Goal: Task Accomplishment & Management: Manage account settings

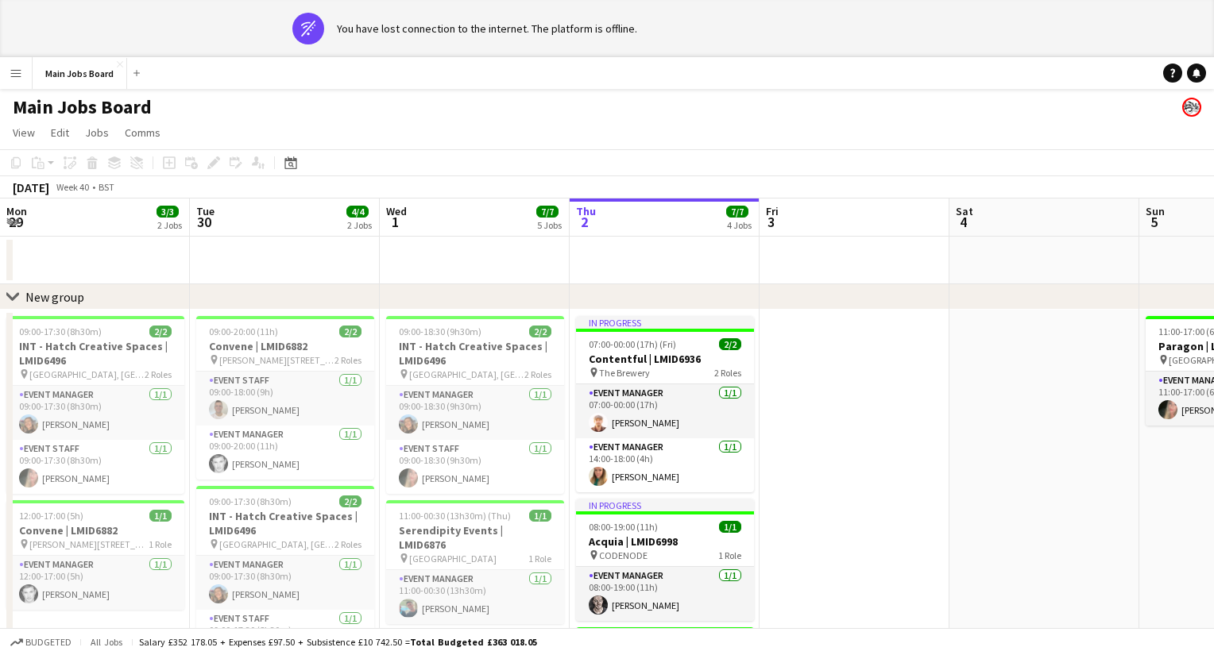
scroll to position [0, 380]
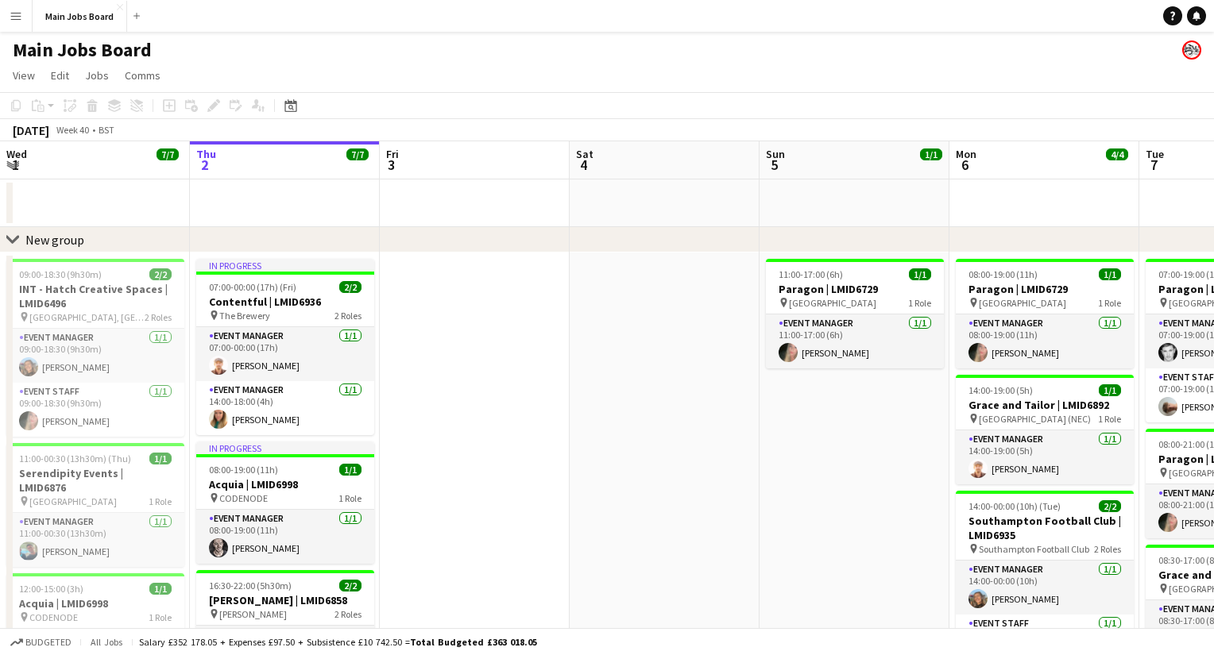
click at [469, 242] on div "chevron-right New group" at bounding box center [607, 239] width 1214 height 25
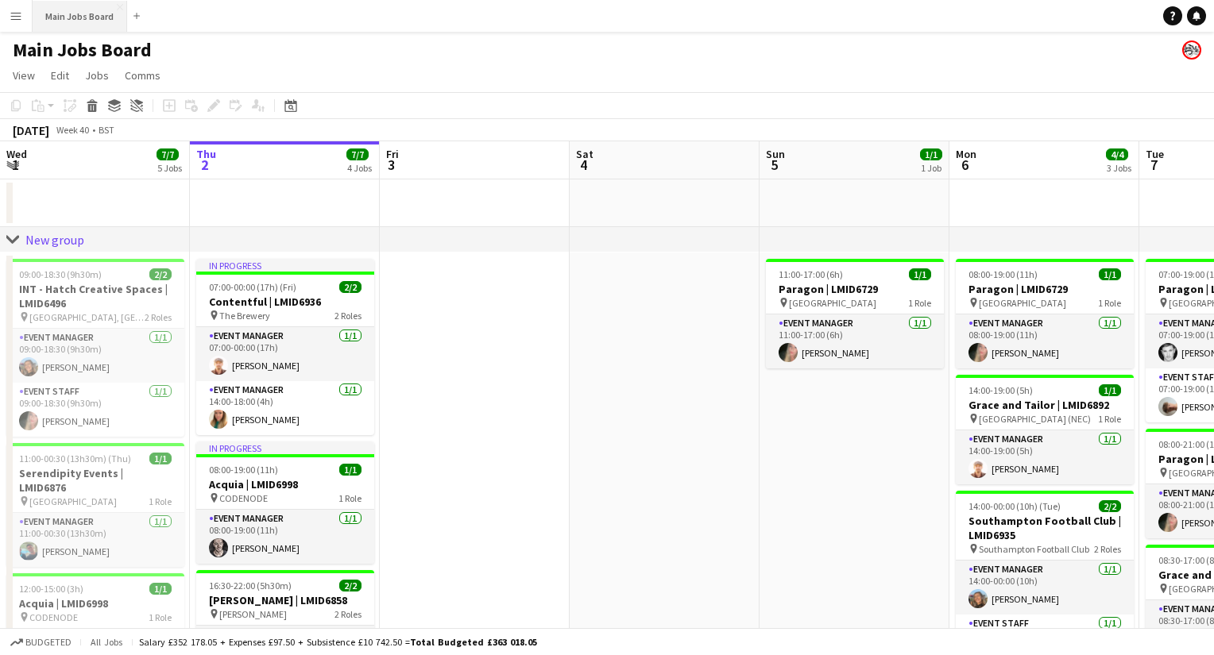
click at [83, 15] on button "Main Jobs Board Close" at bounding box center [80, 16] width 95 height 31
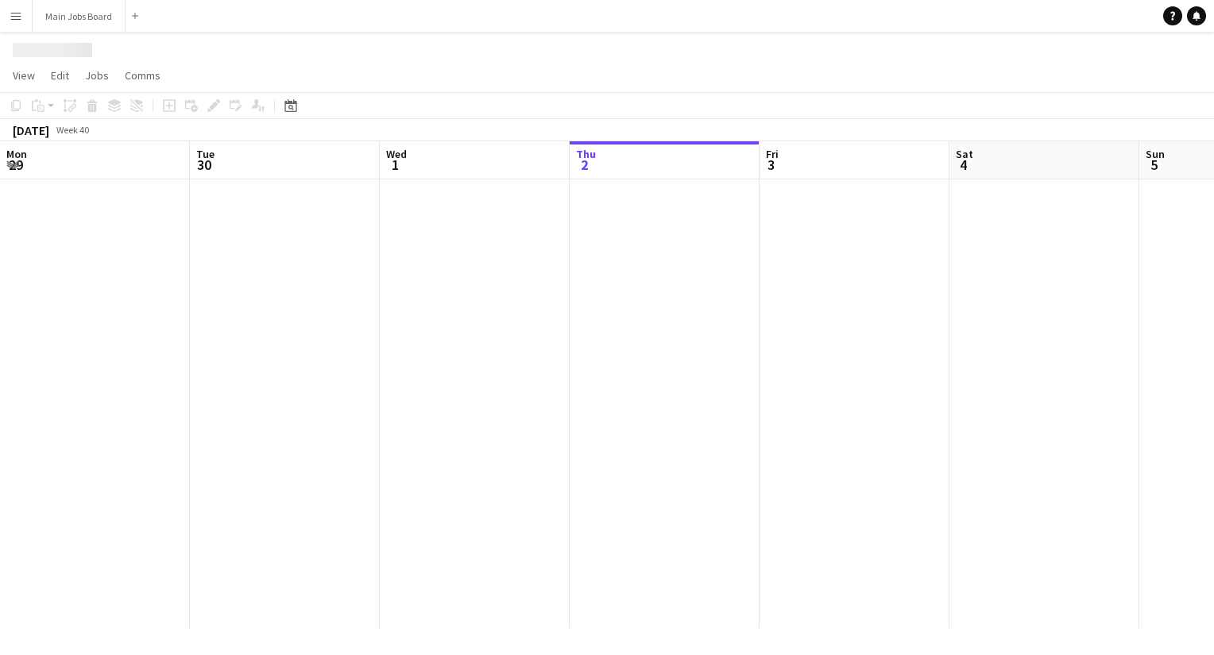
click at [14, 15] on app-icon "Menu" at bounding box center [16, 16] width 13 height 13
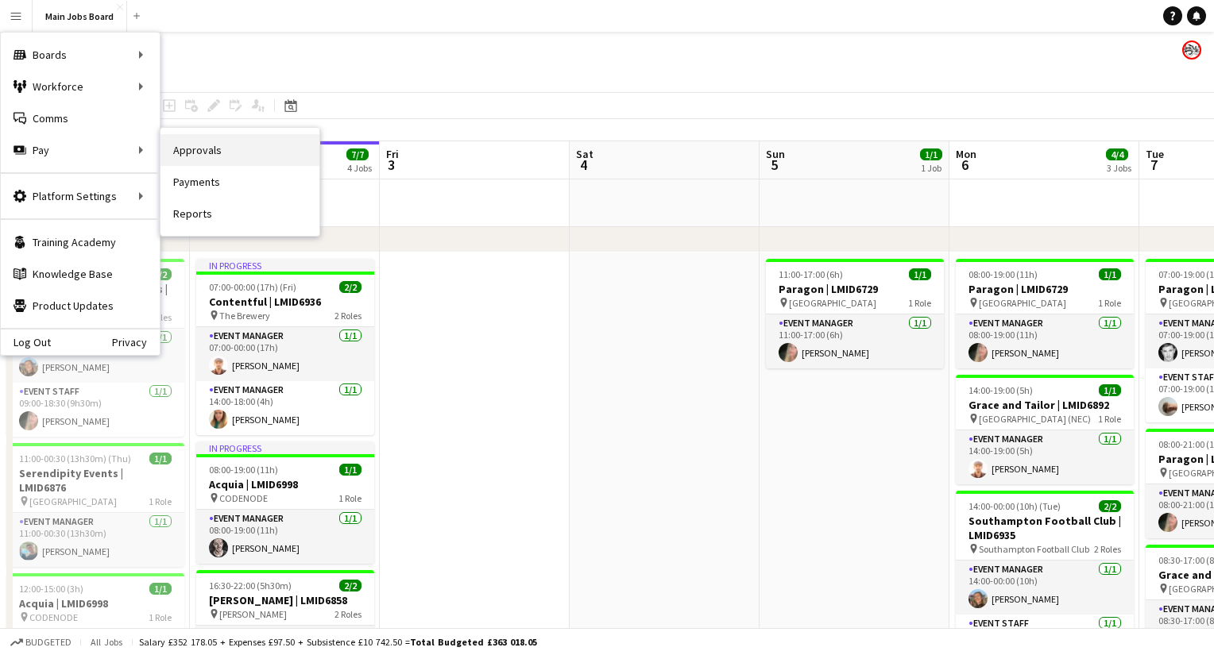
click at [210, 159] on link "Approvals" at bounding box center [239, 150] width 159 height 32
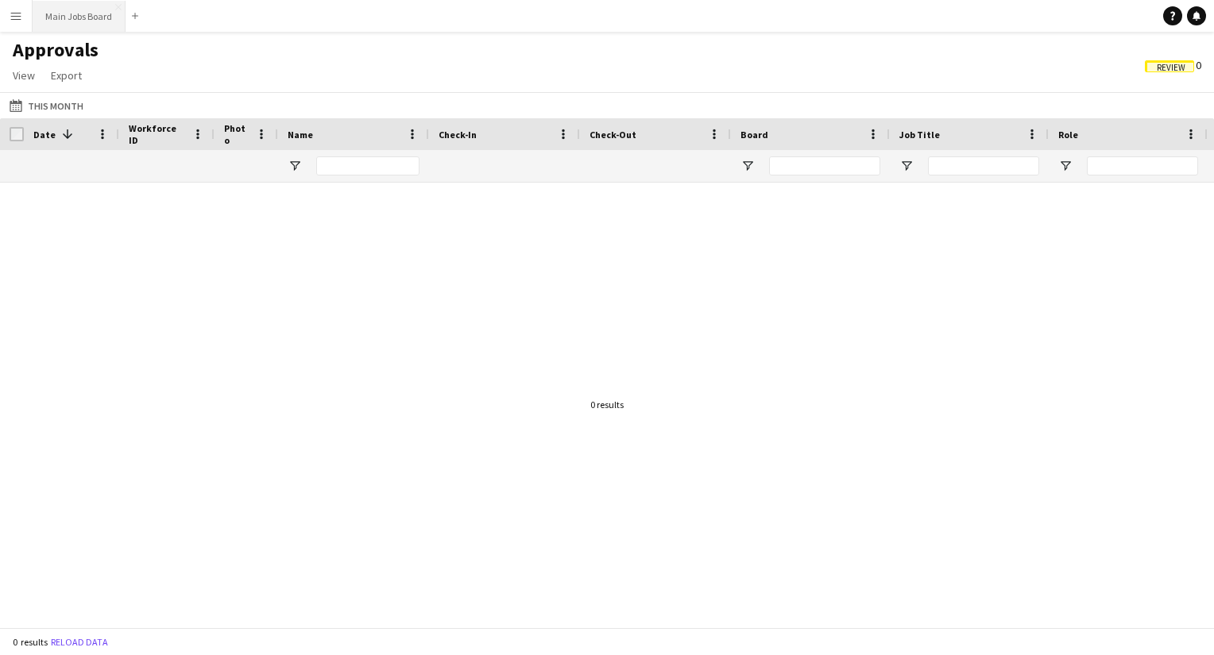
click at [96, 21] on button "Main Jobs Board Close" at bounding box center [79, 16] width 93 height 31
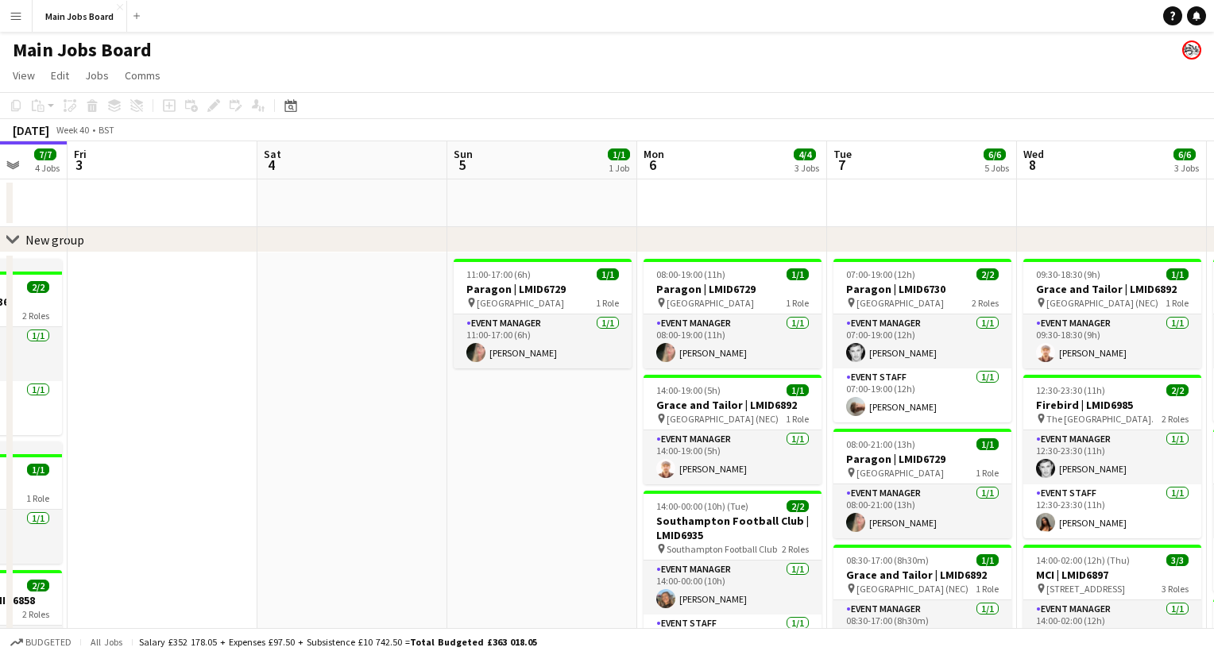
drag, startPoint x: 605, startPoint y: 410, endPoint x: 222, endPoint y: 373, distance: 385.5
click at [245, 373] on app-calendar-viewport "Mon 29 3/3 2 Jobs Tue 30 4/4 2 Jobs Wed 1 7/7 5 Jobs Thu 2 7/7 4 Jobs Fri 3 Sat…" at bounding box center [607, 588] width 1214 height 895
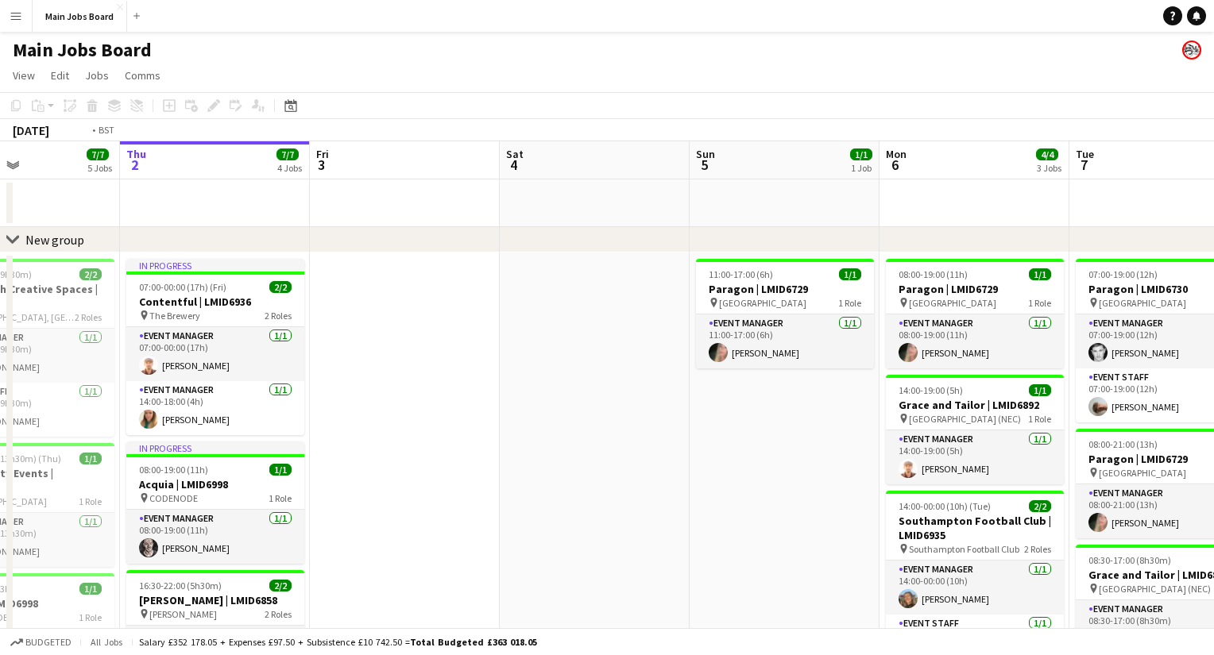
drag, startPoint x: 886, startPoint y: 460, endPoint x: 226, endPoint y: 452, distance: 659.4
click at [229, 454] on app-calendar-viewport "Mon 29 3/3 2 Jobs Tue 30 4/4 2 Jobs Wed 1 7/7 5 Jobs Thu 2 7/7 4 Jobs Fri 3 Sat…" at bounding box center [607, 588] width 1214 height 895
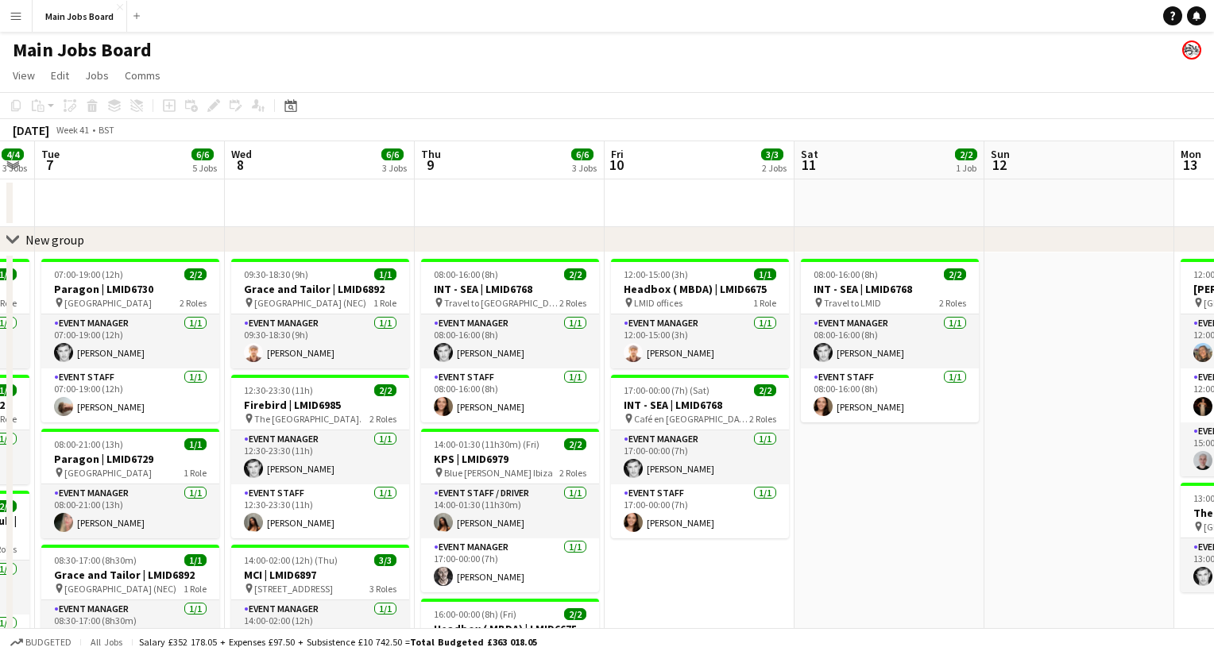
drag, startPoint x: 745, startPoint y: 454, endPoint x: 419, endPoint y: 444, distance: 326.7
click at [432, 446] on app-calendar-viewport "Sat 4 Sun 5 1/1 1 Job Mon 6 4/4 3 Jobs Tue 7 6/6 5 Jobs Wed 8 6/6 3 Jobs Thu 9 …" at bounding box center [607, 588] width 1214 height 895
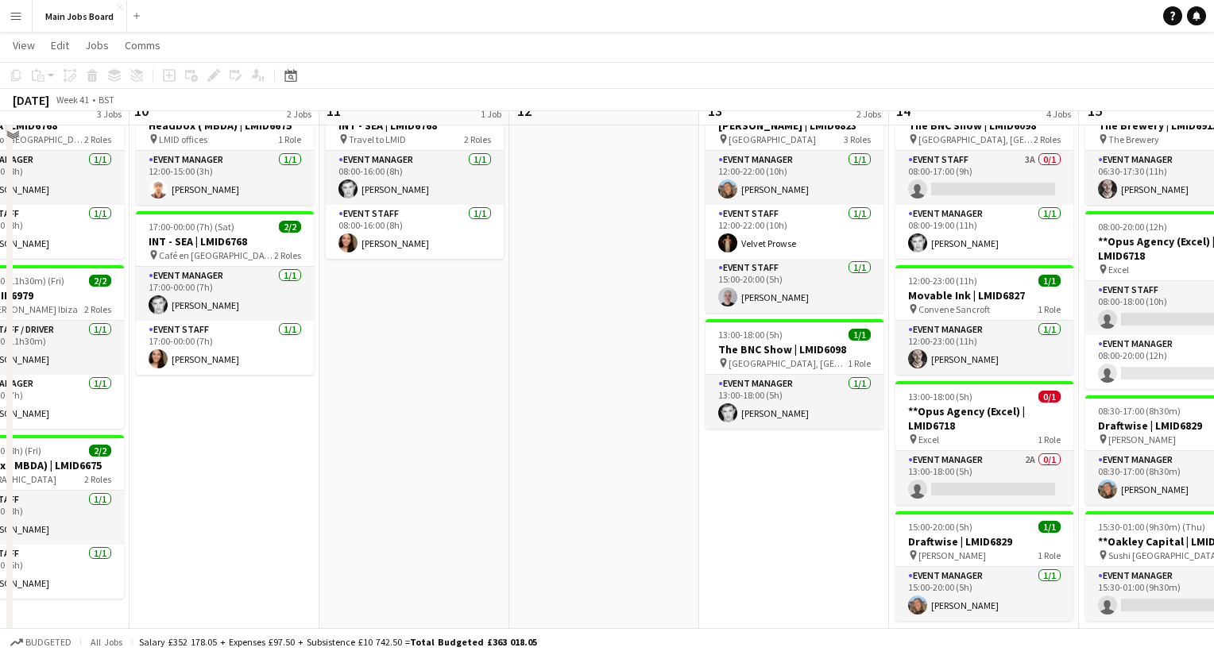
scroll to position [183, 0]
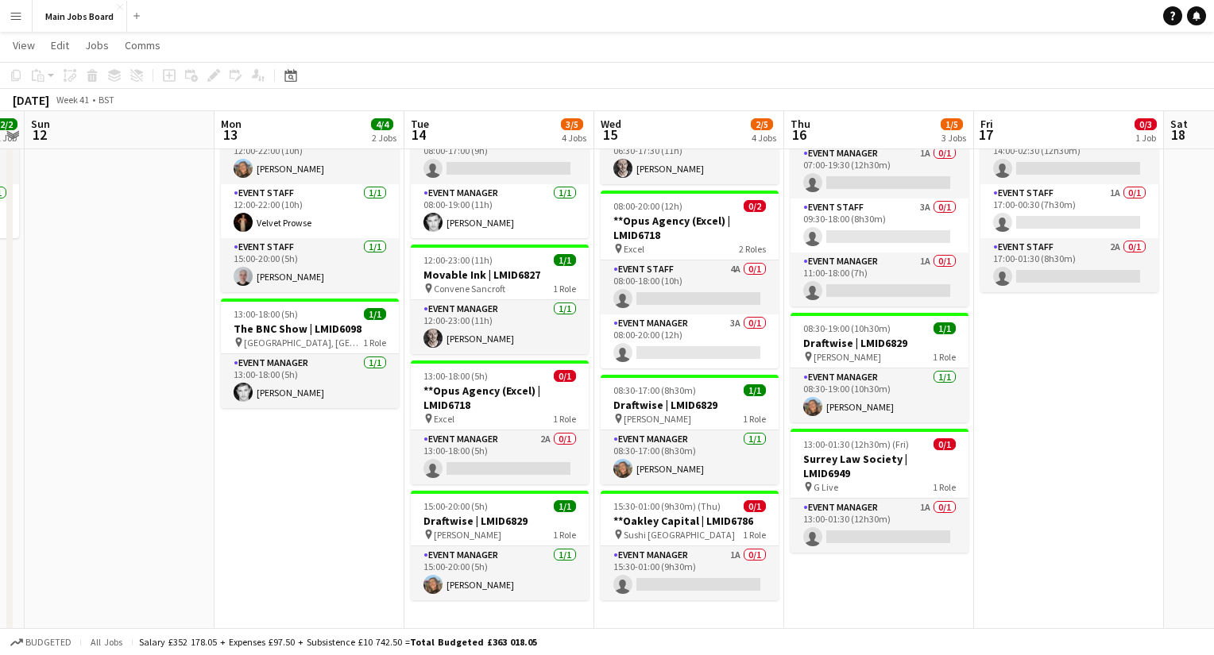
drag, startPoint x: 716, startPoint y: 532, endPoint x: 234, endPoint y: 527, distance: 481.4
click at [237, 527] on app-calendar-viewport "Wed 8 6/6 3 Jobs Thu 9 6/6 3 Jobs Fri 10 3/3 2 Jobs Sat 11 2/2 1 Job Sun 12 Mon…" at bounding box center [607, 365] width 1214 height 972
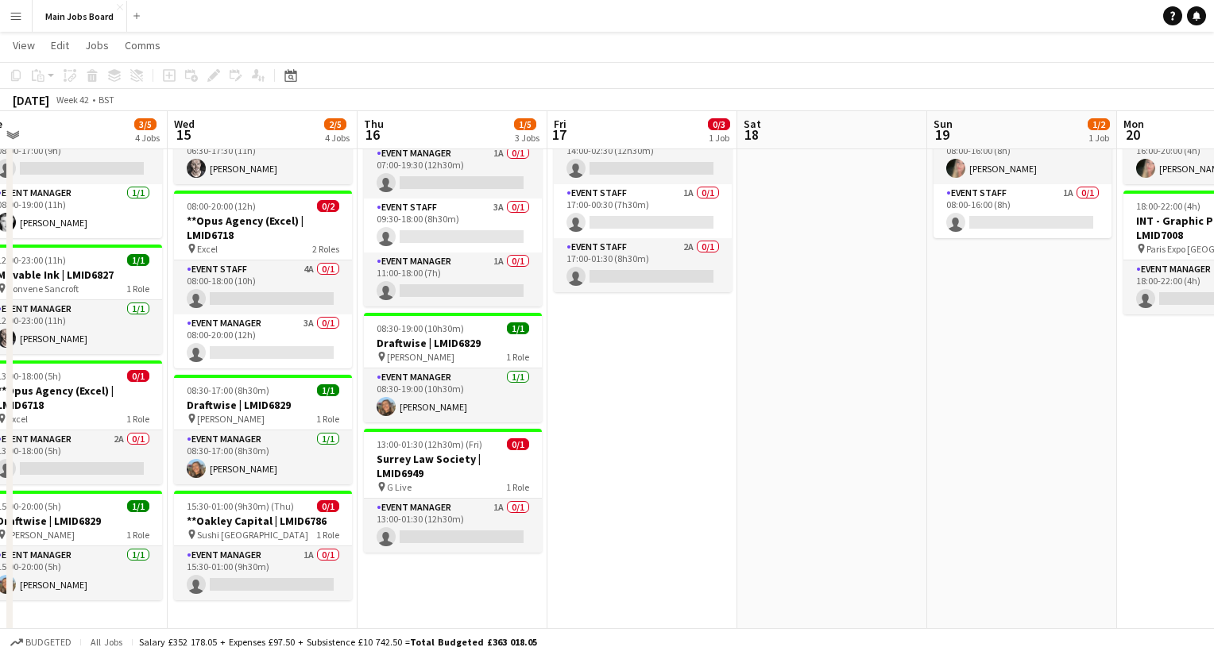
drag, startPoint x: 1052, startPoint y: 486, endPoint x: 623, endPoint y: 485, distance: 429.0
click at [623, 486] on app-calendar-viewport "Sat 11 2/2 1 Job Sun 12 Mon 13 4/4 2 Jobs Tue 14 3/5 4 Jobs Wed 15 2/5 4 Jobs T…" at bounding box center [607, 365] width 1214 height 972
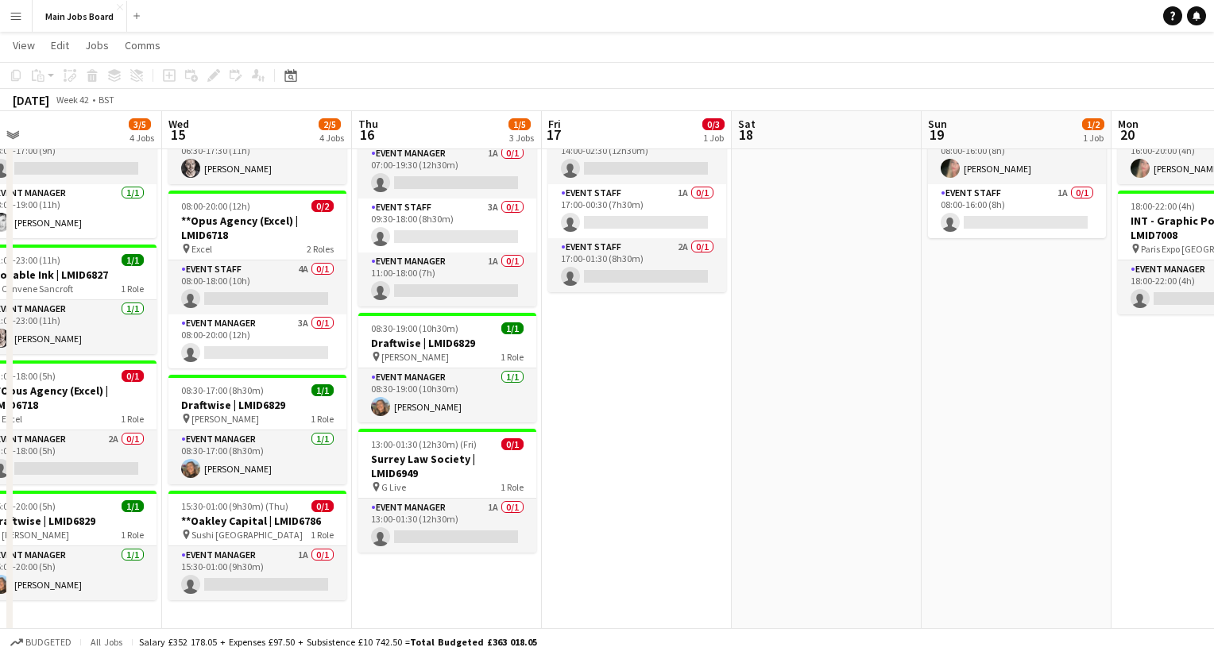
click at [16, 16] on app-icon "Menu" at bounding box center [16, 16] width 13 height 13
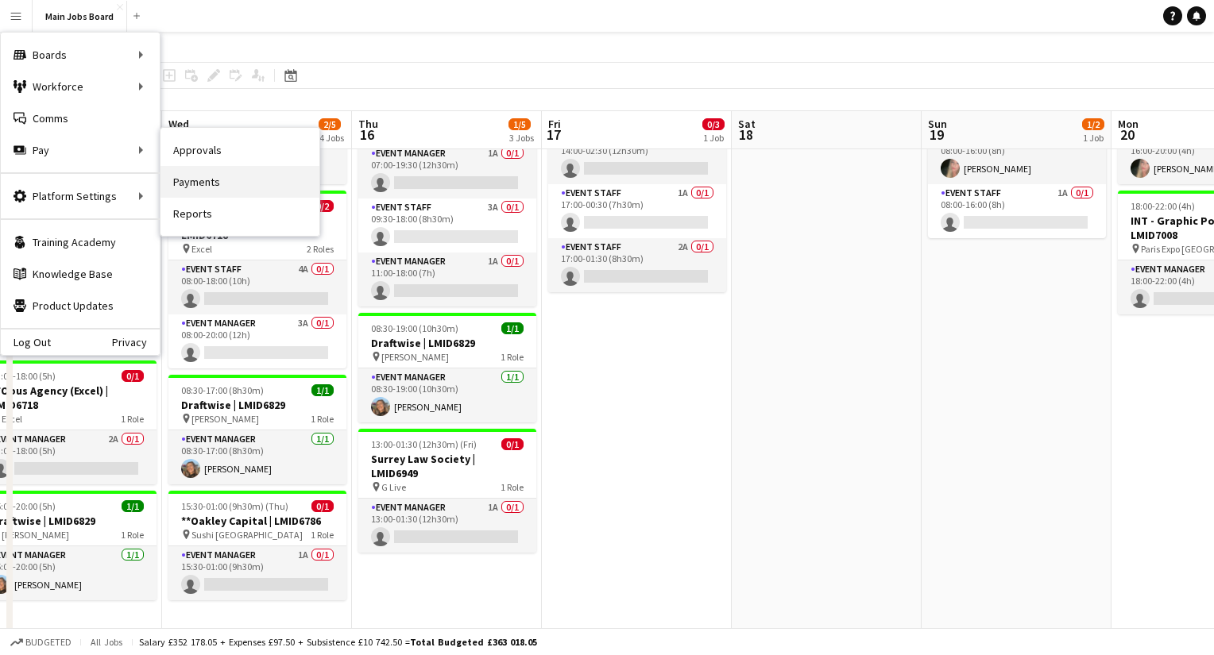
click at [250, 167] on link "Payments" at bounding box center [239, 182] width 159 height 32
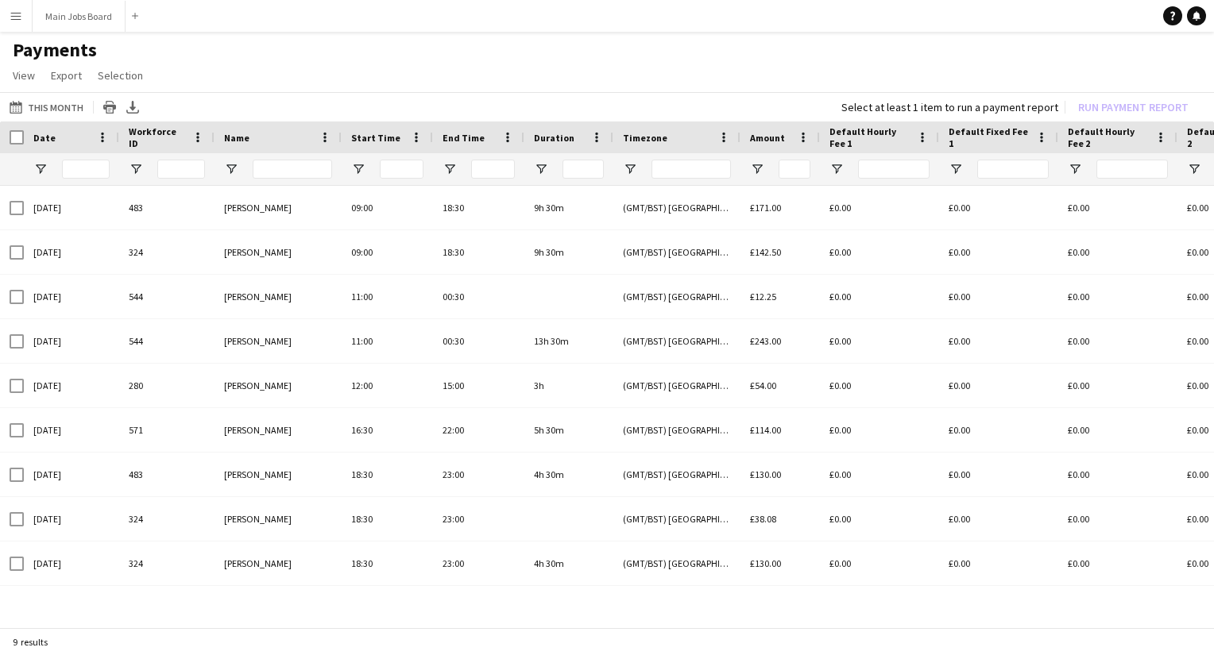
click at [22, 21] on button "Menu" at bounding box center [16, 16] width 32 height 32
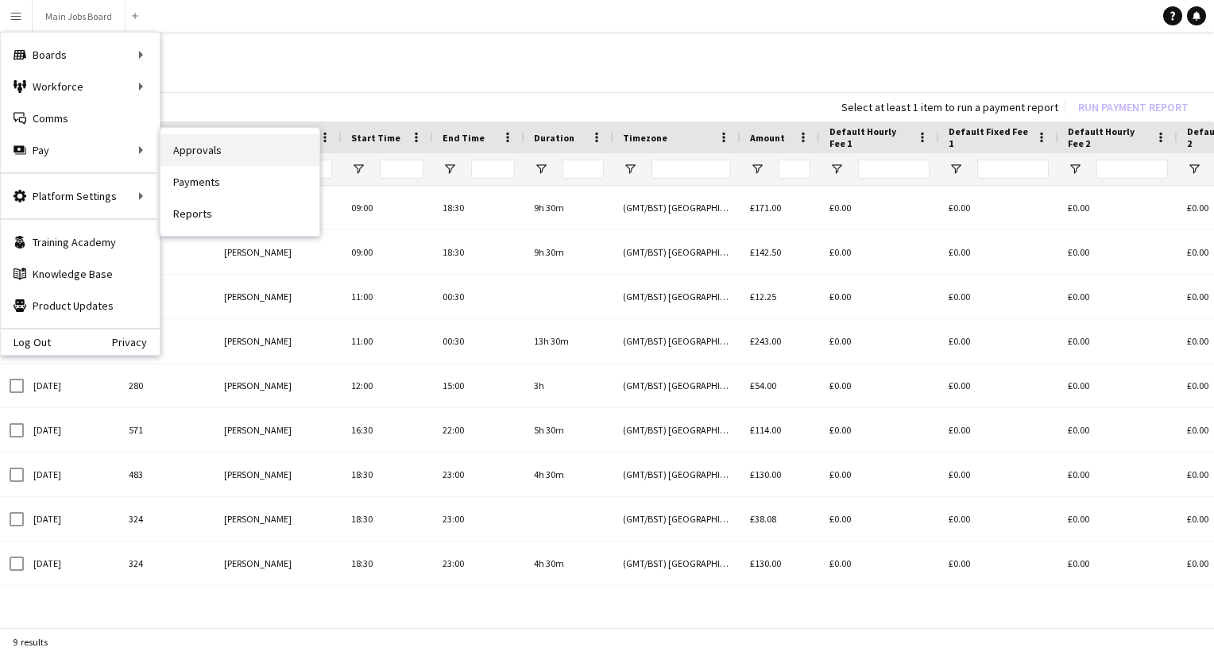
click at [204, 156] on link "Approvals" at bounding box center [239, 150] width 159 height 32
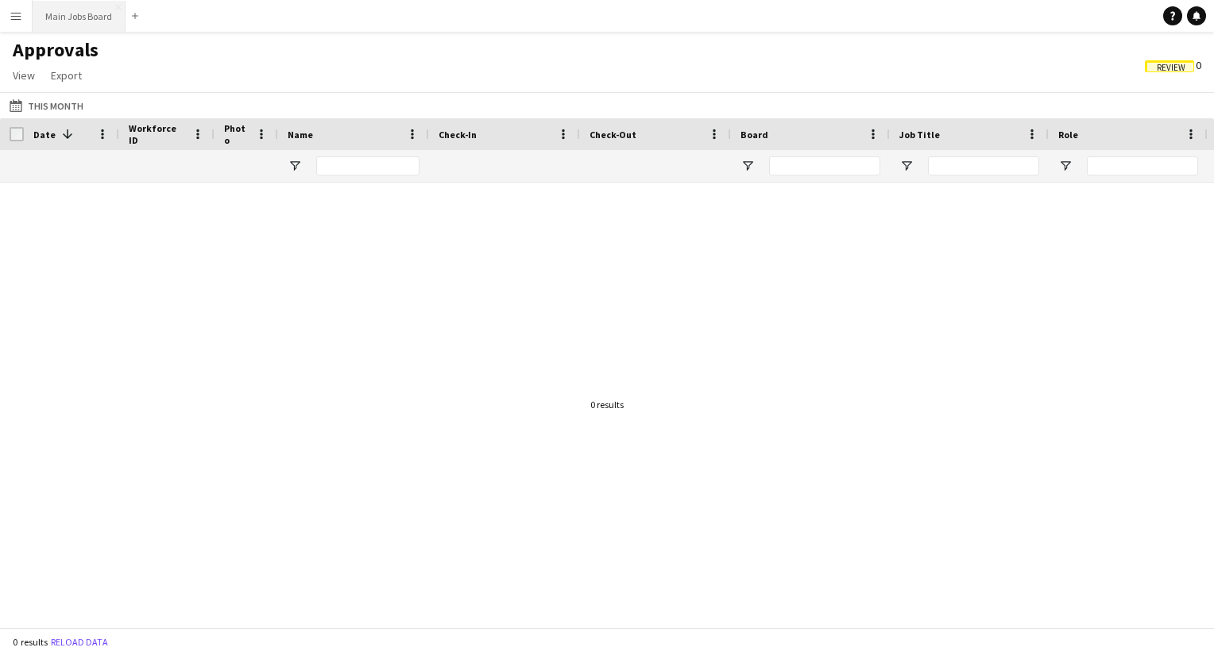
click at [75, 22] on button "Main Jobs Board Close" at bounding box center [79, 16] width 93 height 31
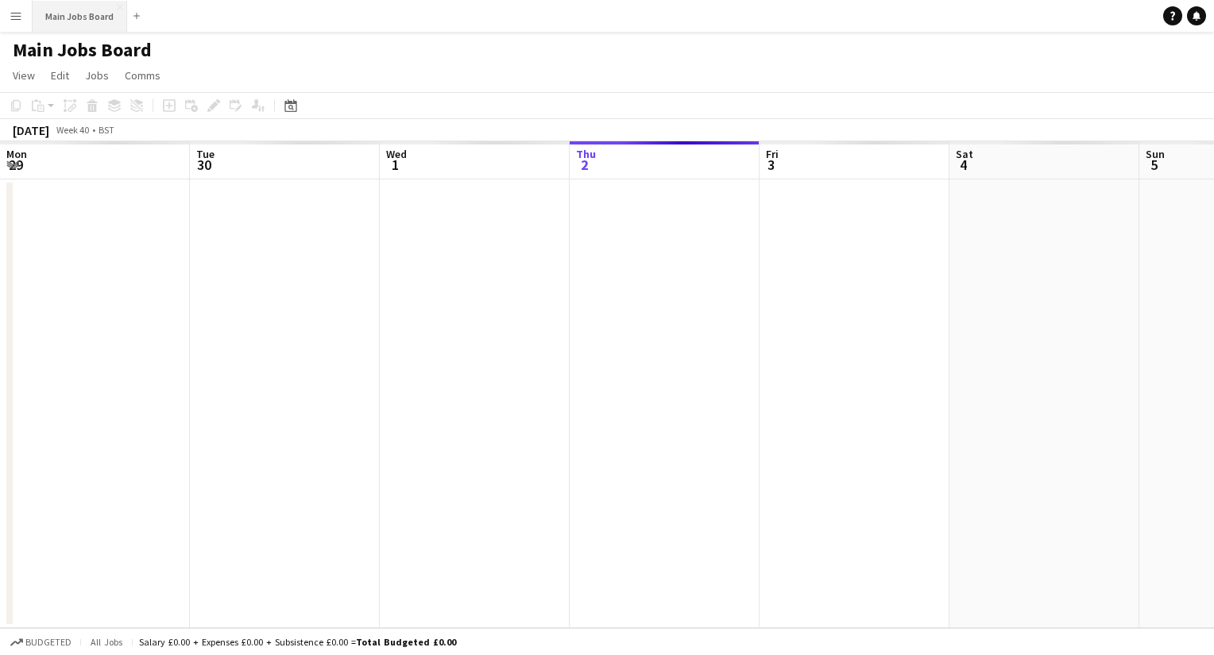
scroll to position [0, 380]
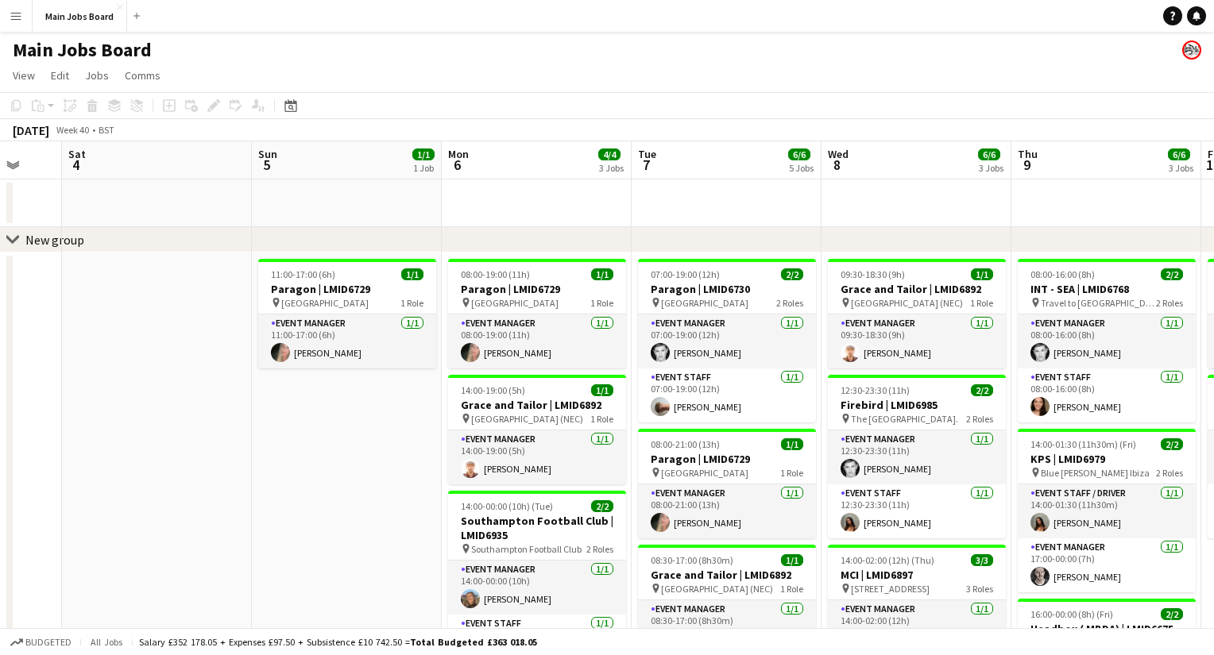
drag, startPoint x: 782, startPoint y: 469, endPoint x: 218, endPoint y: 467, distance: 563.2
click at [231, 468] on app-calendar-viewport "Wed 1 7/7 5 Jobs Thu 2 7/7 4 Jobs Fri 3 Sat 4 Sun 5 1/1 1 Job Mon 6 4/4 3 Jobs …" at bounding box center [607, 588] width 1214 height 895
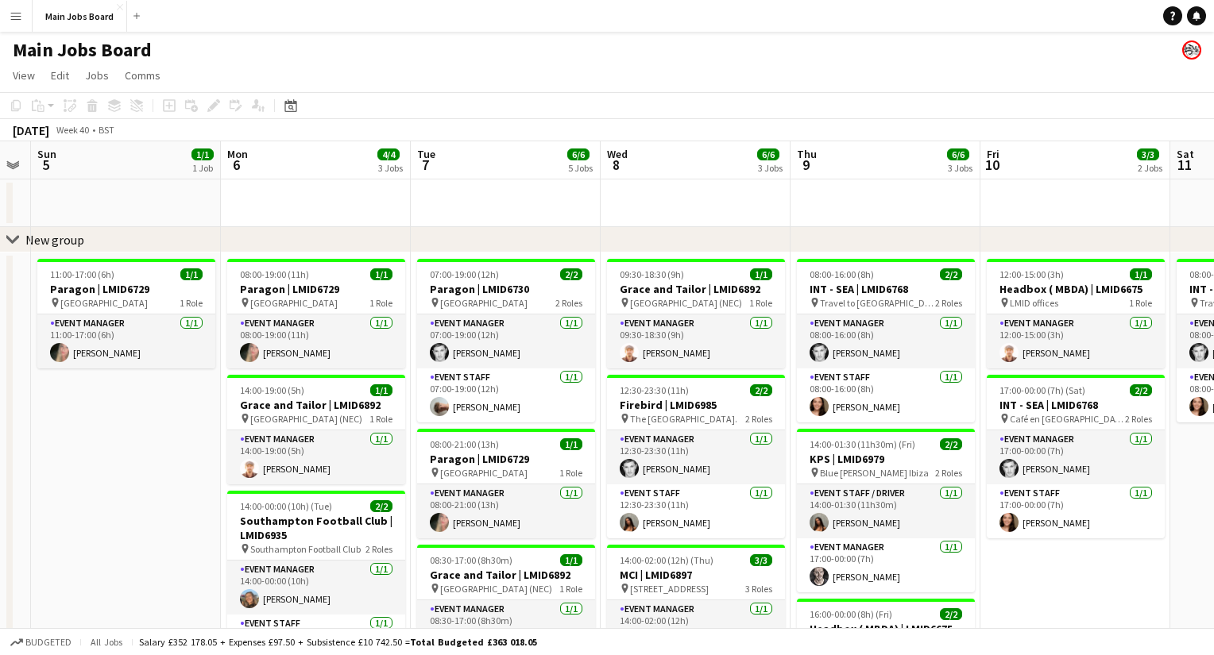
drag, startPoint x: 618, startPoint y: 472, endPoint x: 394, endPoint y: 472, distance: 224.0
click at [409, 472] on app-calendar-viewport "Wed 1 7/7 5 Jobs Thu 2 7/7 4 Jobs Fri 3 Sat 4 Sun 5 1/1 1 Job Mon 6 4/4 3 Jobs …" at bounding box center [607, 588] width 1214 height 895
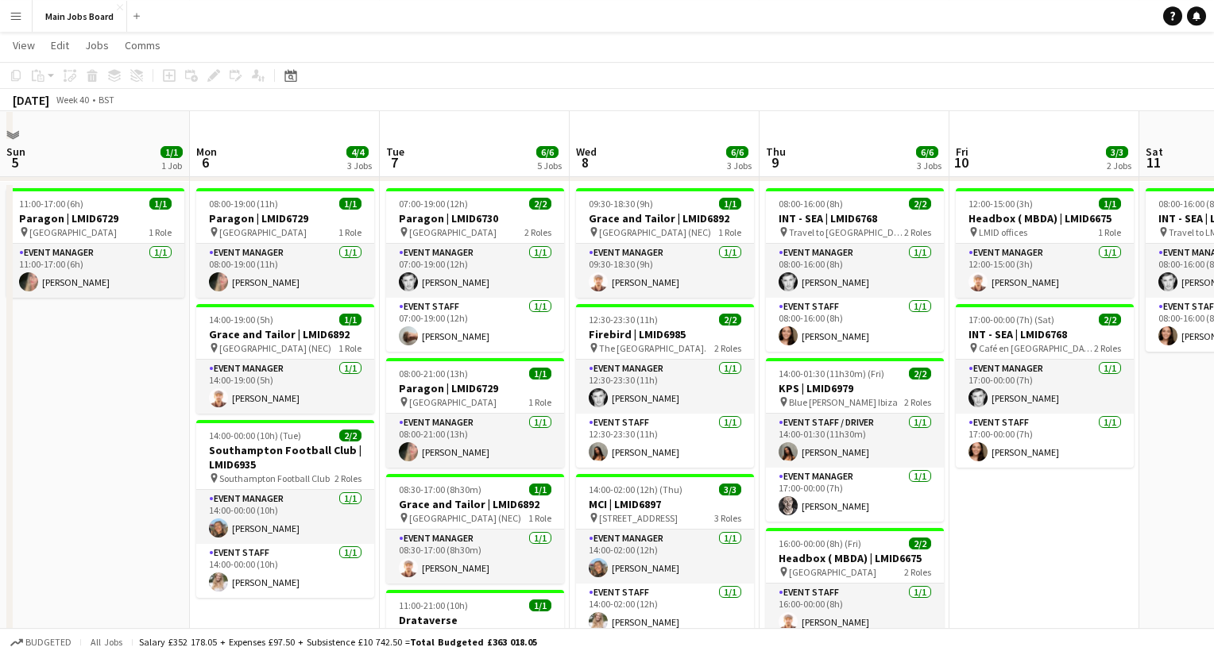
scroll to position [0, 0]
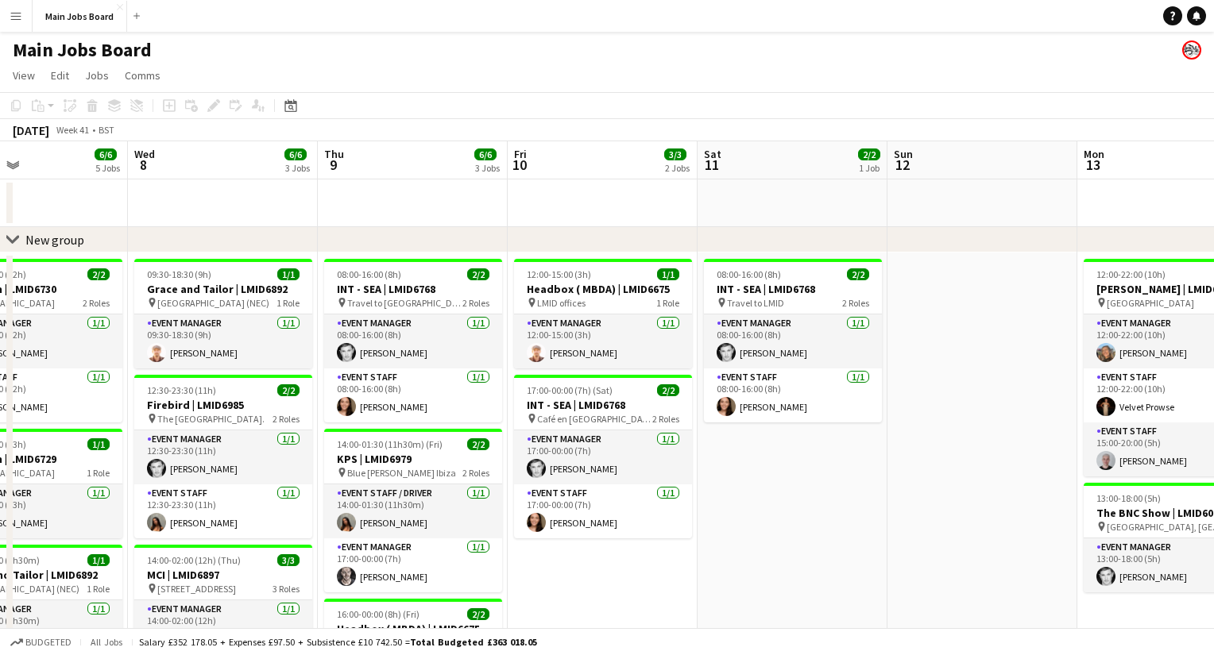
drag, startPoint x: 922, startPoint y: 523, endPoint x: 411, endPoint y: 508, distance: 511.0
click at [411, 506] on app-calendar-viewport "Sat 4 Sun 5 1/1 1 Job Mon 6 4/4 3 Jobs Tue 7 6/6 5 Jobs Wed 8 6/6 3 Jobs Thu 9 …" at bounding box center [607, 588] width 1214 height 895
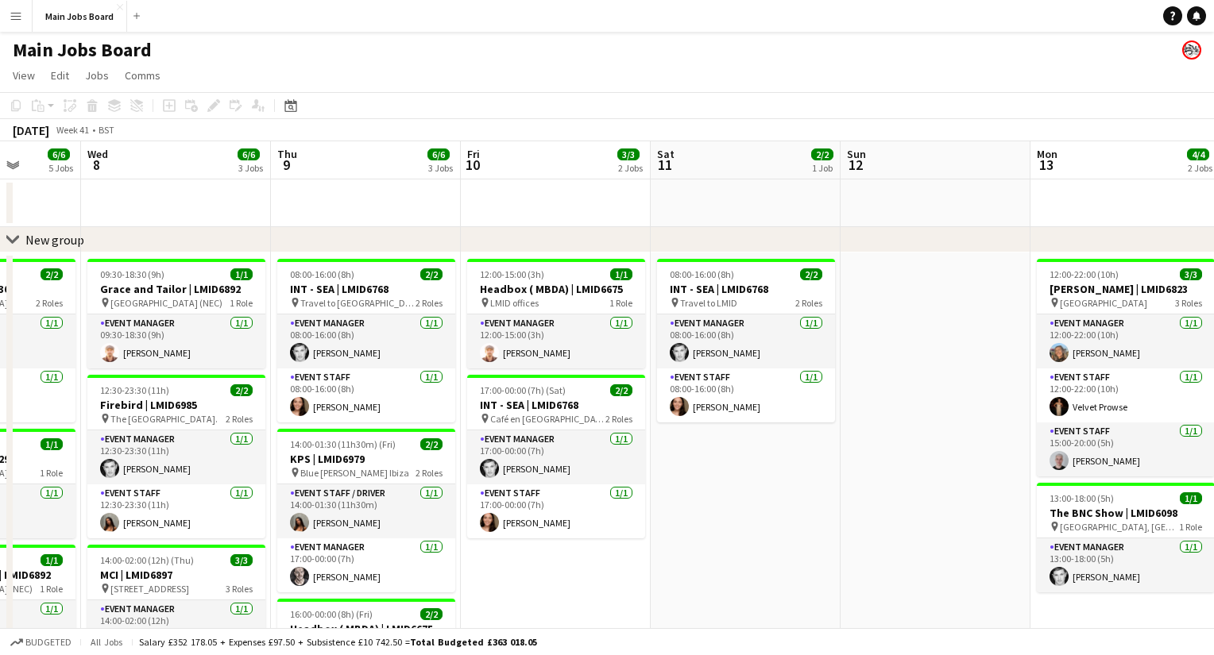
drag, startPoint x: 879, startPoint y: 450, endPoint x: 369, endPoint y: 448, distance: 510.0
click at [381, 448] on app-calendar-viewport "Sat 4 Sun 5 1/1 1 Job Mon 6 4/4 3 Jobs Tue 7 6/6 5 Jobs Wed 8 6/6 3 Jobs Thu 9 …" at bounding box center [607, 588] width 1214 height 895
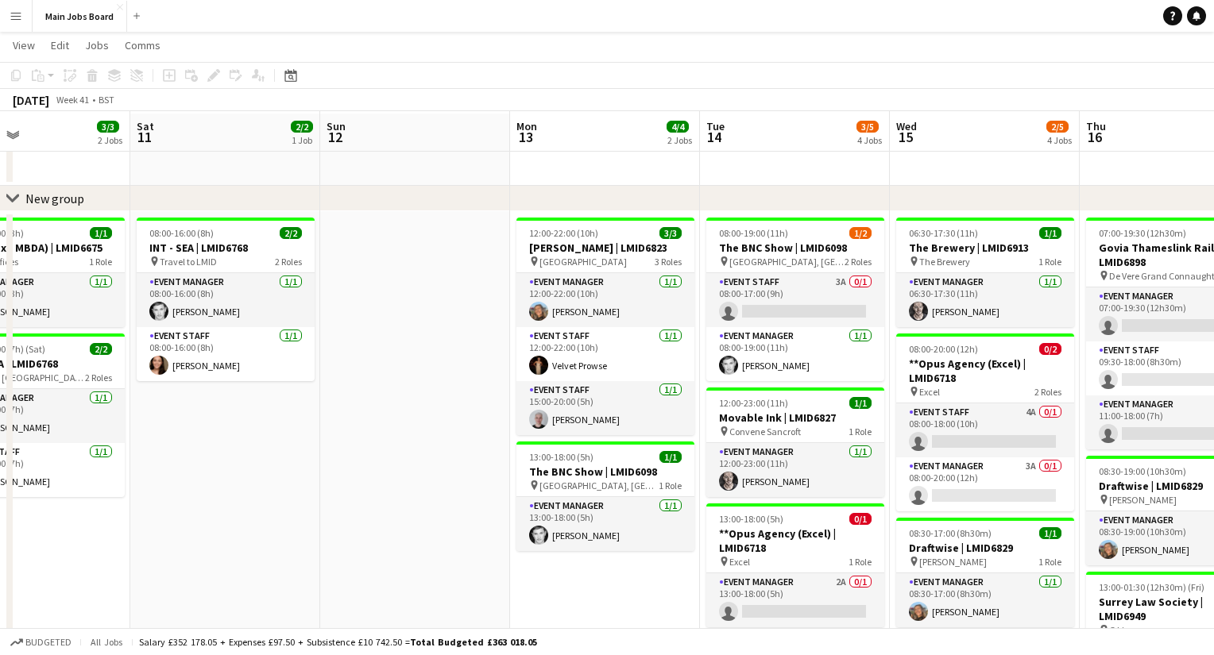
scroll to position [0, 439]
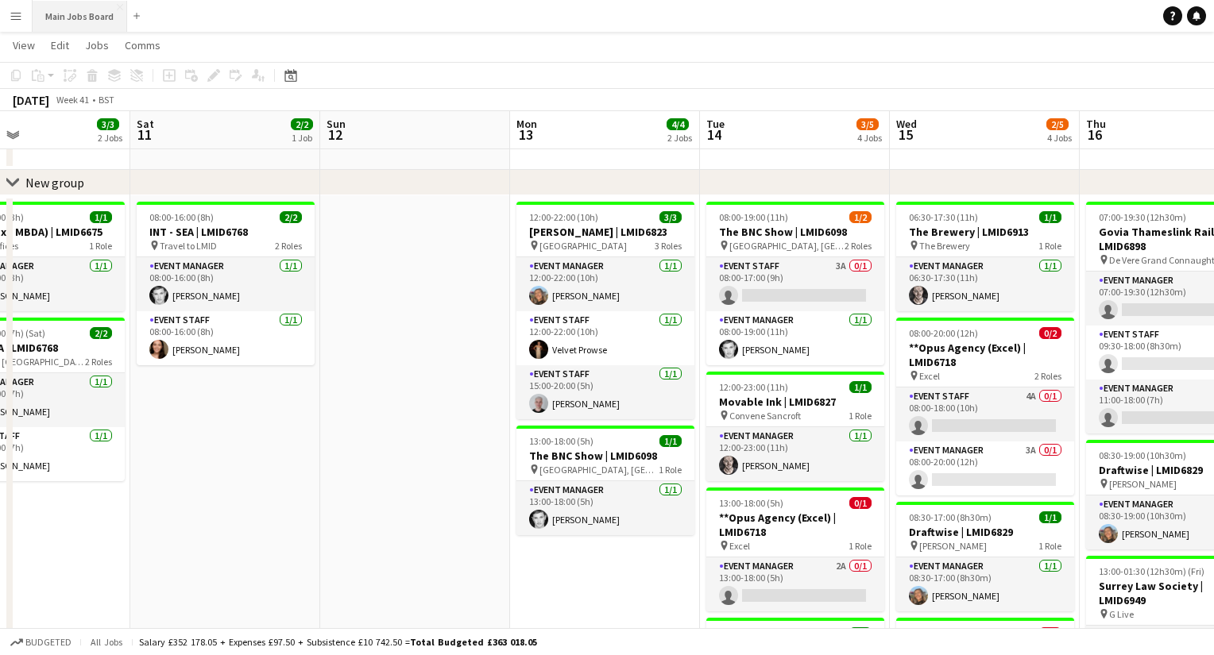
click at [59, 19] on button "Main Jobs Board Close" at bounding box center [80, 16] width 95 height 31
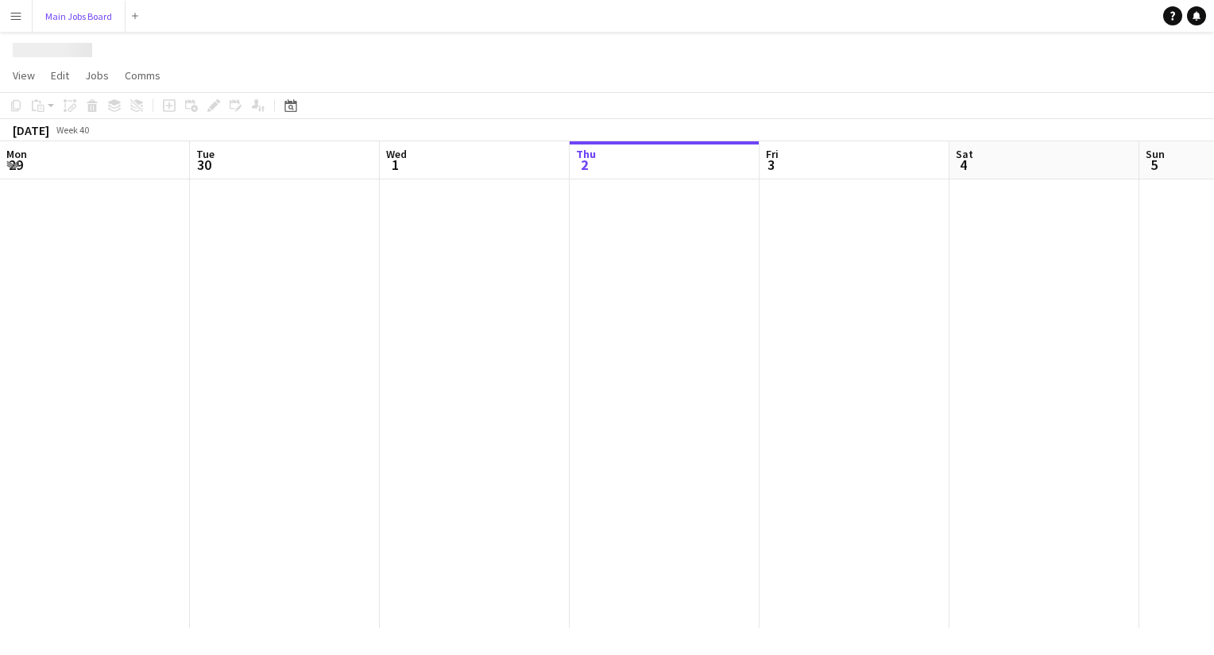
scroll to position [0, 380]
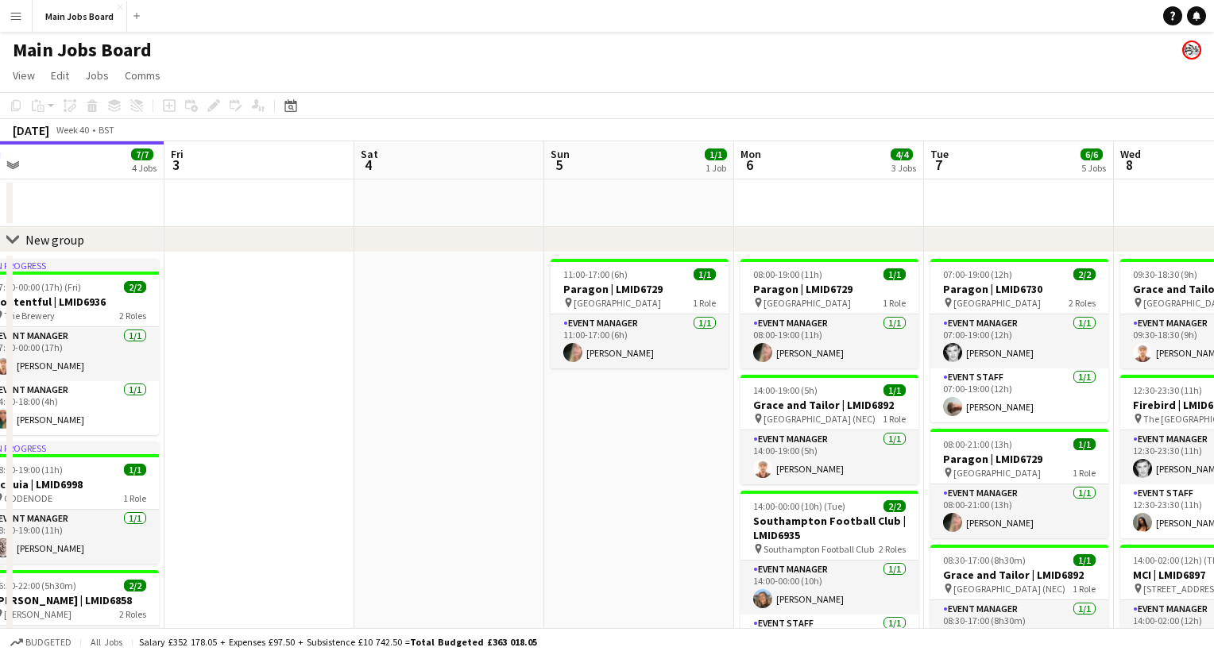
drag, startPoint x: 859, startPoint y: 396, endPoint x: 234, endPoint y: 392, distance: 625.2
click at [253, 392] on app-calendar-viewport "Mon 29 3/3 2 Jobs Tue 30 4/4 2 Jobs Wed 1 7/7 5 Jobs Thu 2 7/7 4 Jobs Fri 3 Sat…" at bounding box center [607, 588] width 1214 height 895
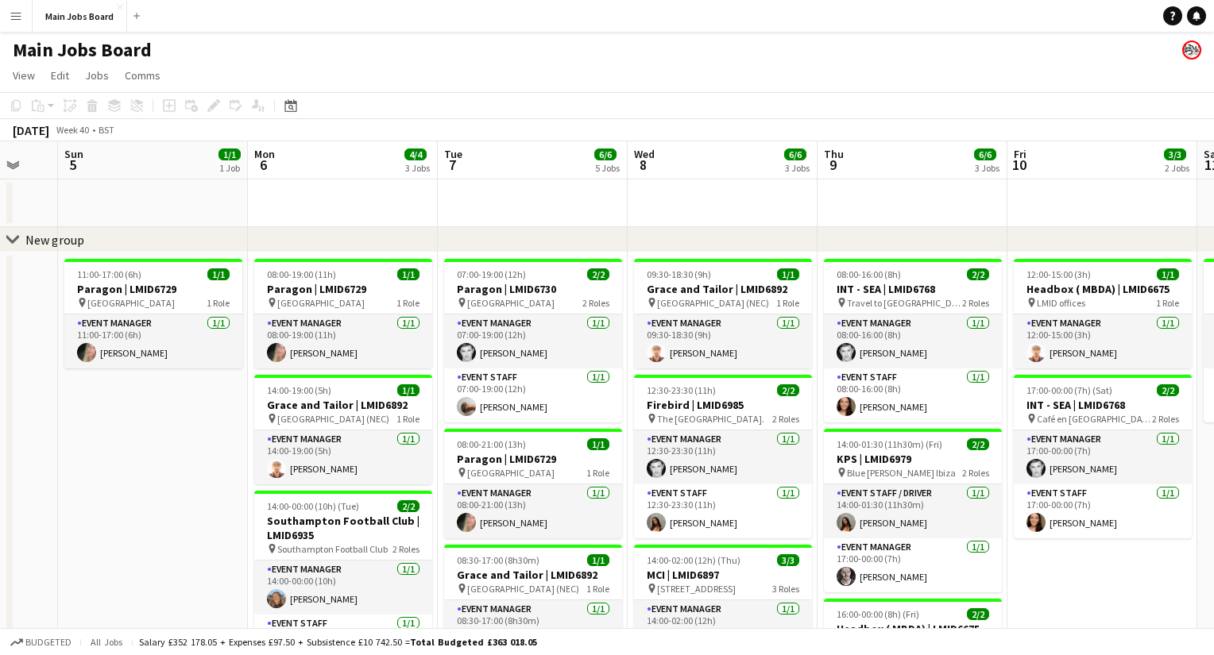
scroll to position [0, 462]
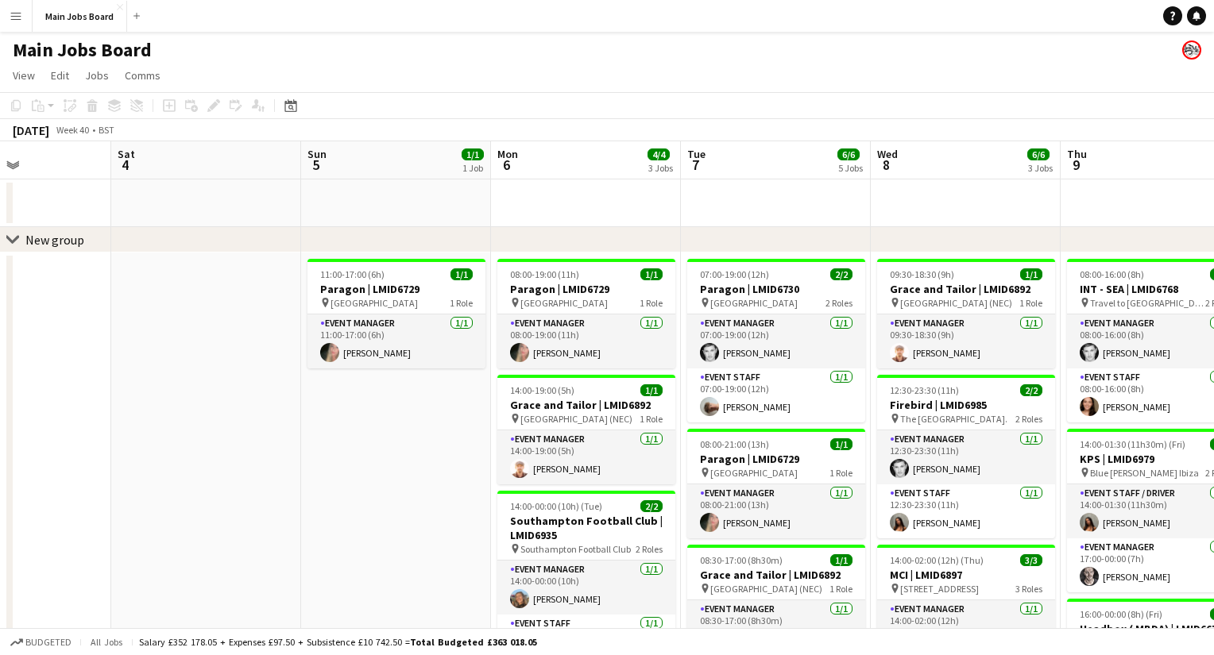
drag, startPoint x: 891, startPoint y: 374, endPoint x: 655, endPoint y: 374, distance: 235.1
click at [655, 374] on app-calendar-viewport "Wed 1 7/7 5 Jobs Thu 2 7/7 4 Jobs Fri 3 Sat 4 Sun 5 1/1 1 Job Mon 6 4/4 3 Jobs …" at bounding box center [607, 588] width 1214 height 895
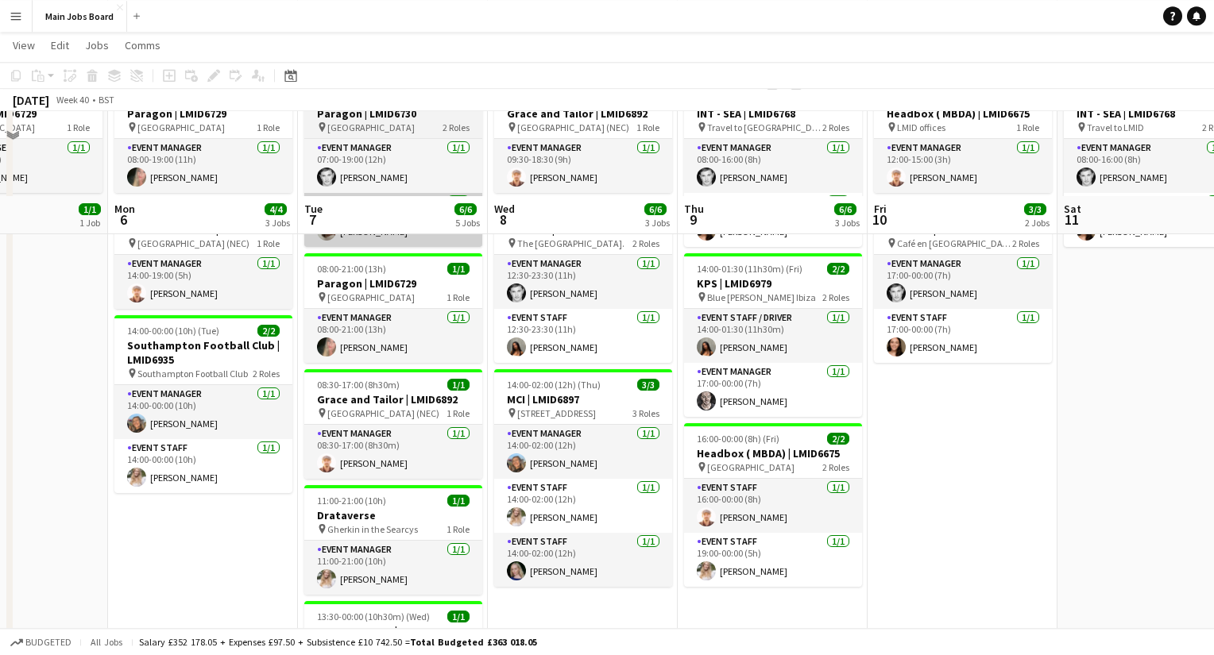
scroll to position [0, 0]
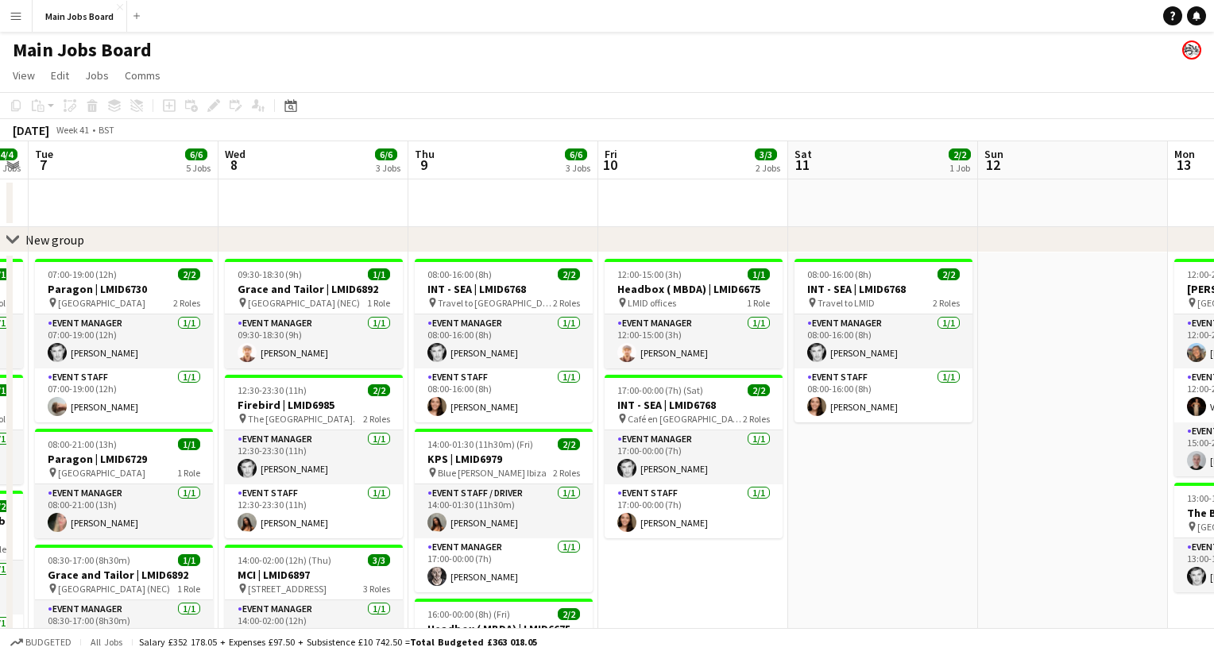
drag, startPoint x: 1132, startPoint y: 486, endPoint x: 601, endPoint y: 435, distance: 533.9
click at [607, 437] on app-calendar-viewport "Fri 3 Sat 4 Sun 5 1/1 1 Job Mon 6 4/4 3 Jobs Tue 7 6/6 5 Jobs Wed 8 6/6 3 Jobs …" at bounding box center [607, 588] width 1214 height 895
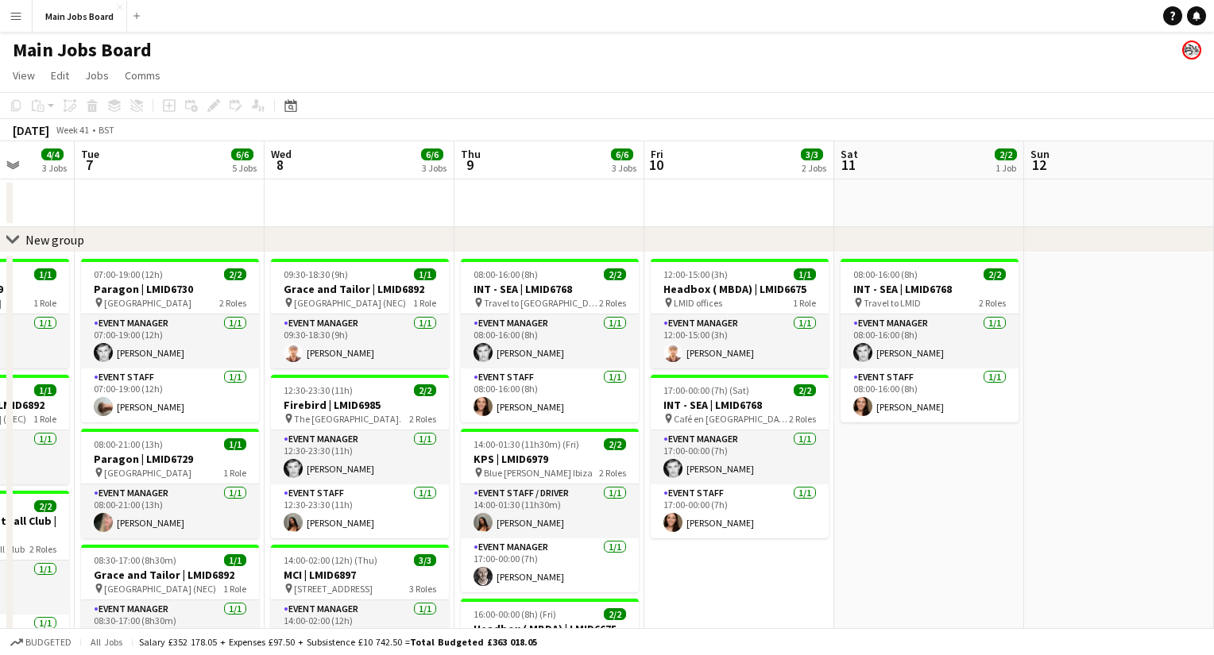
drag, startPoint x: 481, startPoint y: 437, endPoint x: 784, endPoint y: 437, distance: 303.5
click at [784, 437] on app-calendar-viewport "Sat 4 Sun 5 1/1 1 Job Mon 6 4/4 3 Jobs Tue 7 6/6 5 Jobs Wed 8 6/6 3 Jobs Thu 9 …" at bounding box center [607, 588] width 1214 height 895
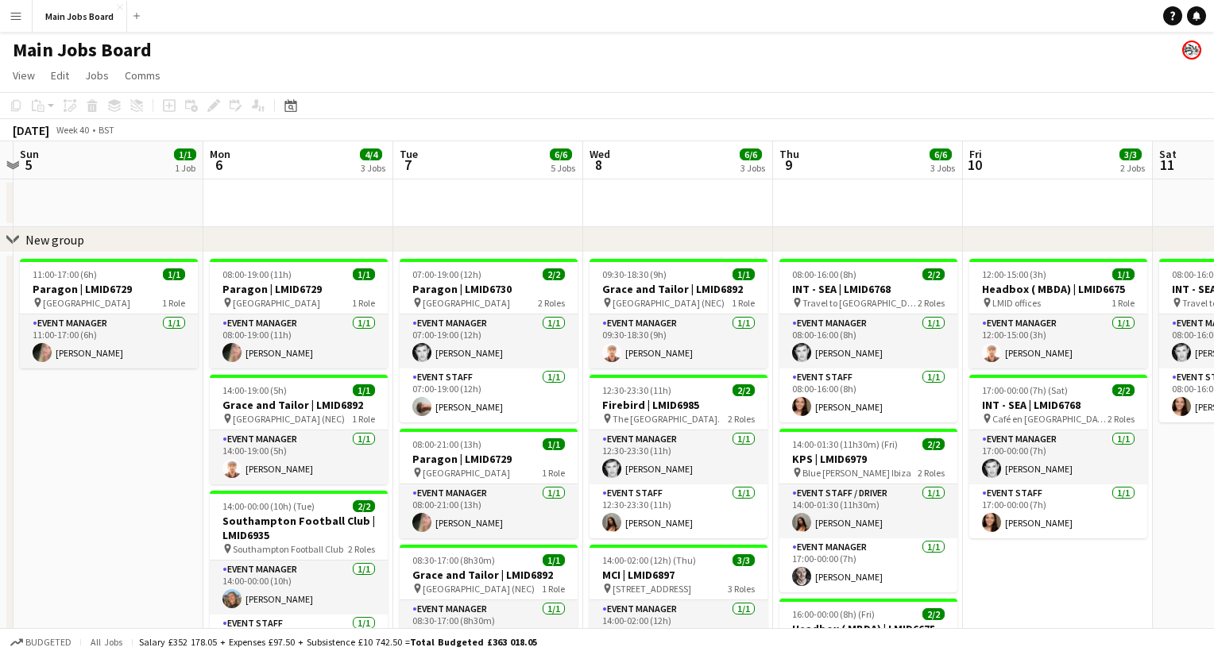
scroll to position [0, 370]
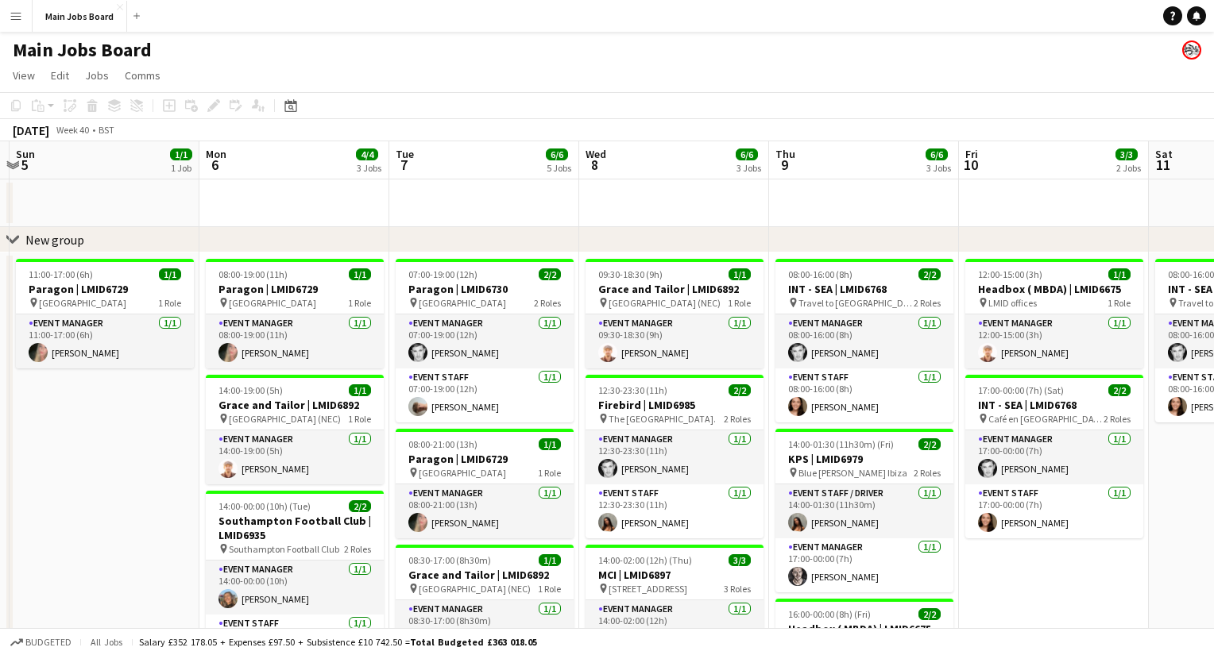
drag, startPoint x: 283, startPoint y: 184, endPoint x: 596, endPoint y: 184, distance: 313.0
click at [596, 184] on app-calendar-viewport "Fri 3 Sat 4 Sun 5 1/1 1 Job Mon 6 4/4 3 Jobs Tue 7 6/6 5 Jobs Wed 8 6/6 3 Jobs …" at bounding box center [607, 588] width 1214 height 895
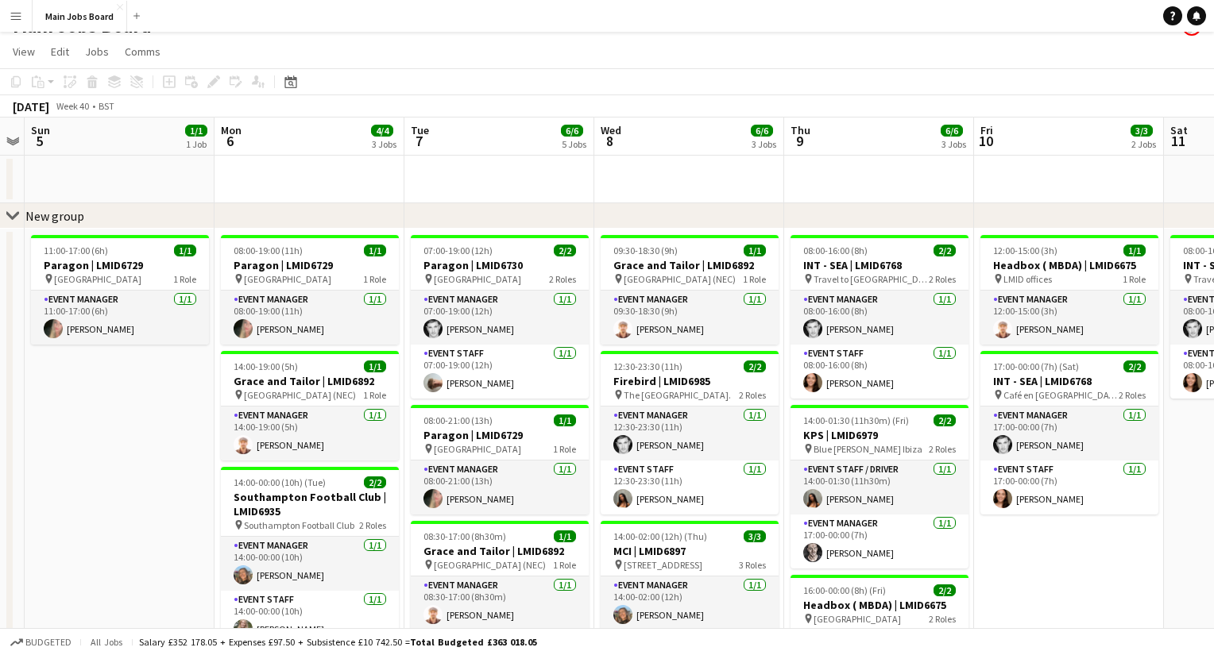
scroll to position [0, 352]
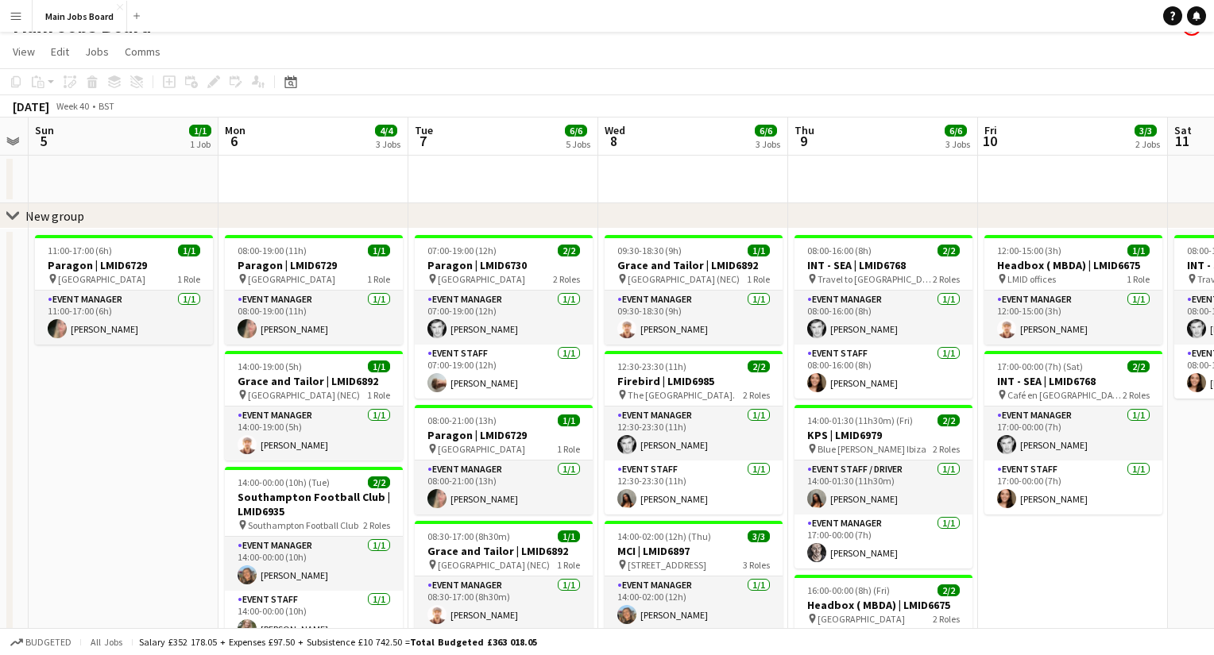
drag, startPoint x: 90, startPoint y: 450, endPoint x: 105, endPoint y: 450, distance: 15.1
click at [108, 450] on app-calendar-viewport "Fri 3 Sat 4 Sun 5 1/1 1 Job Mon 6 4/4 3 Jobs Tue 7 6/6 5 Jobs Wed 8 6/6 3 Jobs …" at bounding box center [607, 565] width 1214 height 895
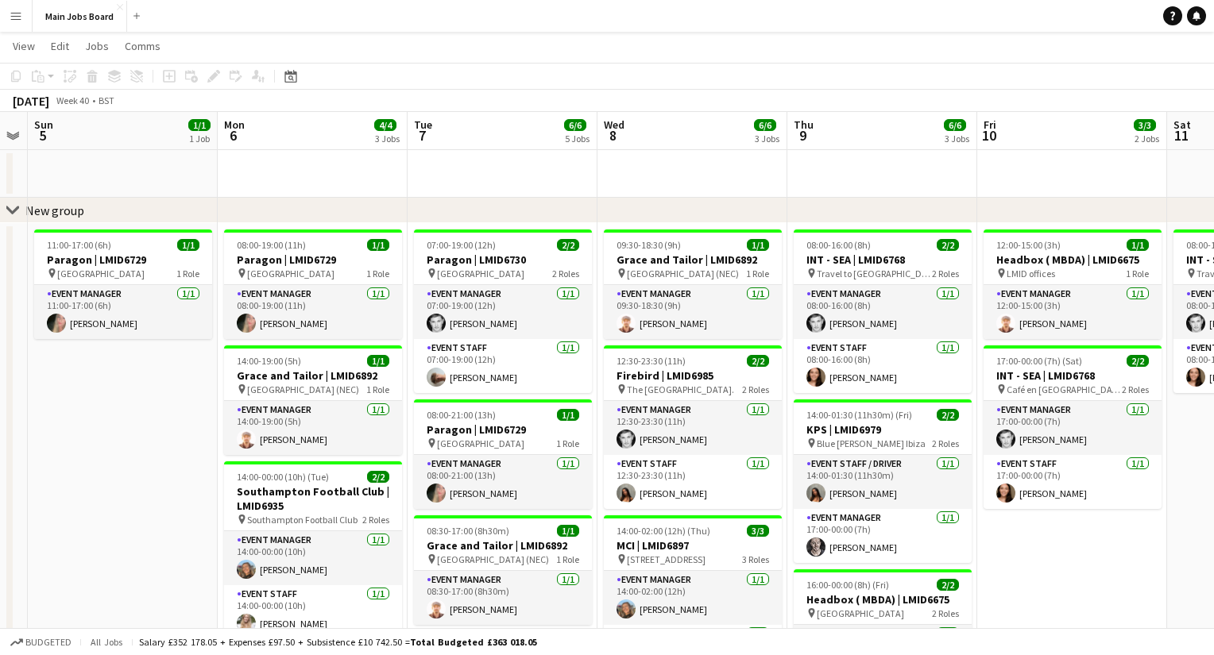
scroll to position [28, 0]
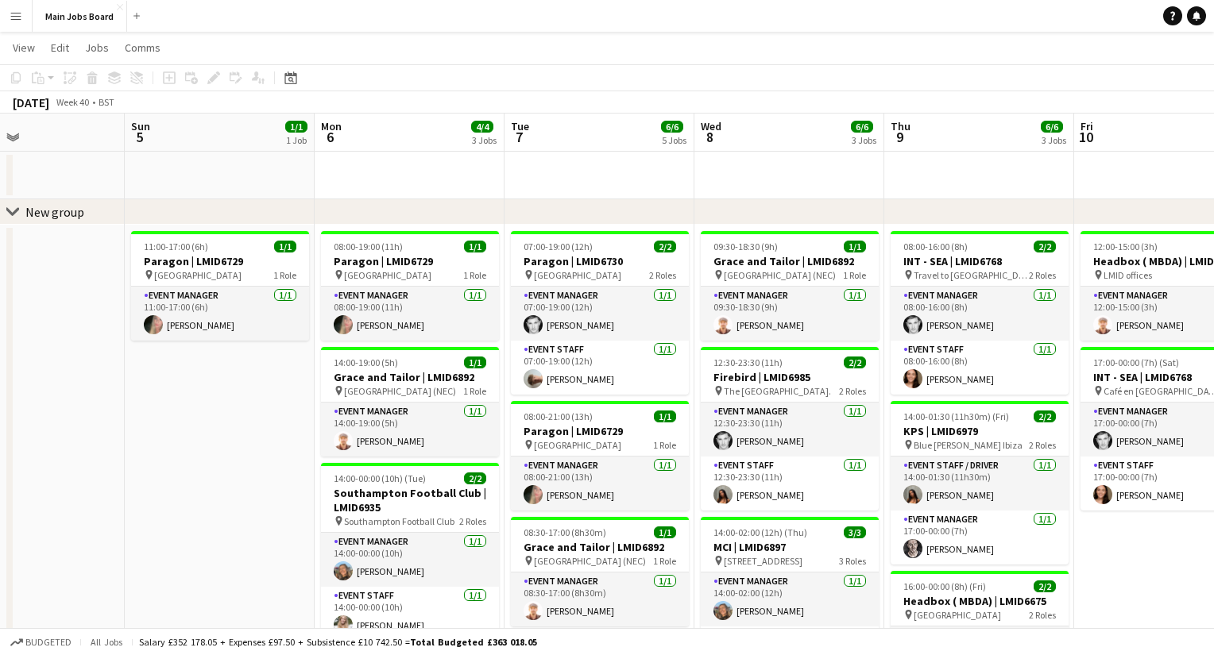
drag, startPoint x: 148, startPoint y: 412, endPoint x: 242, endPoint y: 412, distance: 94.5
click at [245, 412] on app-calendar-viewport "Thu 2 7/7 4 Jobs Fri 3 Sat 4 Sun 5 1/1 1 Job Mon 6 4/4 3 Jobs Tue 7 6/6 5 Jobs …" at bounding box center [607, 561] width 1214 height 895
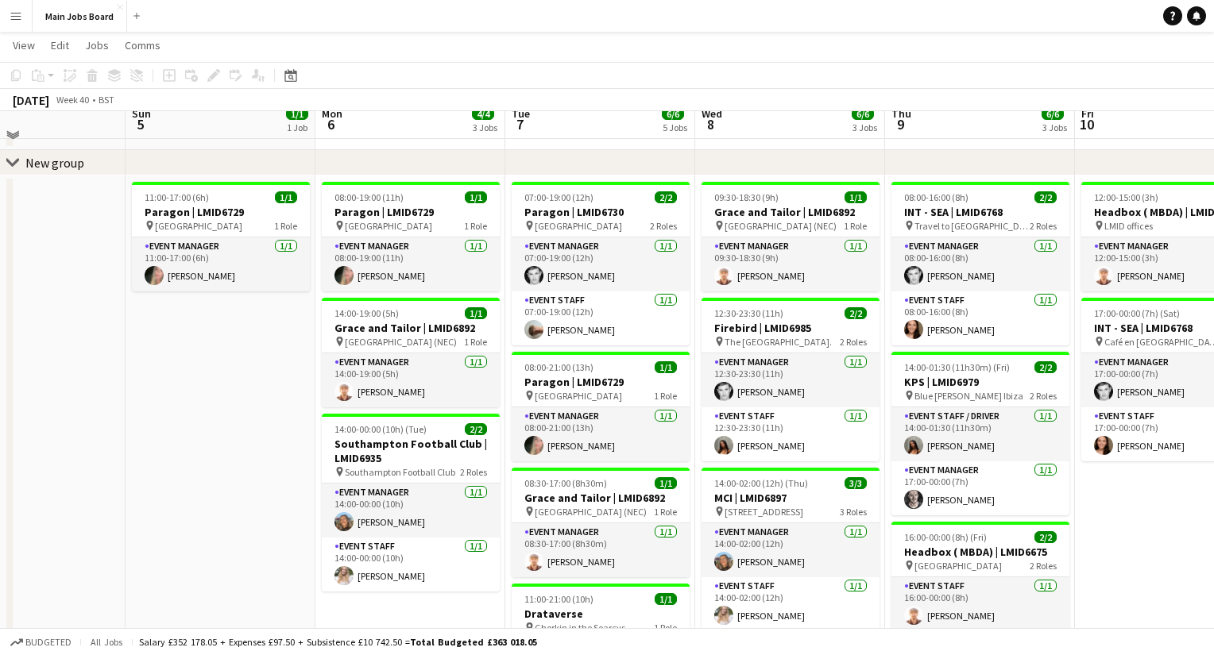
scroll to position [65, 0]
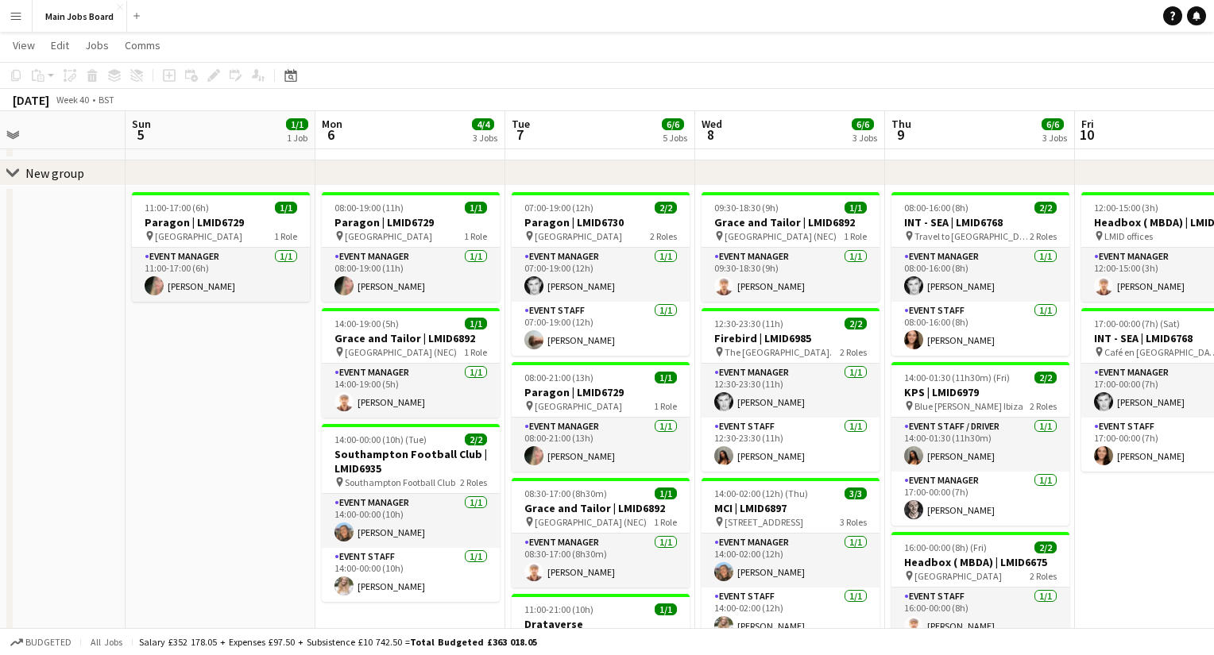
drag, startPoint x: 249, startPoint y: 423, endPoint x: 129, endPoint y: 419, distance: 120.8
click at [129, 419] on app-calendar-viewport "Thu 2 7/7 4 Jobs Fri 3 Sat 4 Sun 5 1/1 1 Job Mon 6 4/4 3 Jobs Tue 7 6/6 5 Jobs …" at bounding box center [607, 483] width 1214 height 972
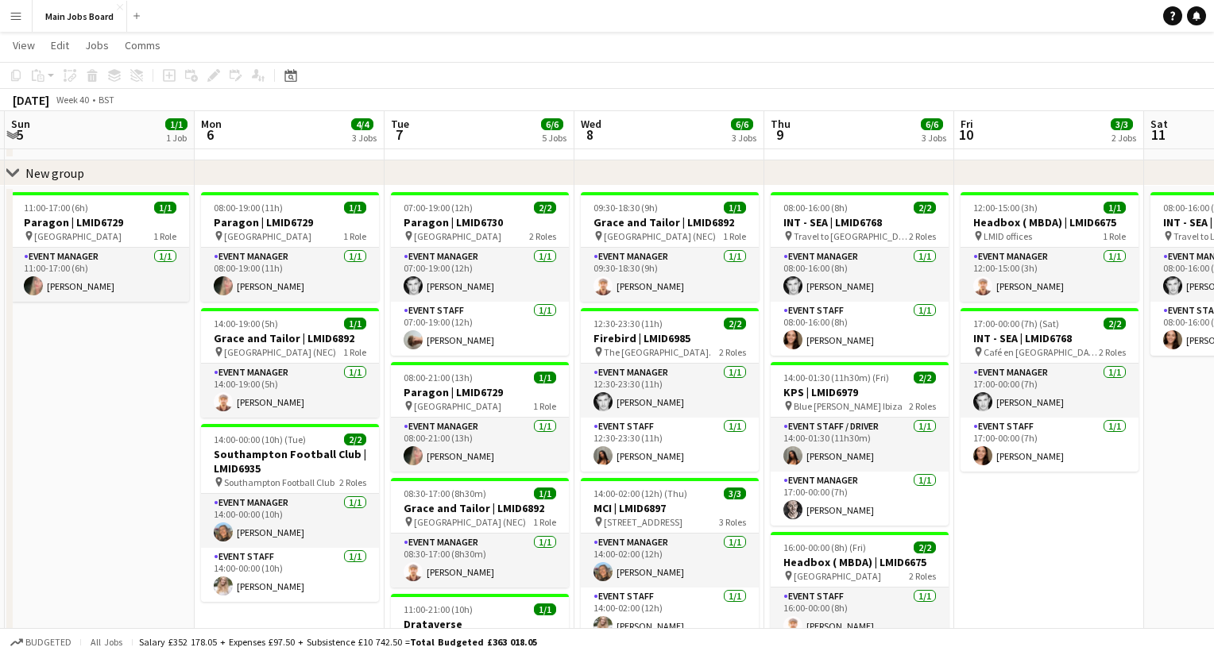
scroll to position [0, 628]
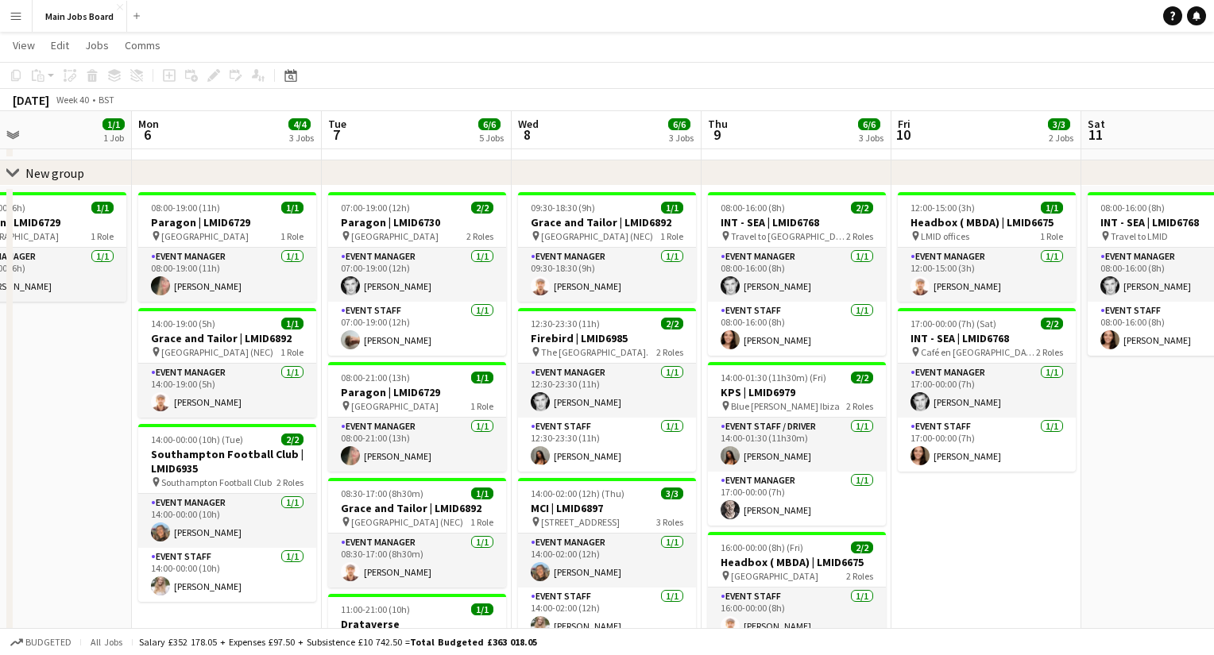
click at [274, 454] on app-calendar-viewport "Thu 2 7/7 4 Jobs Fri 3 Sat 4 Sun 5 1/1 1 Job Mon 6 4/4 3 Jobs Tue 7 6/6 5 Jobs …" at bounding box center [607, 483] width 1214 height 972
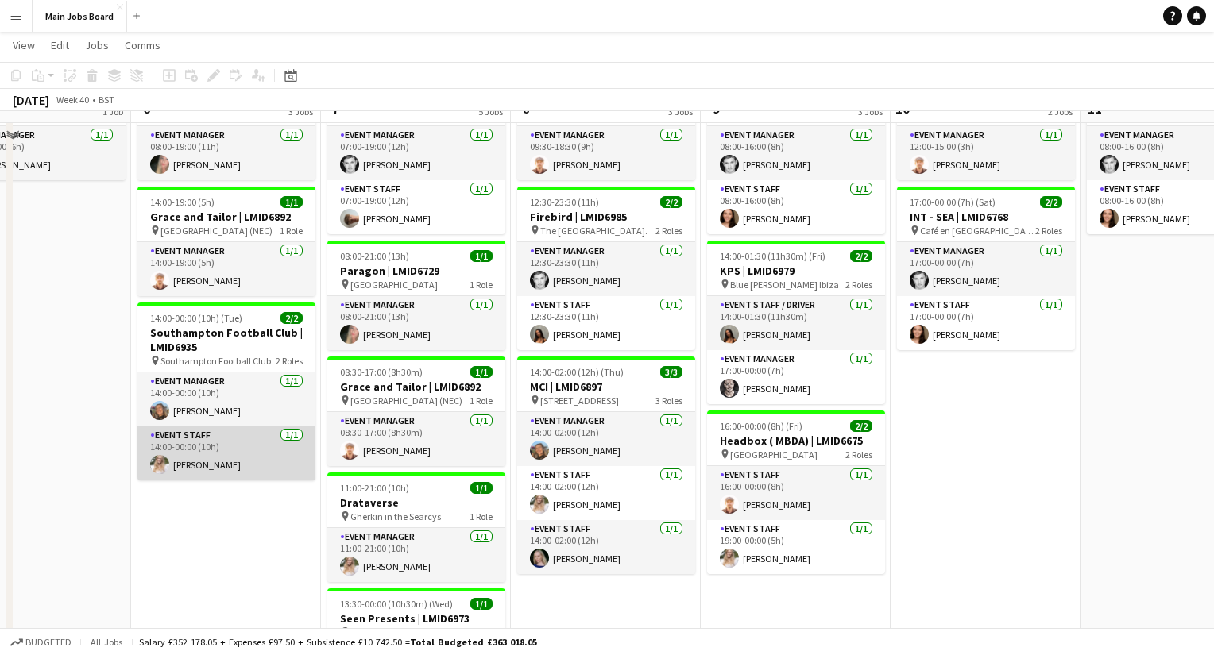
scroll to position [0, 0]
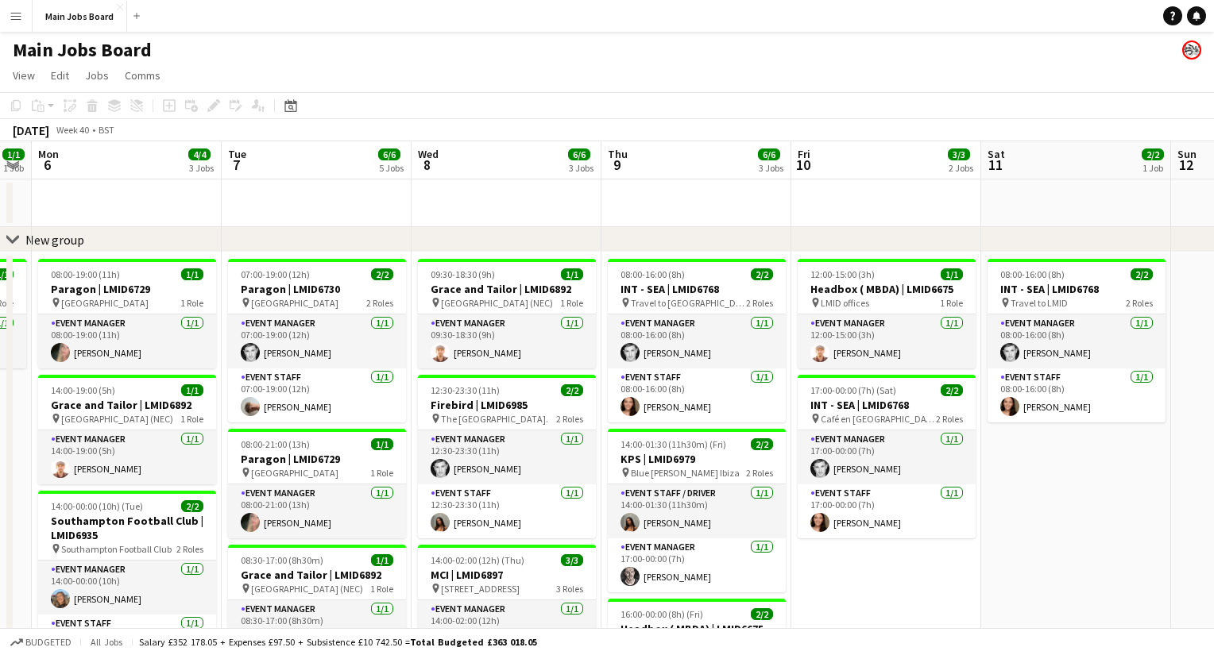
drag, startPoint x: 848, startPoint y: 426, endPoint x: 736, endPoint y: 423, distance: 112.0
click at [736, 423] on app-calendar-viewport "Thu 2 7/7 4 Jobs Fri 3 Sat 4 Sun 5 1/1 1 Job Mon 6 4/4 3 Jobs Tue 7 6/6 5 Jobs …" at bounding box center [607, 588] width 1214 height 895
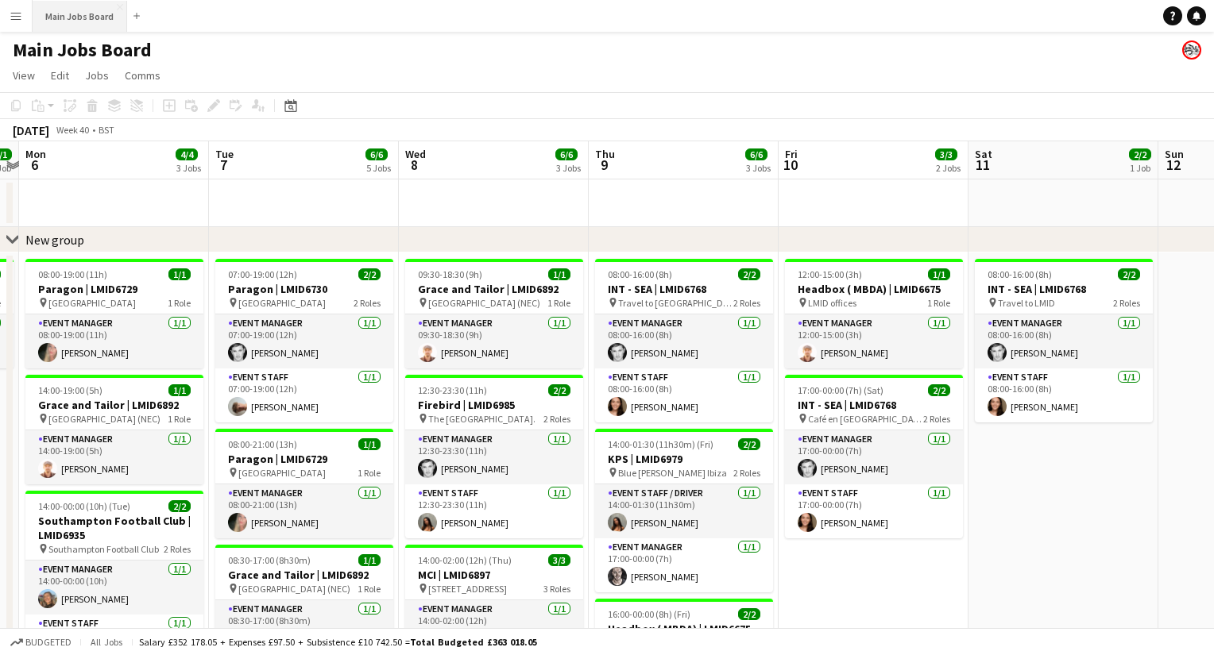
click at [95, 24] on button "Main Jobs Board Close" at bounding box center [80, 16] width 95 height 31
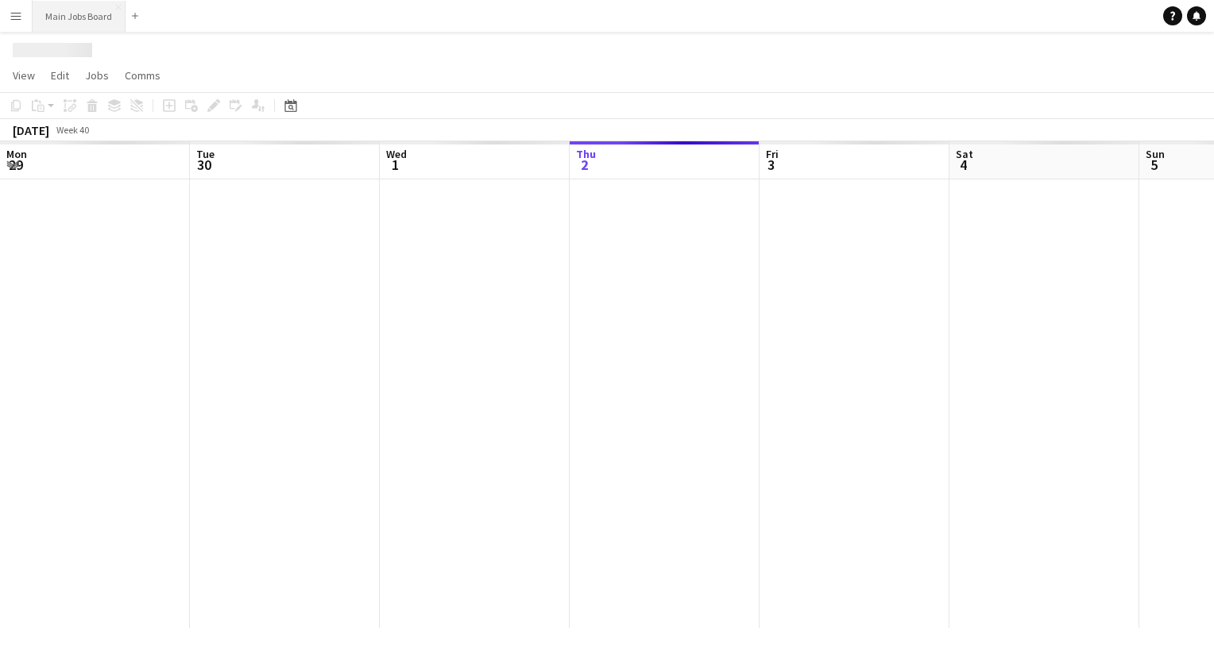
scroll to position [0, 380]
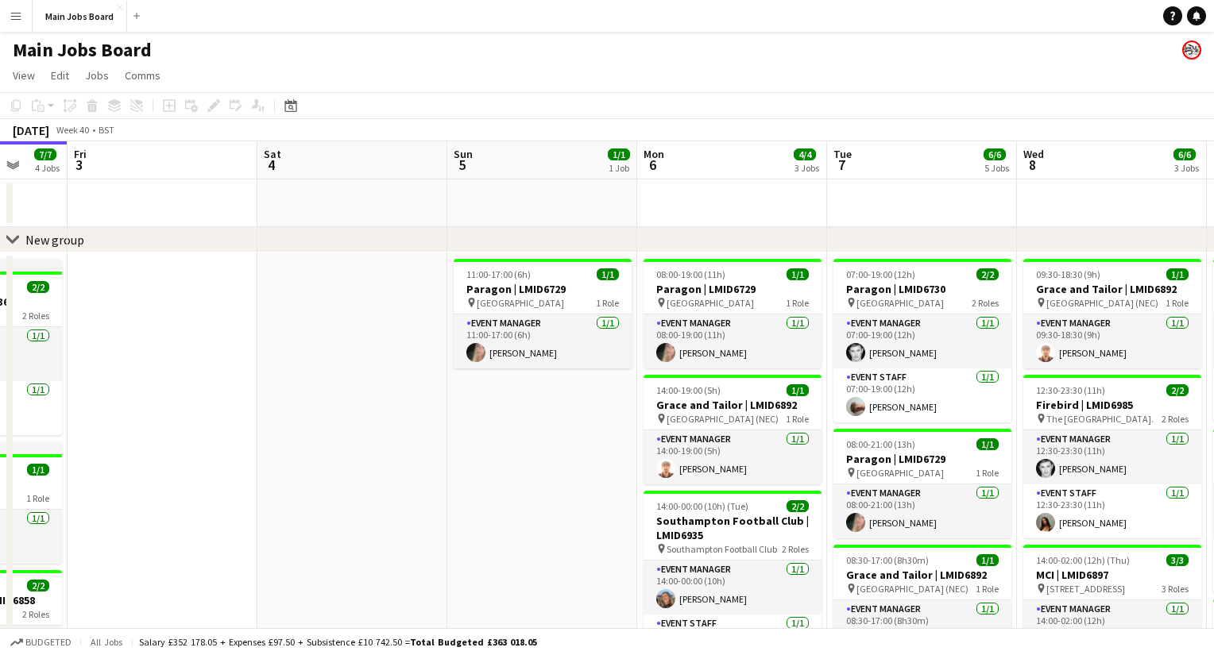
drag, startPoint x: 857, startPoint y: 450, endPoint x: 545, endPoint y: 419, distance: 313.8
click at [545, 419] on app-calendar-viewport "Mon 29 3/3 2 Jobs Tue 30 4/4 2 Jobs Wed 1 7/7 5 Jobs Thu 2 7/7 4 Jobs Fri 3 Sat…" at bounding box center [607, 588] width 1214 height 895
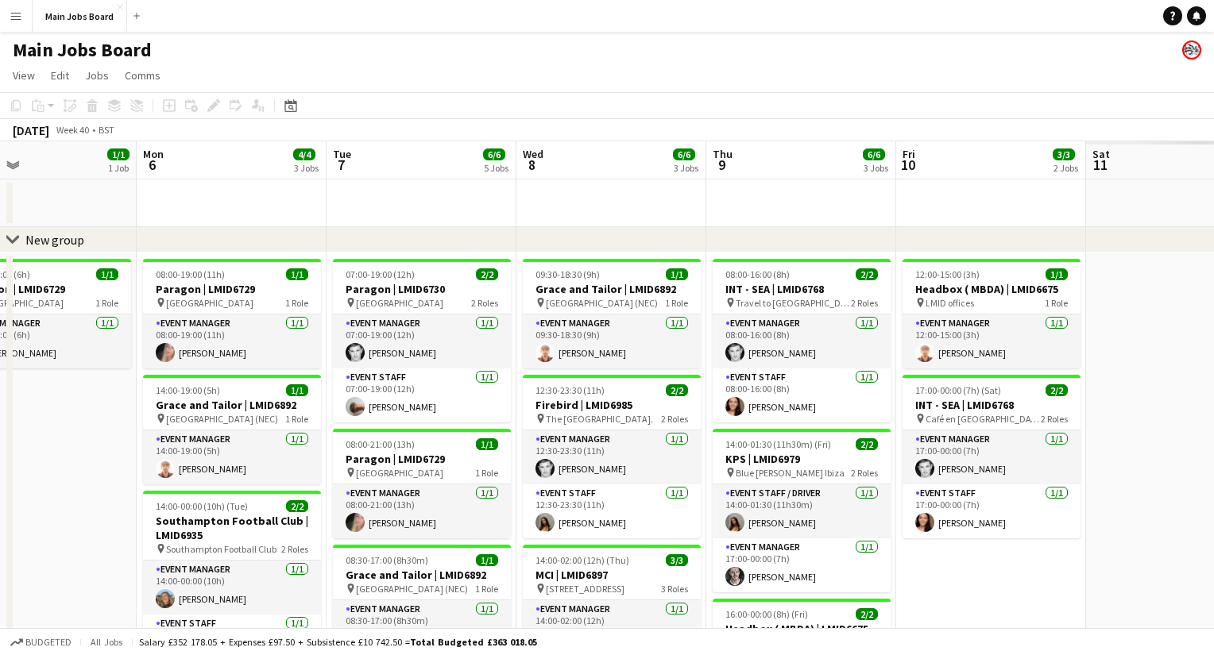
scroll to position [0, 473]
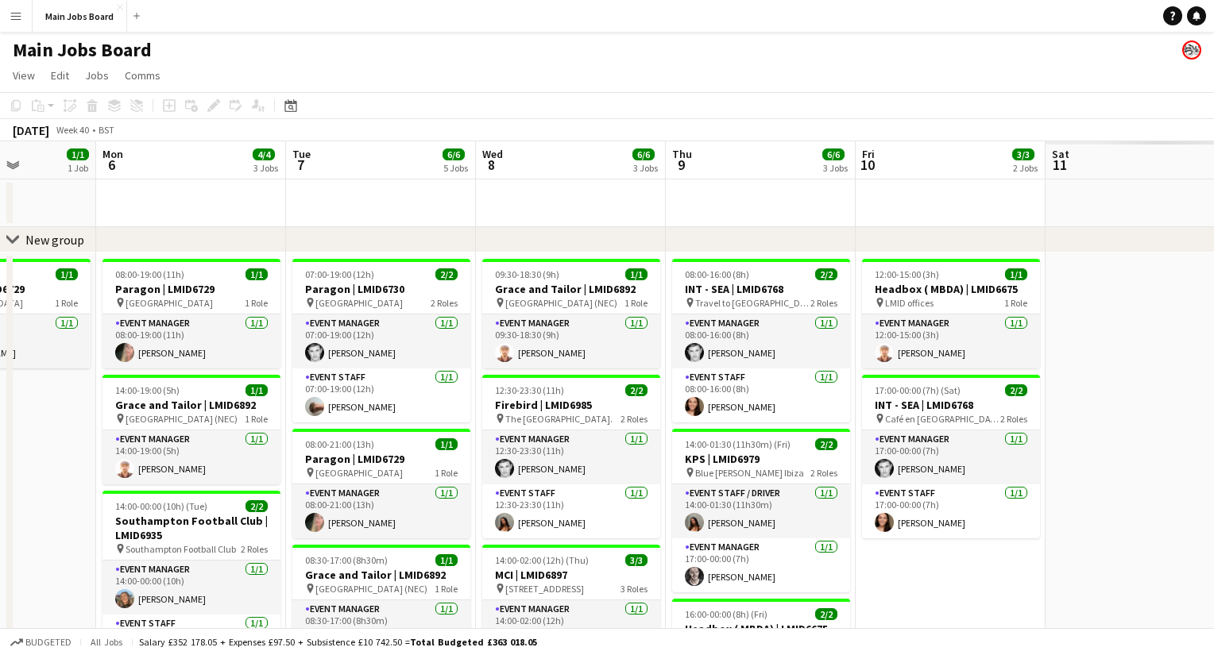
drag, startPoint x: 1001, startPoint y: 492, endPoint x: 460, endPoint y: 474, distance: 541.3
click at [460, 474] on app-calendar-viewport "Fri 3 Sat 4 Sun 5 1/1 1 Job Mon 6 4/4 3 Jobs Tue 7 6/6 5 Jobs Wed 8 6/6 3 Jobs …" at bounding box center [607, 588] width 1214 height 895
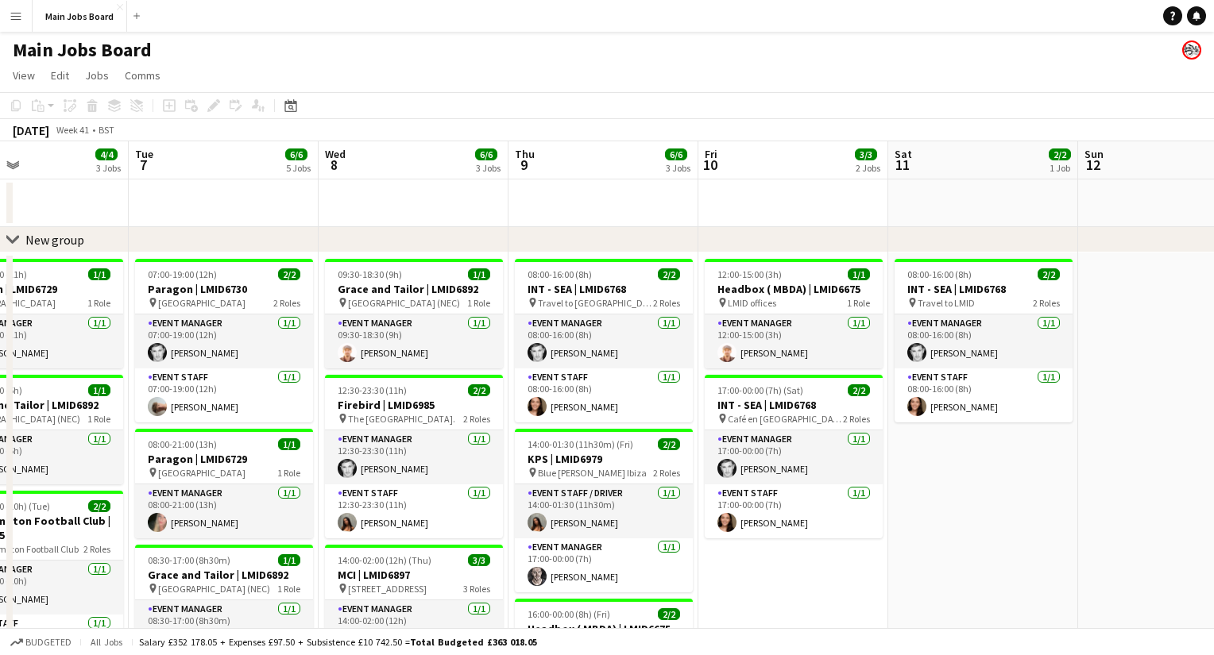
drag, startPoint x: 959, startPoint y: 555, endPoint x: 803, endPoint y: 554, distance: 155.7
click at [803, 554] on app-calendar-viewport "Fri 3 Sat 4 Sun 5 1/1 1 Job Mon 6 4/4 3 Jobs Tue 7 6/6 5 Jobs Wed 8 6/6 3 Jobs …" at bounding box center [607, 588] width 1214 height 895
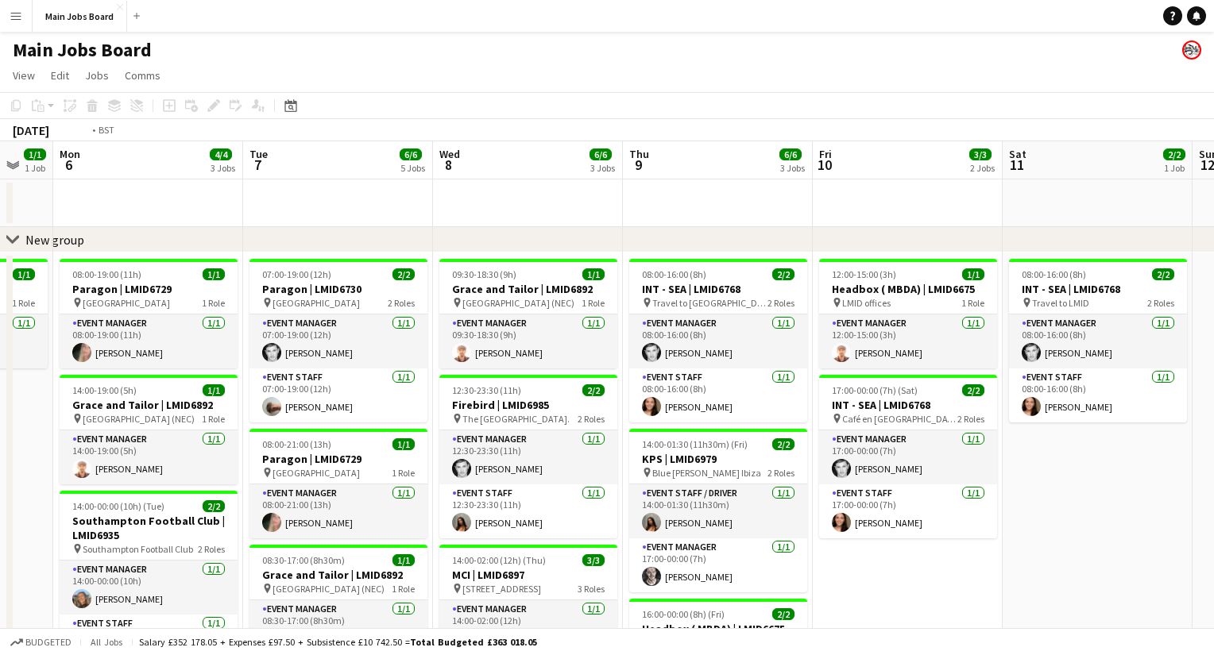
drag, startPoint x: 426, startPoint y: 450, endPoint x: 554, endPoint y: 450, distance: 128.7
click at [554, 450] on app-calendar-viewport "Fri 3 Sat 4 Sun 5 1/1 1 Job Mon 6 4/4 3 Jobs Tue 7 6/6 5 Jobs Wed 8 6/6 3 Jobs …" at bounding box center [607, 588] width 1214 height 895
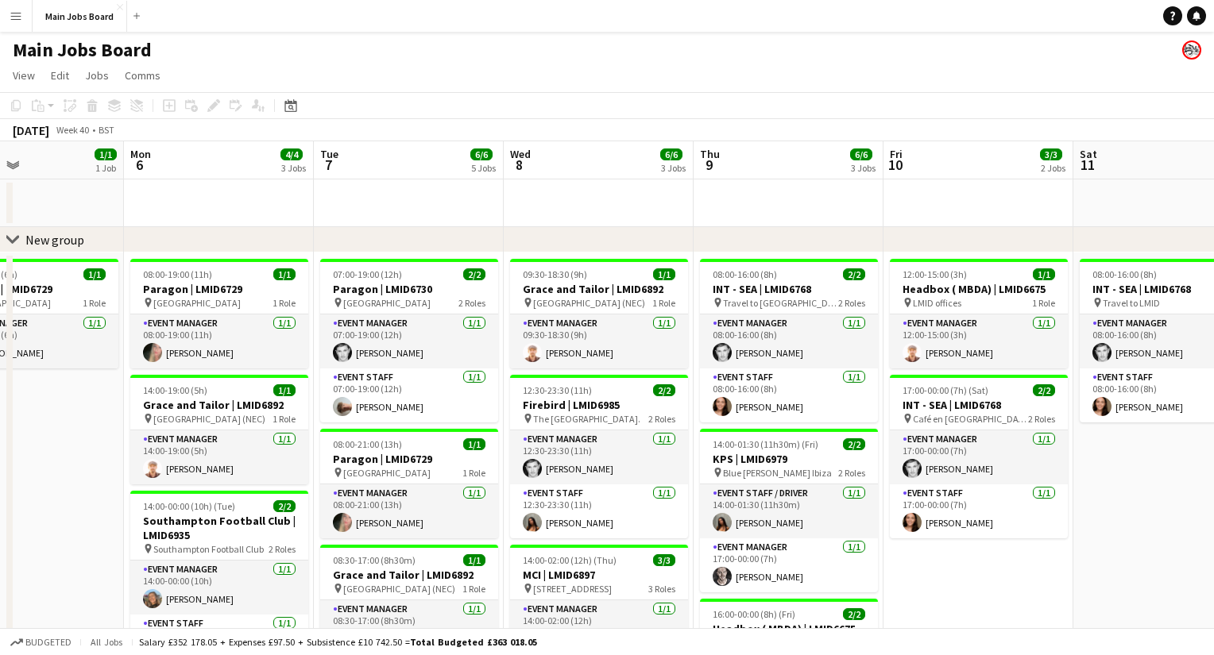
drag, startPoint x: 328, startPoint y: 401, endPoint x: 574, endPoint y: 401, distance: 246.3
click at [574, 401] on app-calendar-viewport "Fri 3 Sat 4 Sun 5 1/1 1 Job Mon 6 4/4 3 Jobs Tue 7 6/6 5 Jobs Wed 8 6/6 3 Jobs …" at bounding box center [607, 588] width 1214 height 895
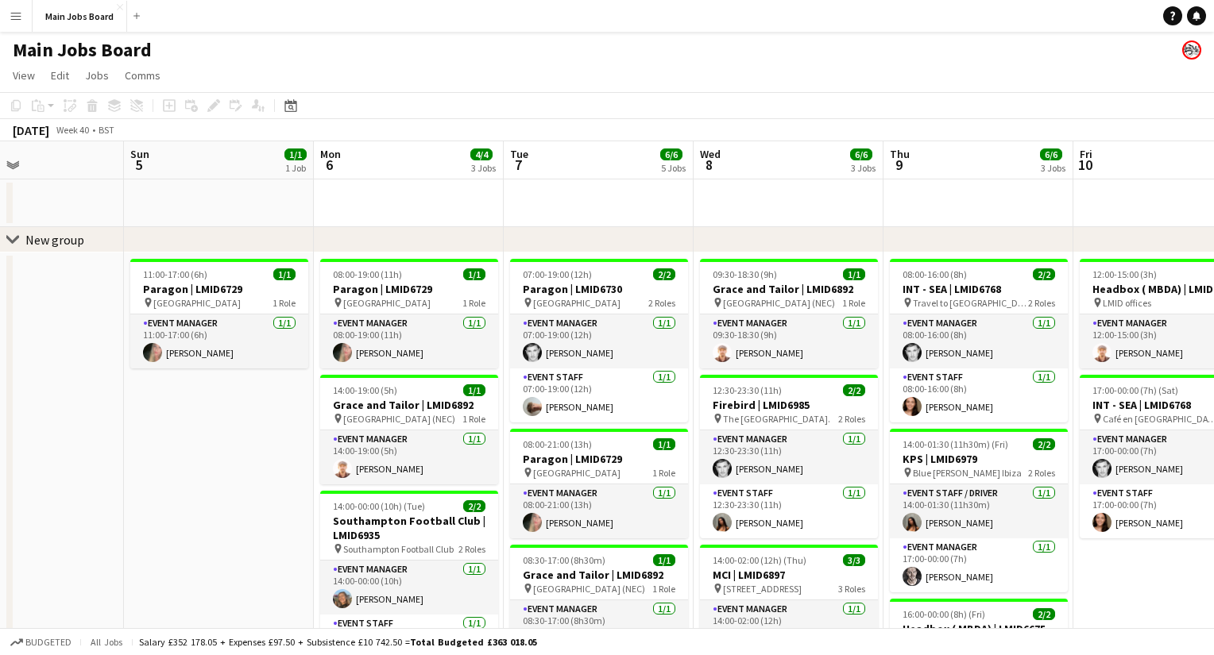
scroll to position [0, 645]
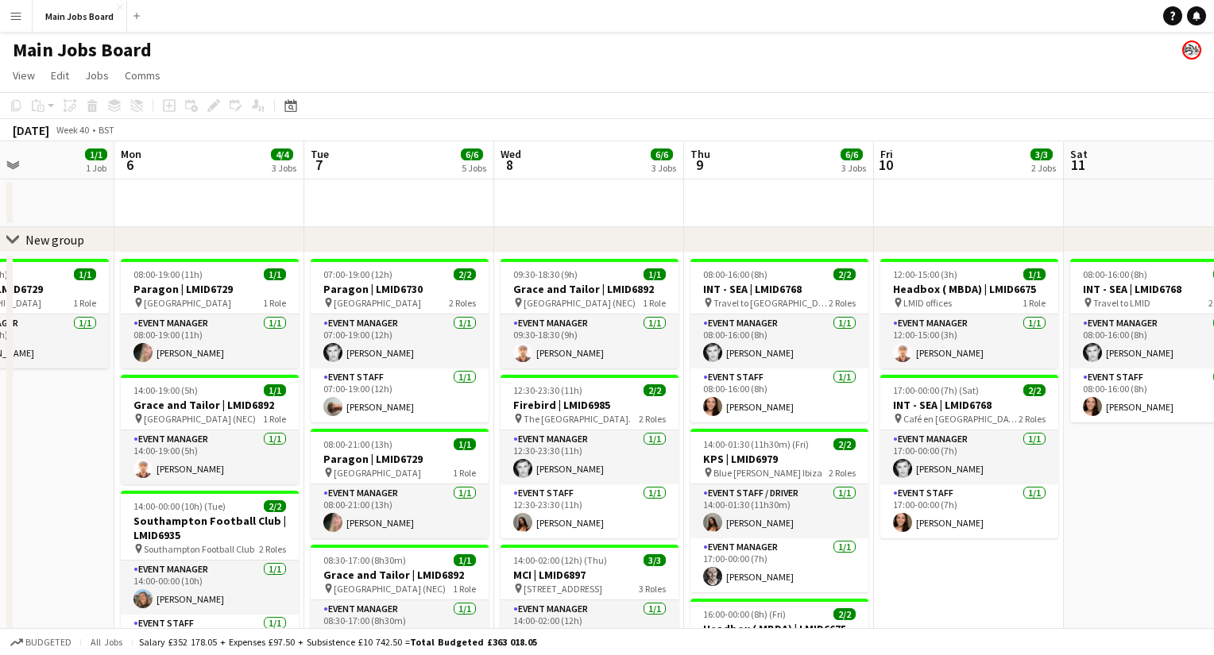
drag, startPoint x: 249, startPoint y: 476, endPoint x: -72, endPoint y: 468, distance: 321.8
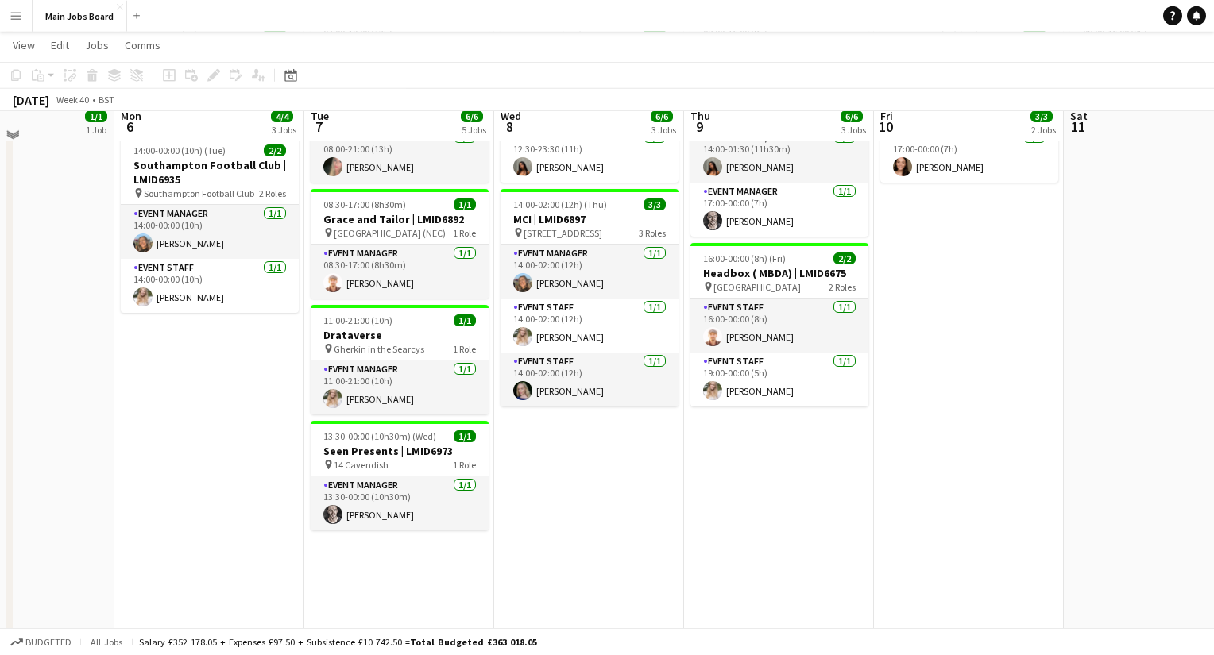
scroll to position [343, 0]
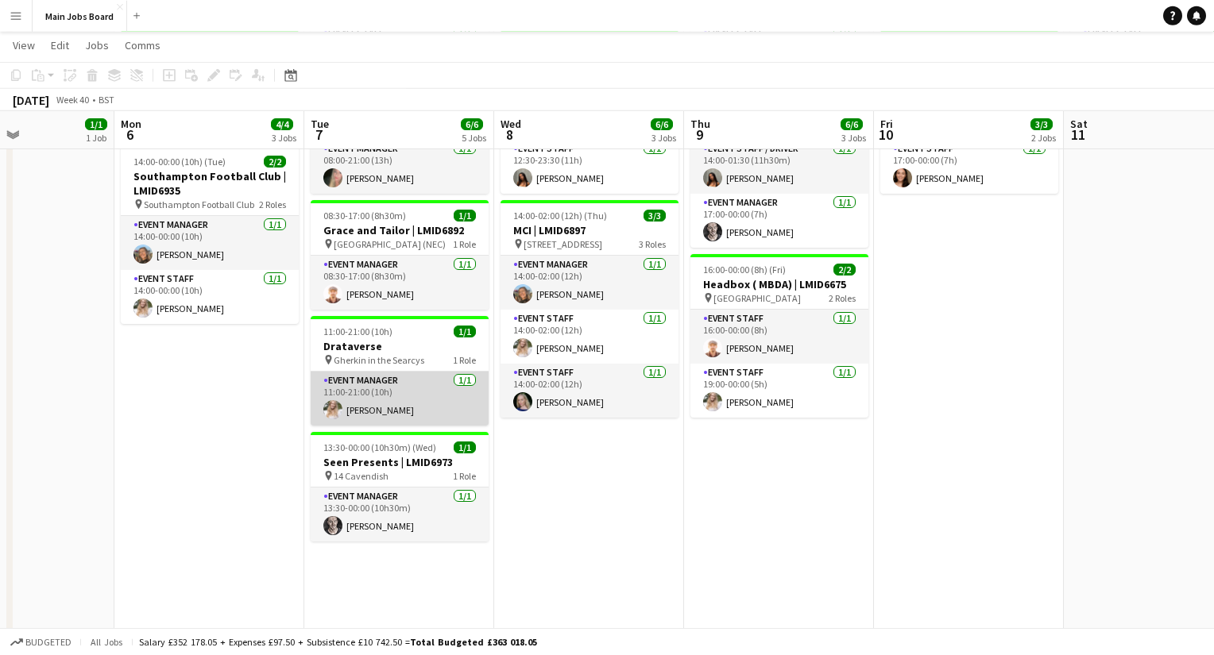
click at [330, 412] on app-user-avatar at bounding box center [332, 409] width 19 height 19
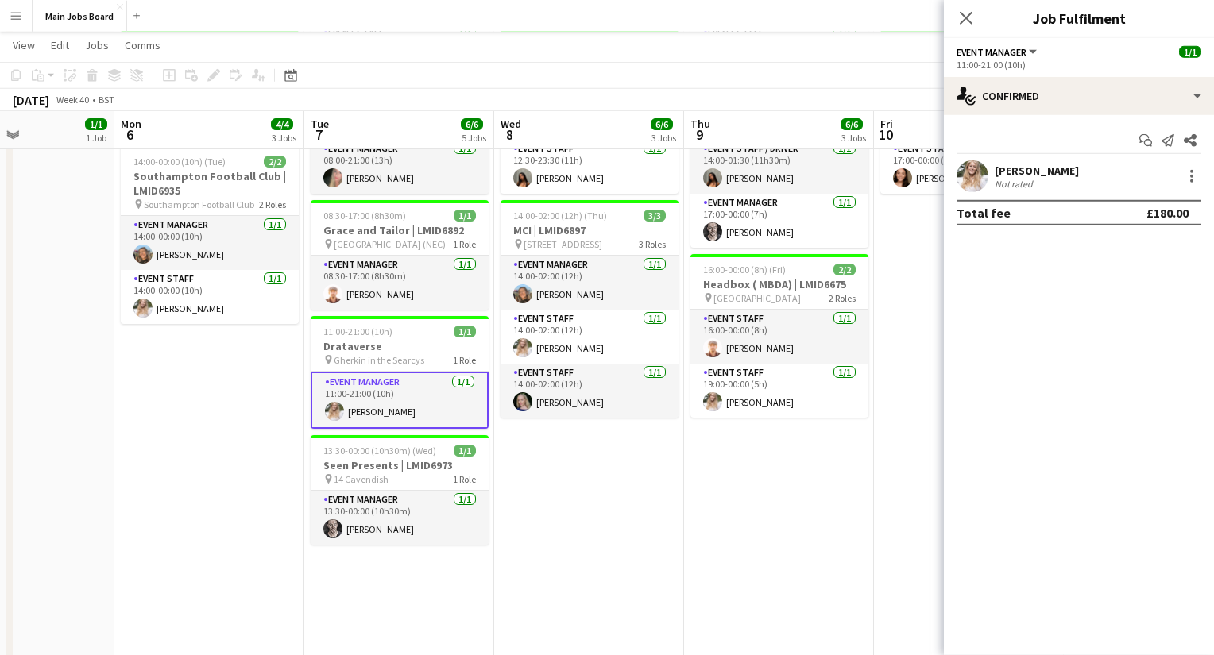
click at [979, 177] on app-user-avatar at bounding box center [972, 176] width 32 height 32
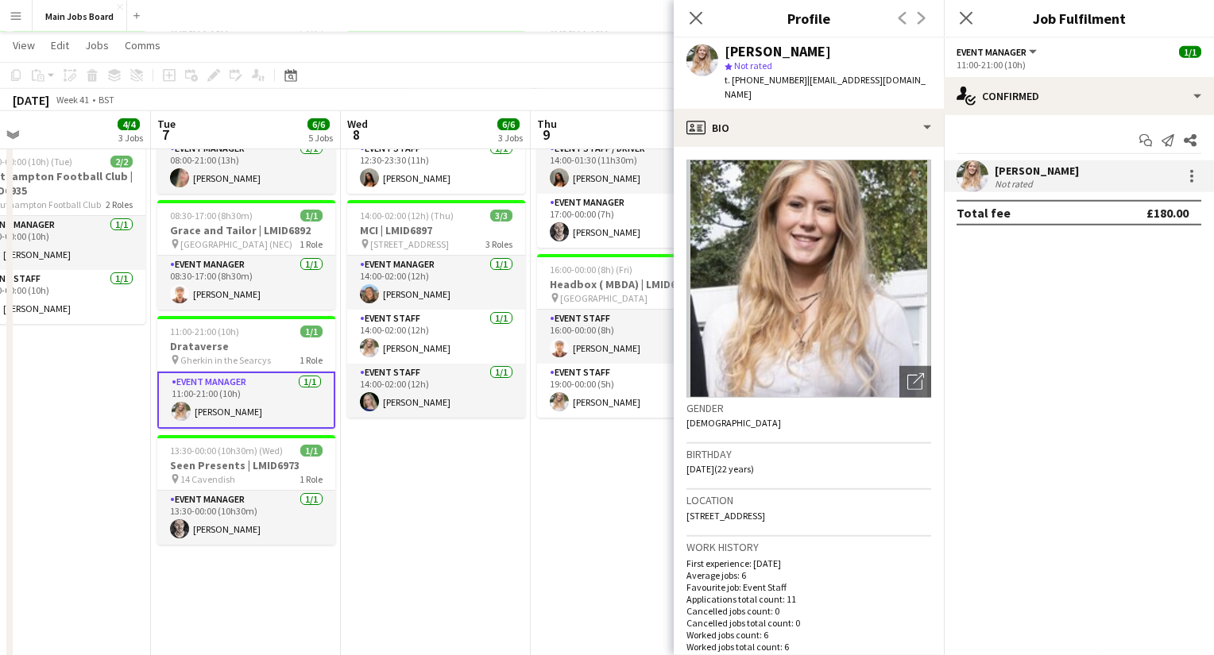
drag, startPoint x: 528, startPoint y: 531, endPoint x: 372, endPoint y: 531, distance: 156.5
click at [372, 531] on app-calendar-viewport "Sat 4 Sun 5 1/1 1 Job Mon 6 4/4 3 Jobs Tue 7 6/6 5 Jobs Wed 8 6/6 3 Jobs Thu 9 …" at bounding box center [607, 205] width 1214 height 972
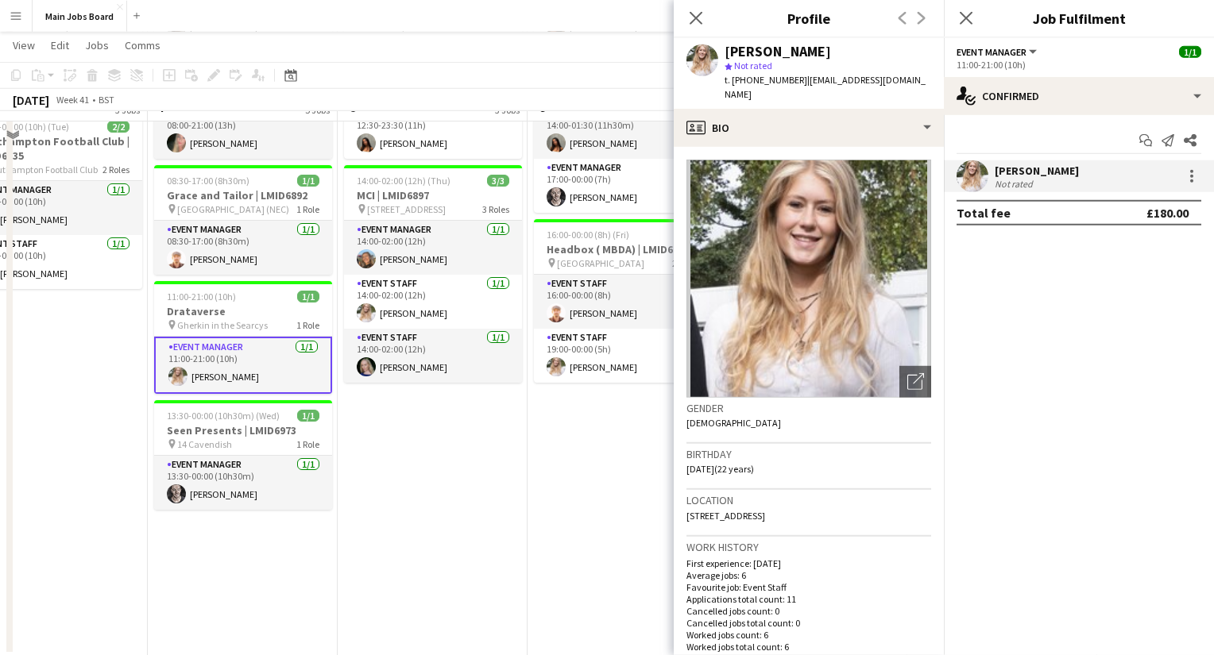
scroll to position [406, 0]
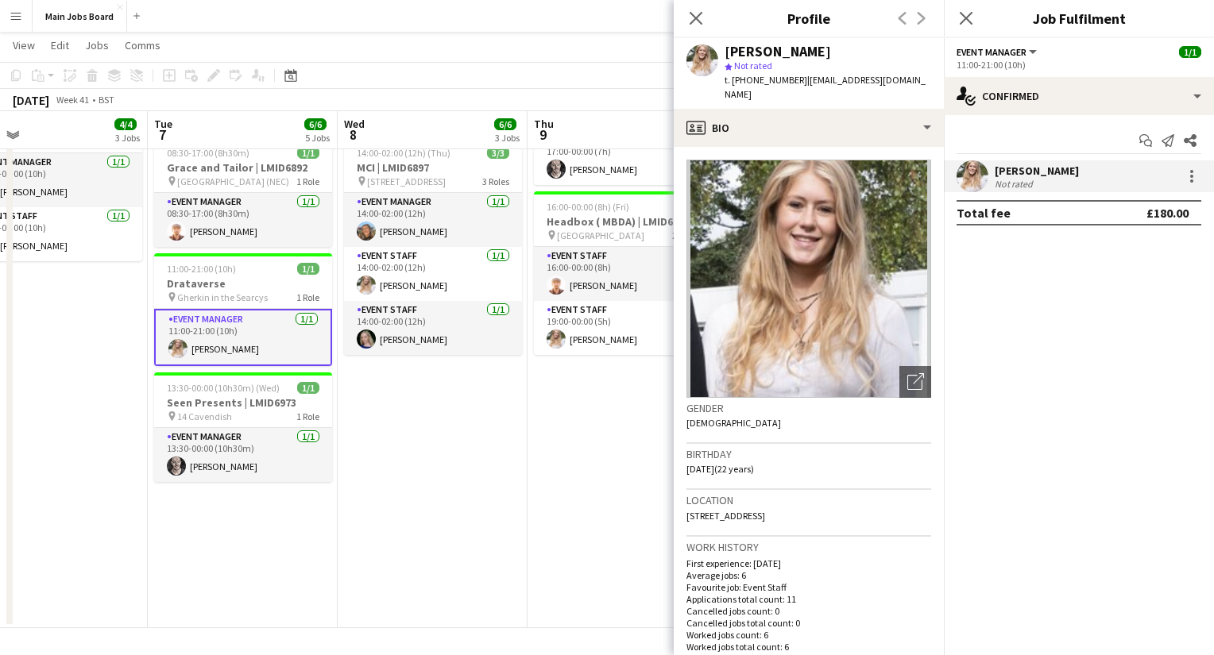
click at [436, 488] on app-date-cell "09:30-18:30 (9h) 1/1 Grace and Tailor | LMID6892 pin National Exhibition Centre…" at bounding box center [433, 236] width 190 height 783
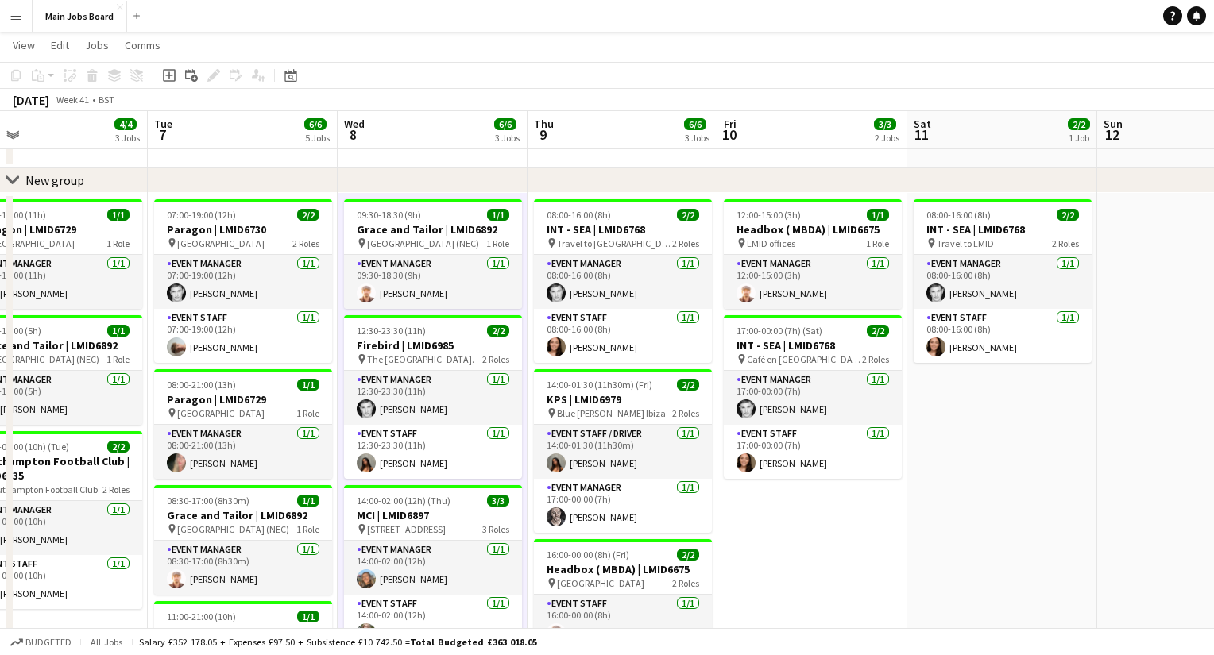
scroll to position [60, 0]
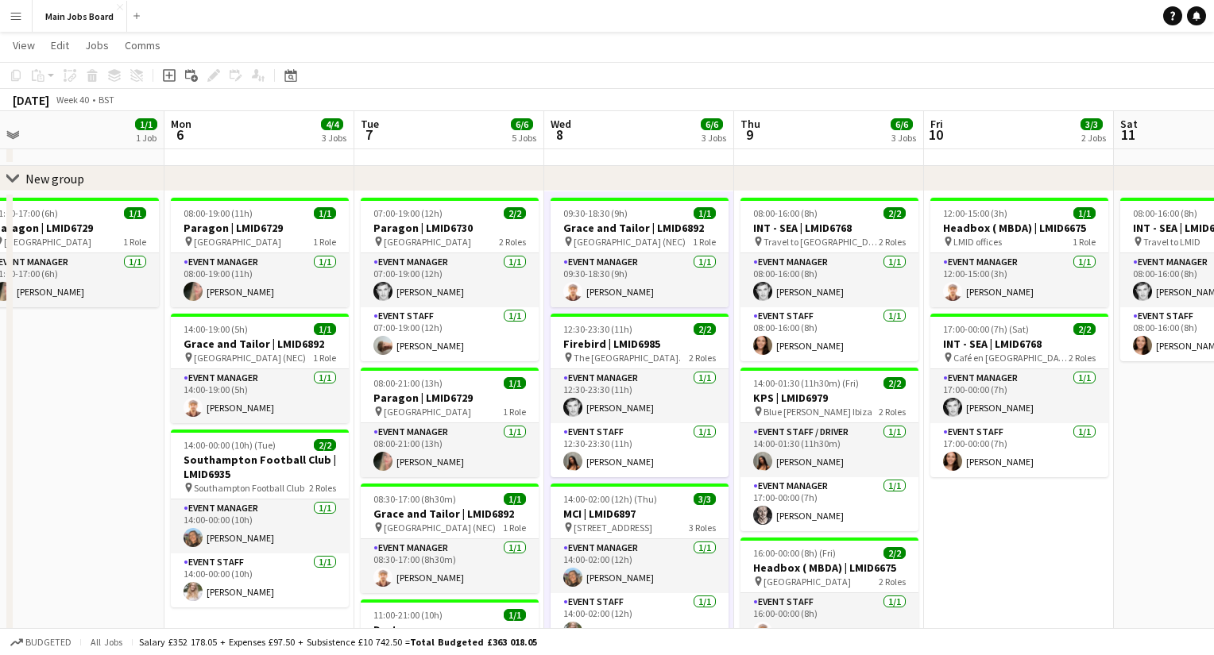
drag, startPoint x: 322, startPoint y: 458, endPoint x: 531, endPoint y: 458, distance: 208.9
click at [531, 458] on app-calendar-viewport "Fri 3 Sat 4 Sun 5 1/1 1 Job Mon 6 4/4 3 Jobs Tue 7 6/6 5 Jobs Wed 8 6/6 3 Jobs …" at bounding box center [607, 488] width 1214 height 972
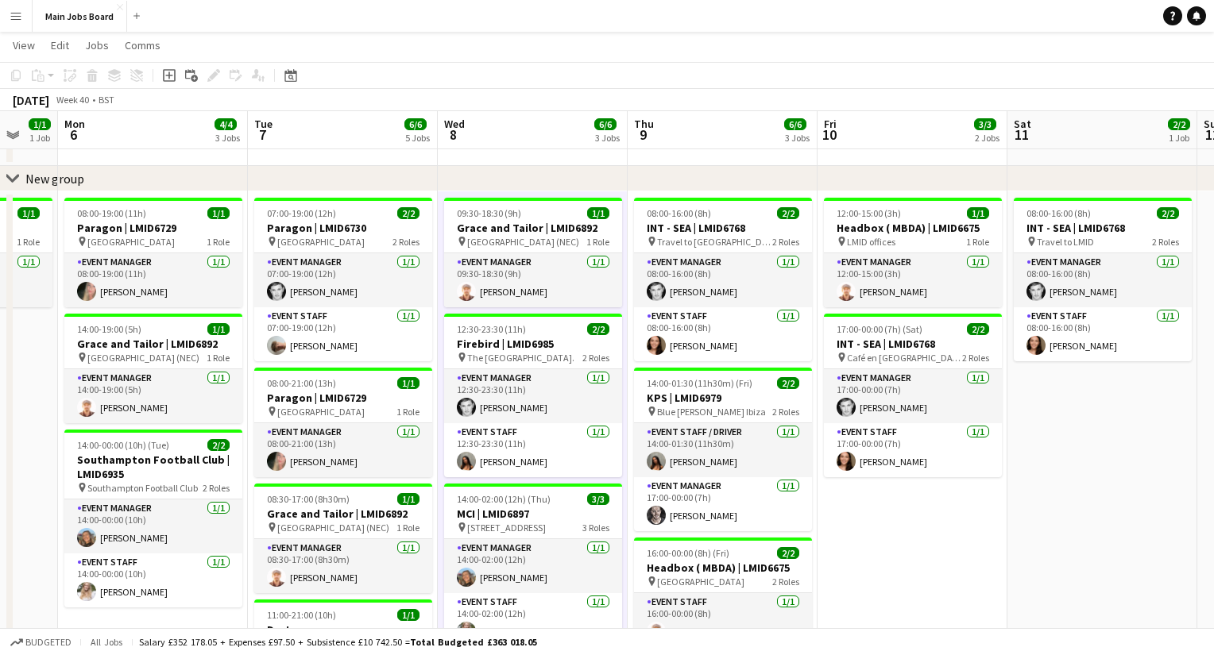
drag, startPoint x: 535, startPoint y: 469, endPoint x: 427, endPoint y: 454, distance: 110.0
click at [426, 454] on app-calendar-viewport "Fri 3 Sat 4 Sun 5 1/1 1 Job Mon 6 4/4 3 Jobs Tue 7 6/6 5 Jobs Wed 8 6/6 3 Jobs …" at bounding box center [607, 488] width 1214 height 972
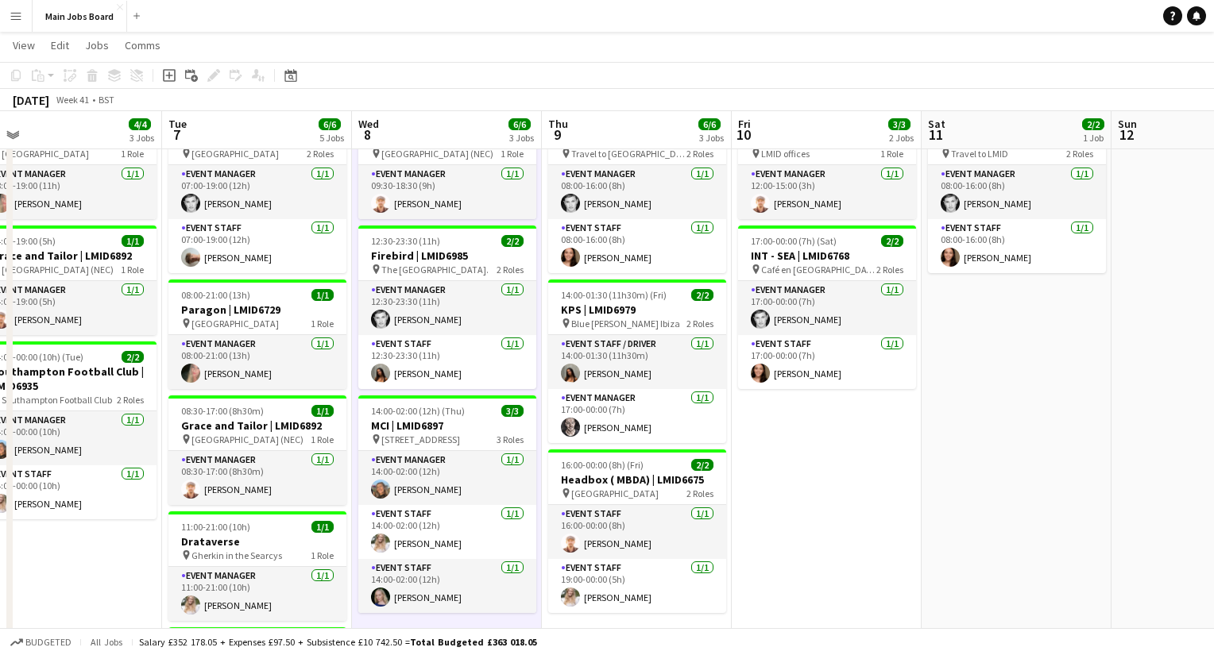
scroll to position [0, 637]
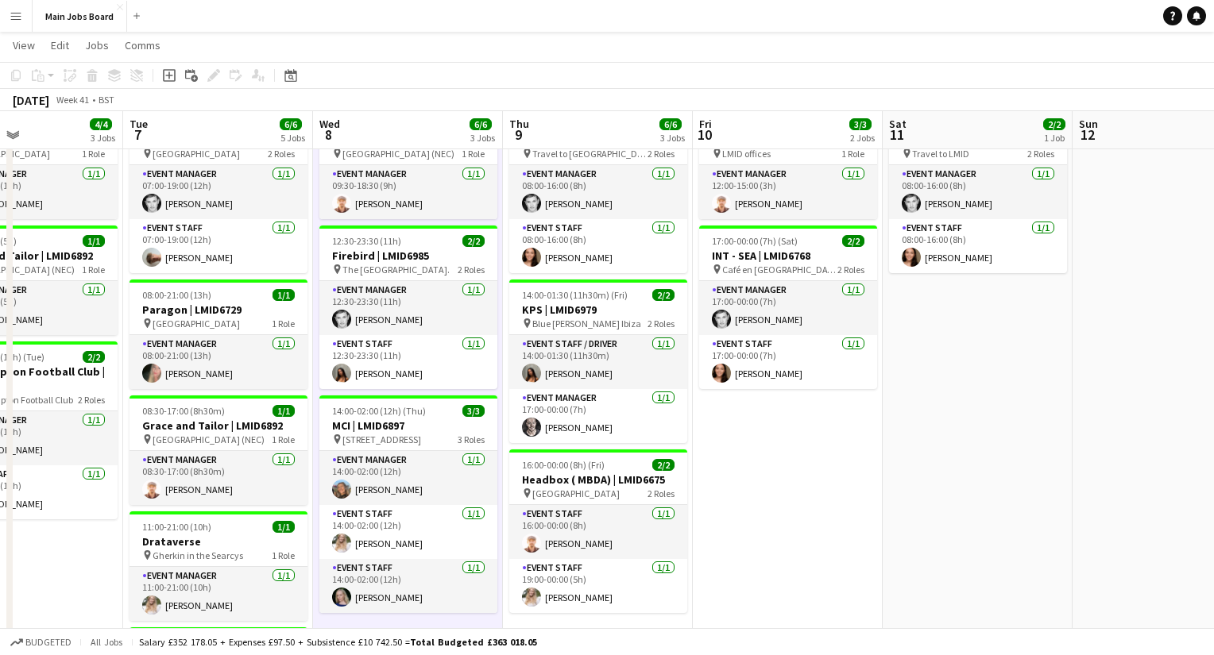
drag, startPoint x: 1050, startPoint y: 474, endPoint x: 925, endPoint y: 474, distance: 124.7
click at [925, 474] on app-calendar-viewport "Fri 3 Sat 4 Sun 5 1/1 1 Job Mon 6 4/4 3 Jobs Tue 7 6/6 5 Jobs Wed 8 6/6 3 Jobs …" at bounding box center [607, 400] width 1214 height 972
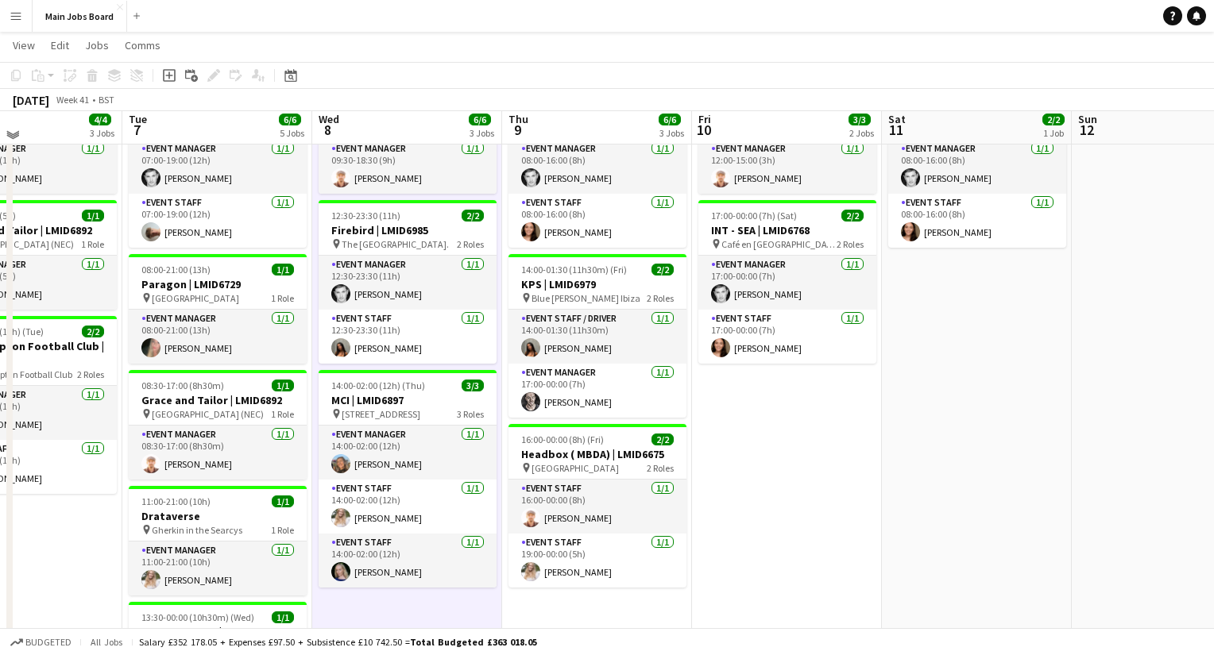
scroll to position [169, 0]
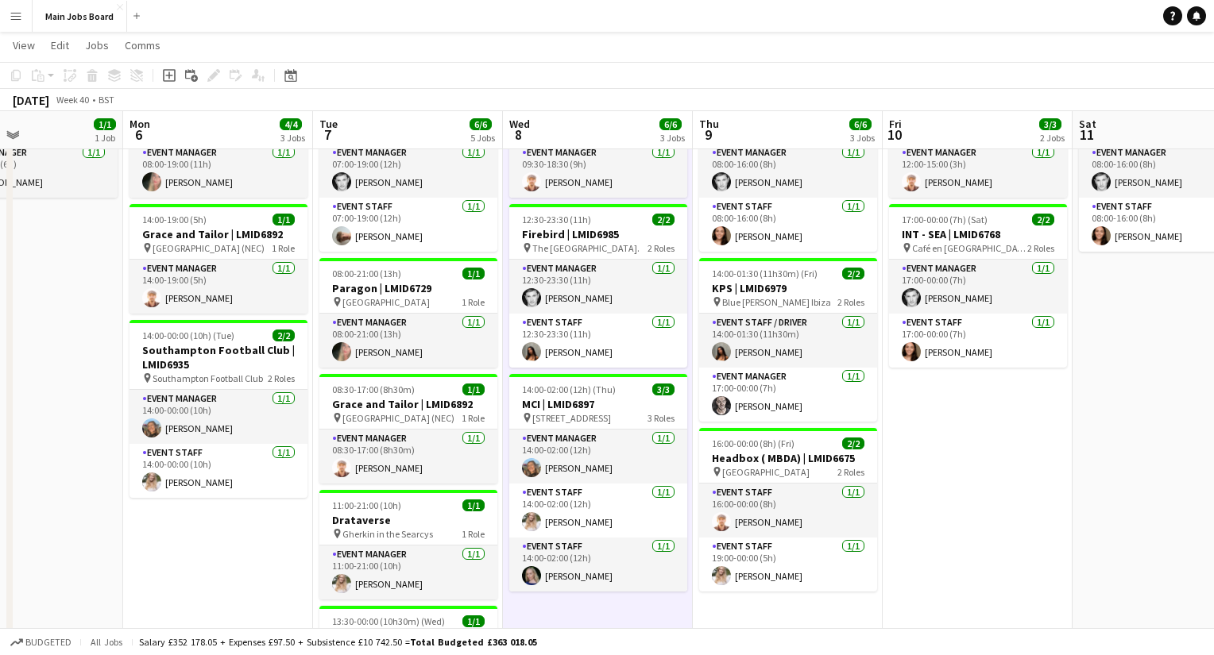
drag, startPoint x: 777, startPoint y: 458, endPoint x: 996, endPoint y: 458, distance: 219.3
click at [996, 458] on app-calendar-viewport "Fri 3 Sat 4 Sun 5 1/1 1 Job Mon 6 4/4 3 Jobs Tue 7 6/6 5 Jobs Wed 8 6/6 3 Jobs …" at bounding box center [607, 379] width 1214 height 972
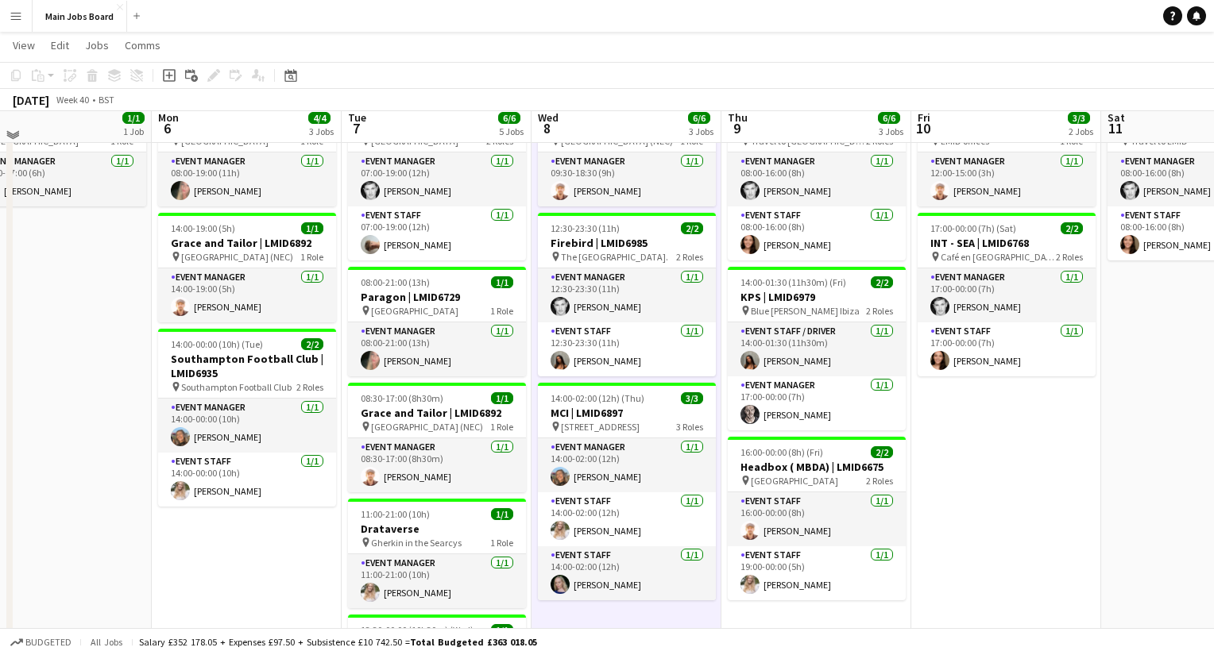
scroll to position [129, 0]
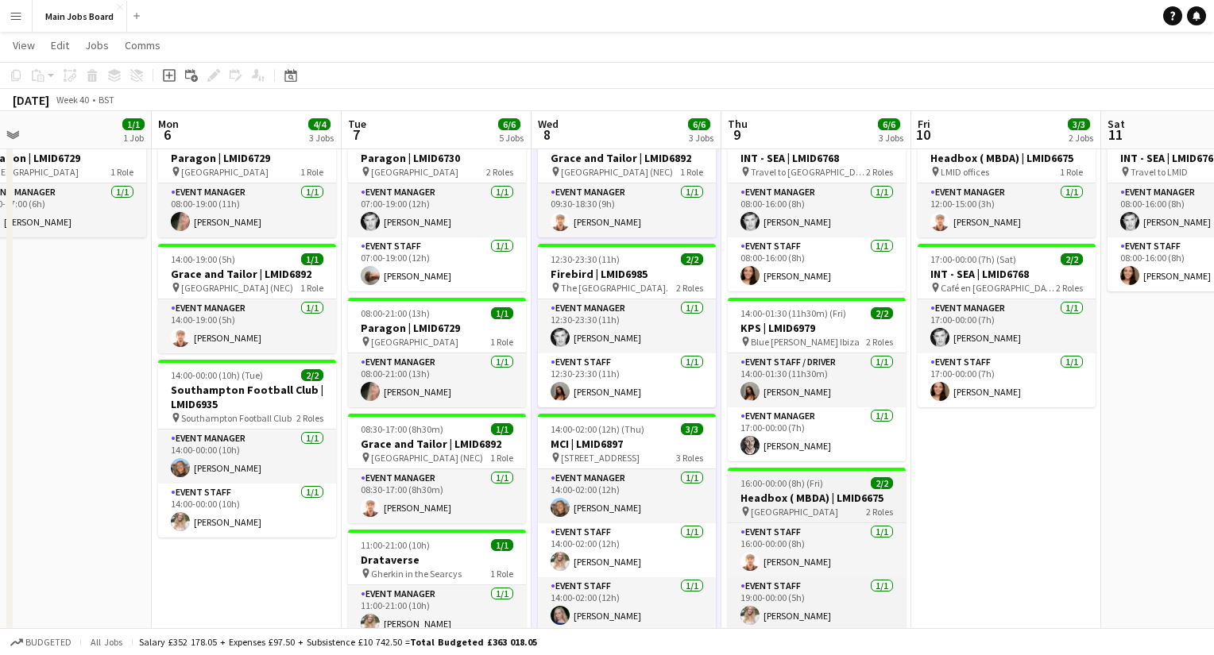
click at [814, 498] on h3 "Headbox ( MBDA) | LMID6675" at bounding box center [817, 498] width 178 height 14
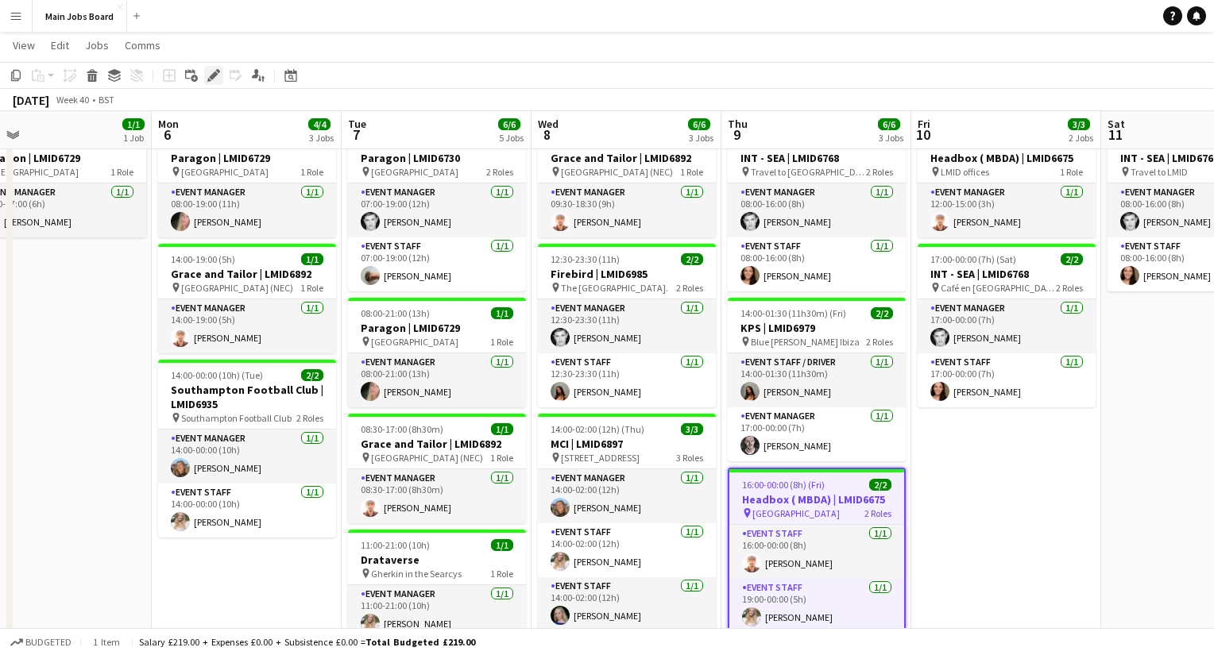
click at [215, 77] on icon "Edit" at bounding box center [213, 75] width 13 height 13
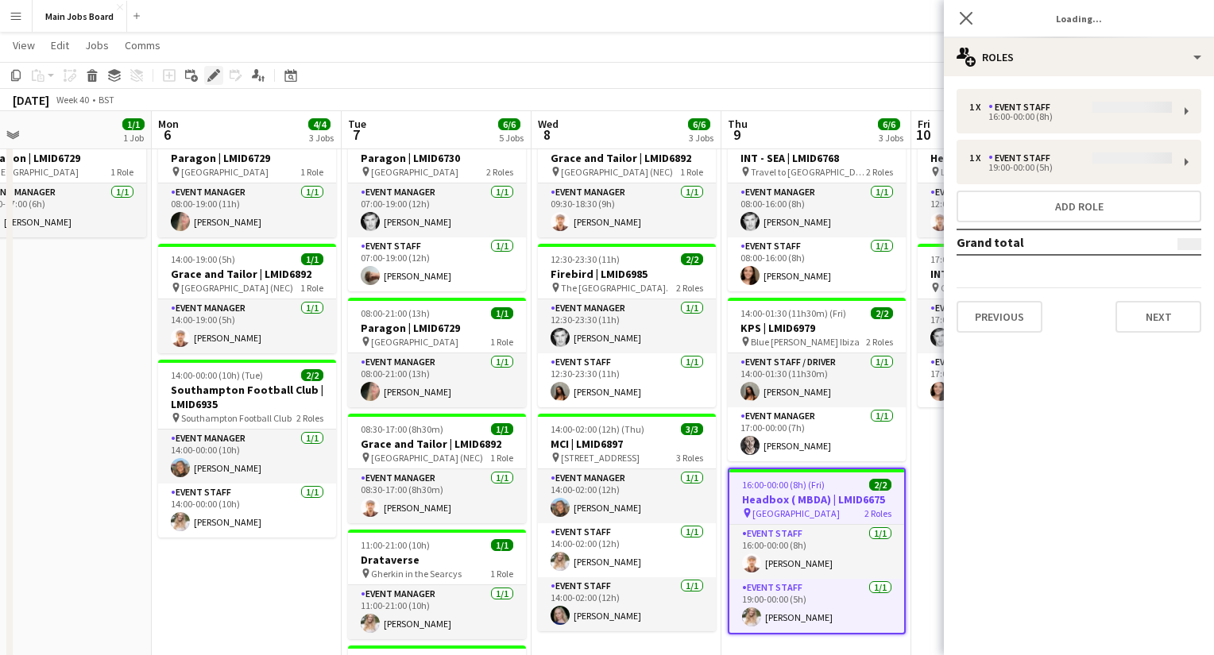
type input "**********"
click at [1142, 332] on button "Next" at bounding box center [1158, 317] width 86 height 32
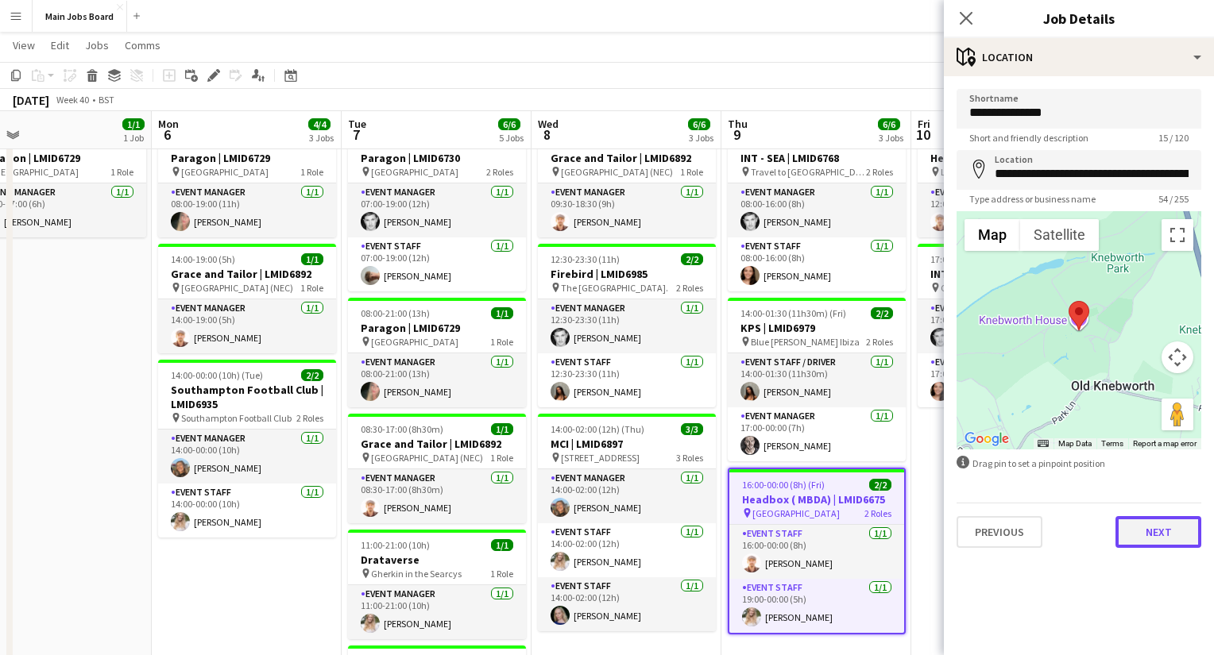
click at [1142, 524] on button "Next" at bounding box center [1158, 532] width 86 height 32
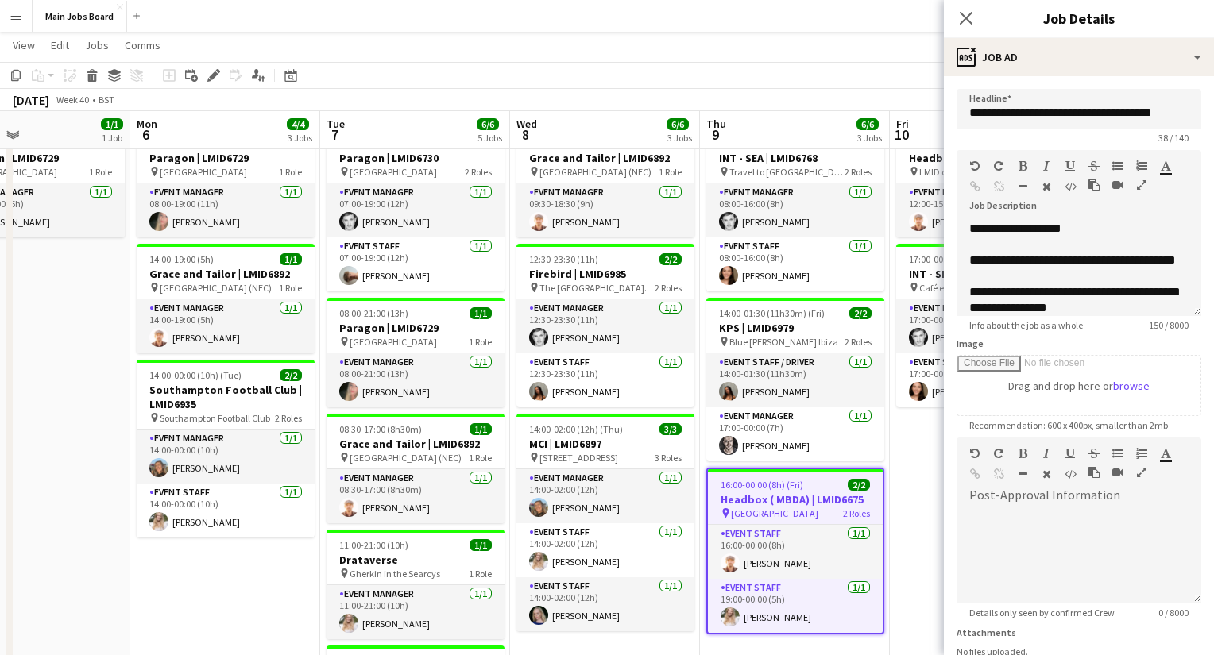
scroll to position [0, 514]
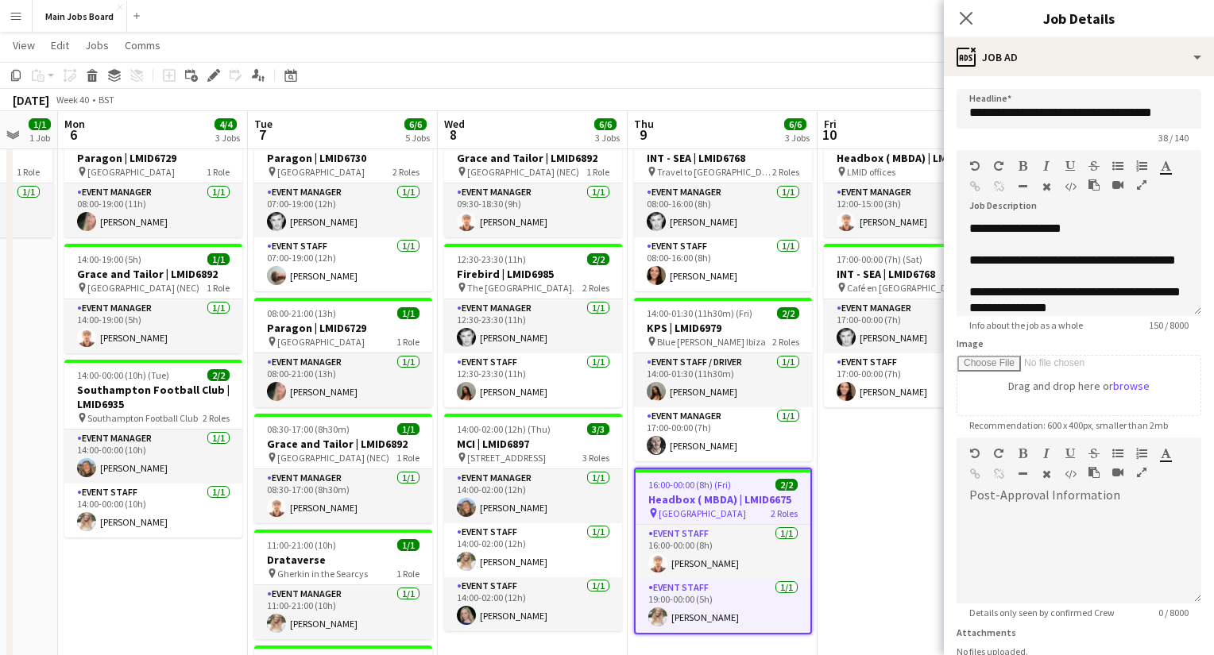
drag, startPoint x: 219, startPoint y: 585, endPoint x: 123, endPoint y: 585, distance: 96.1
click at [123, 585] on app-calendar-viewport "Fri 3 Sat 4 Sun 5 1/1 1 Job Mon 6 4/4 3 Jobs Tue 7 6/6 5 Jobs Wed 8 6/6 3 Jobs …" at bounding box center [607, 418] width 1214 height 972
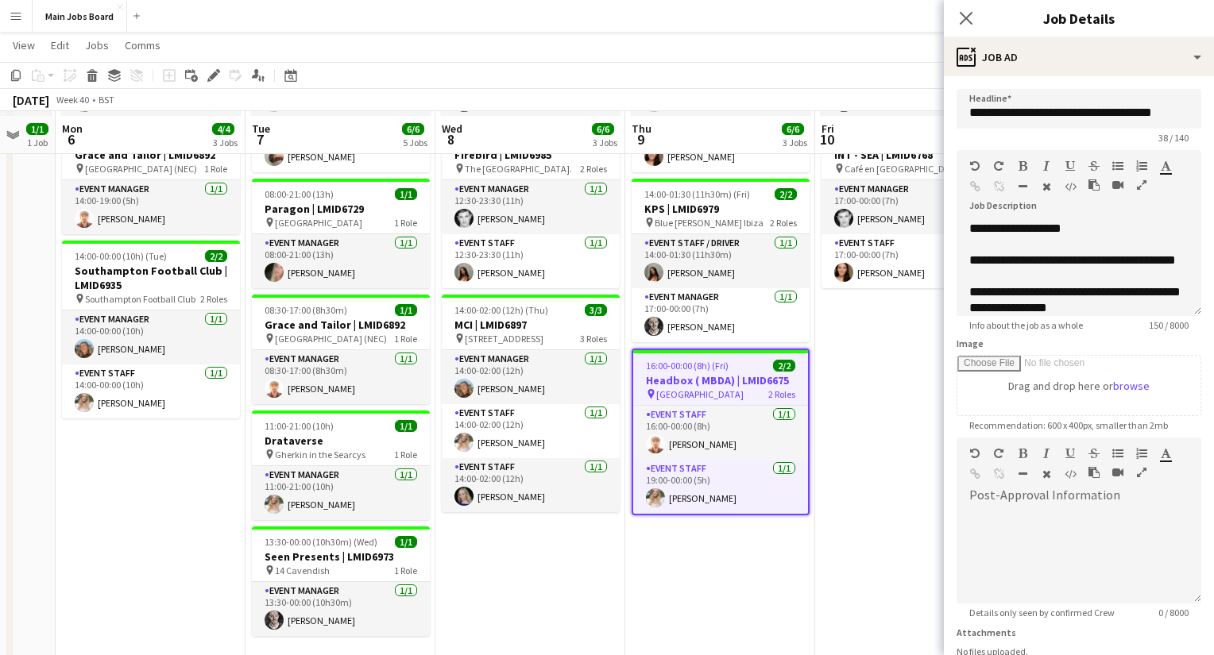
scroll to position [245, 0]
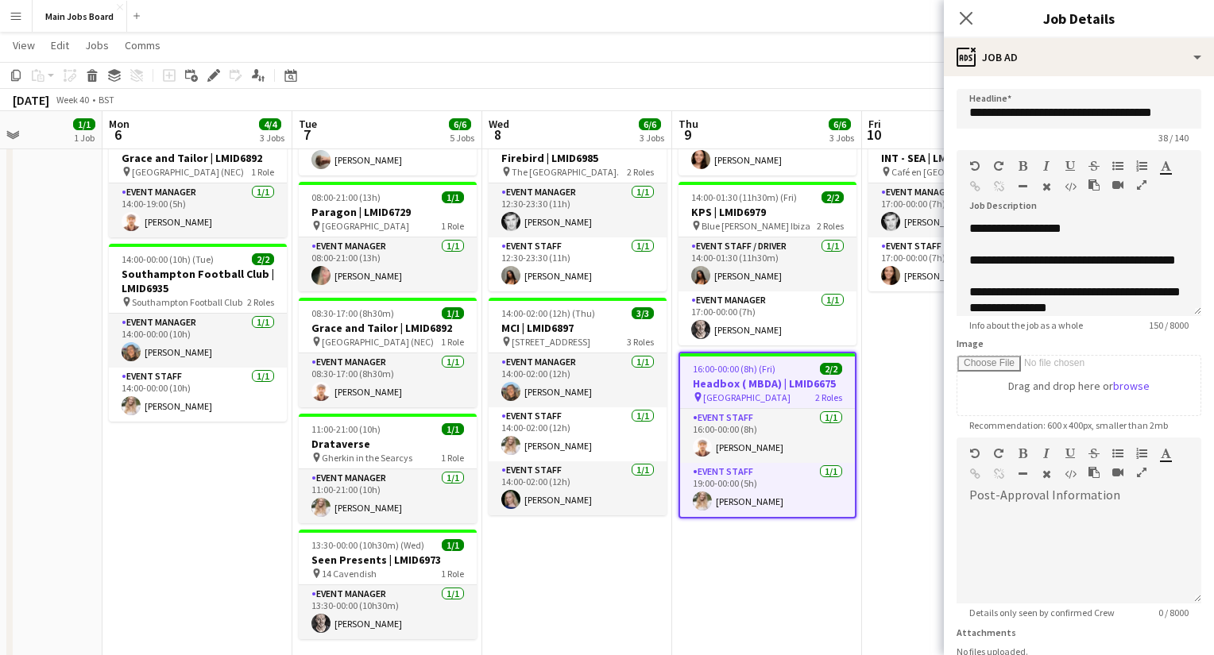
drag, startPoint x: 145, startPoint y: 574, endPoint x: 199, endPoint y: 574, distance: 53.2
click at [199, 574] on app-calendar-viewport "Fri 3 Sat 4 Sun 5 1/1 1 Job Mon 6 4/4 3 Jobs Tue 7 6/6 5 Jobs Wed 8 6/6 3 Jobs …" at bounding box center [607, 302] width 1214 height 972
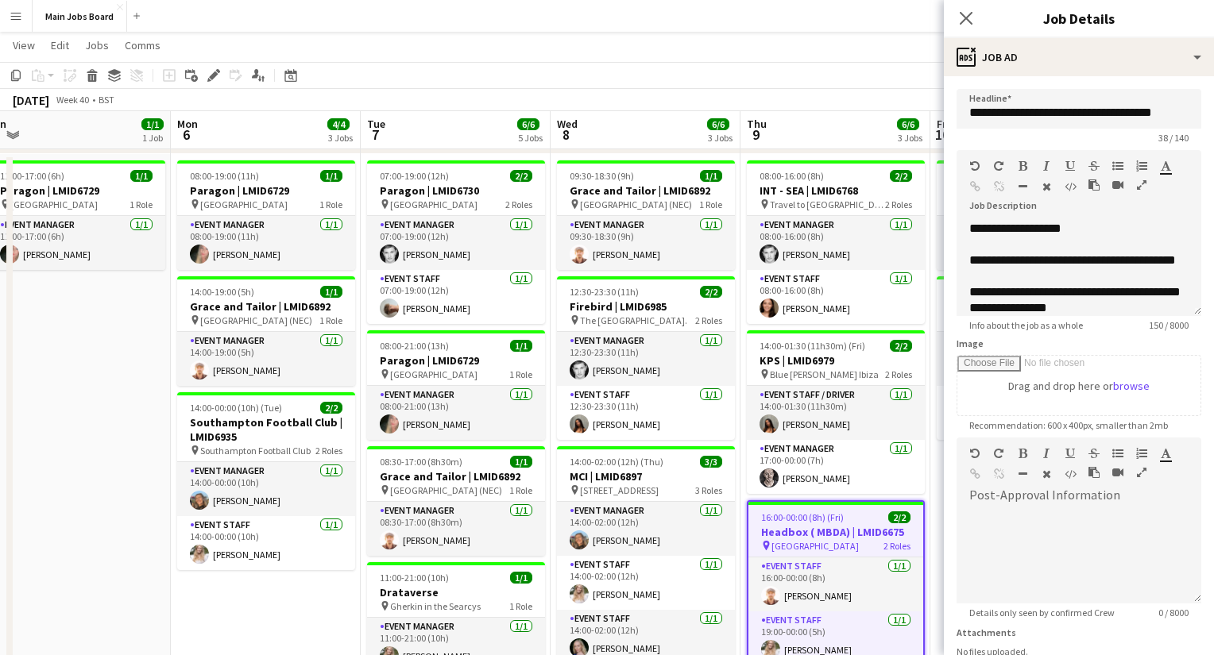
scroll to position [0, 384]
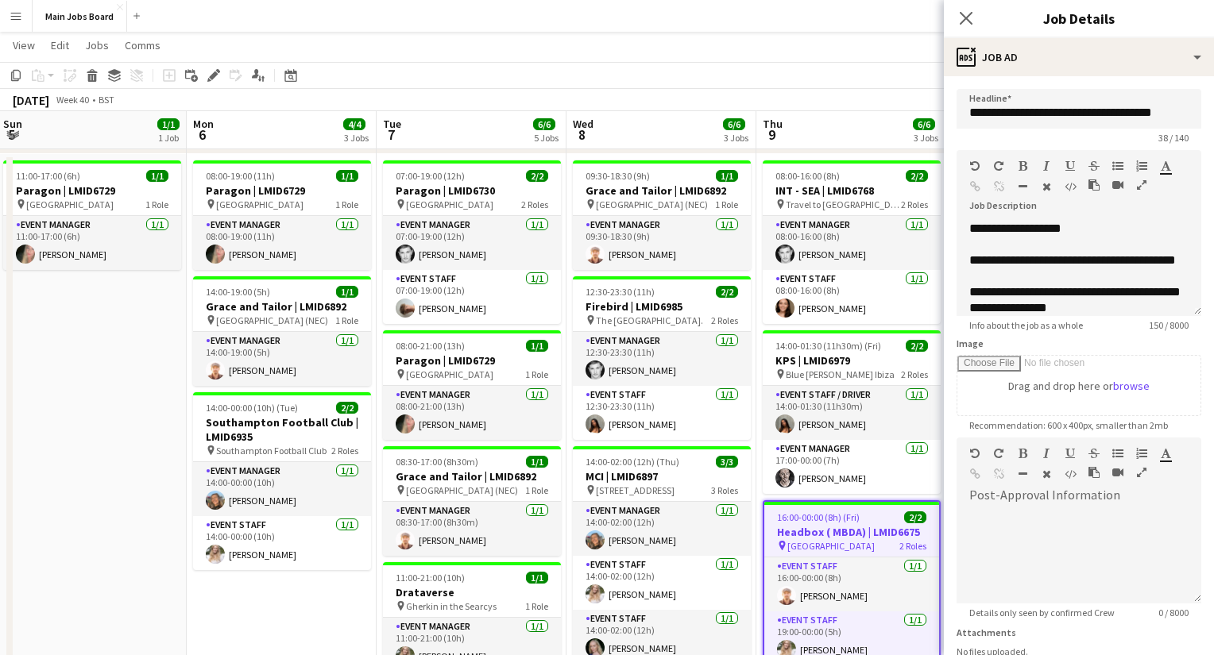
drag, startPoint x: 171, startPoint y: 585, endPoint x: 245, endPoint y: 585, distance: 73.9
click at [248, 585] on app-calendar-viewport "Fri 3 Sat 4 Sun 5 1/1 1 Job Mon 6 4/4 3 Jobs Tue 7 6/6 5 Jobs Wed 8 6/6 3 Jobs …" at bounding box center [607, 451] width 1214 height 972
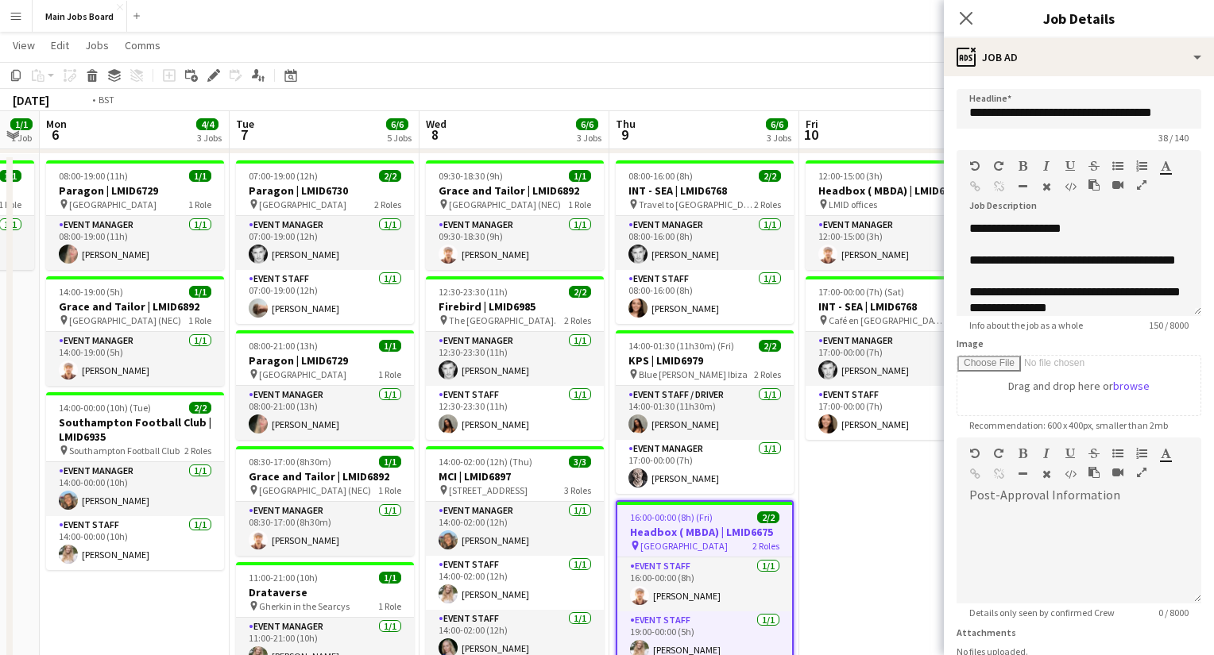
scroll to position [0, 599]
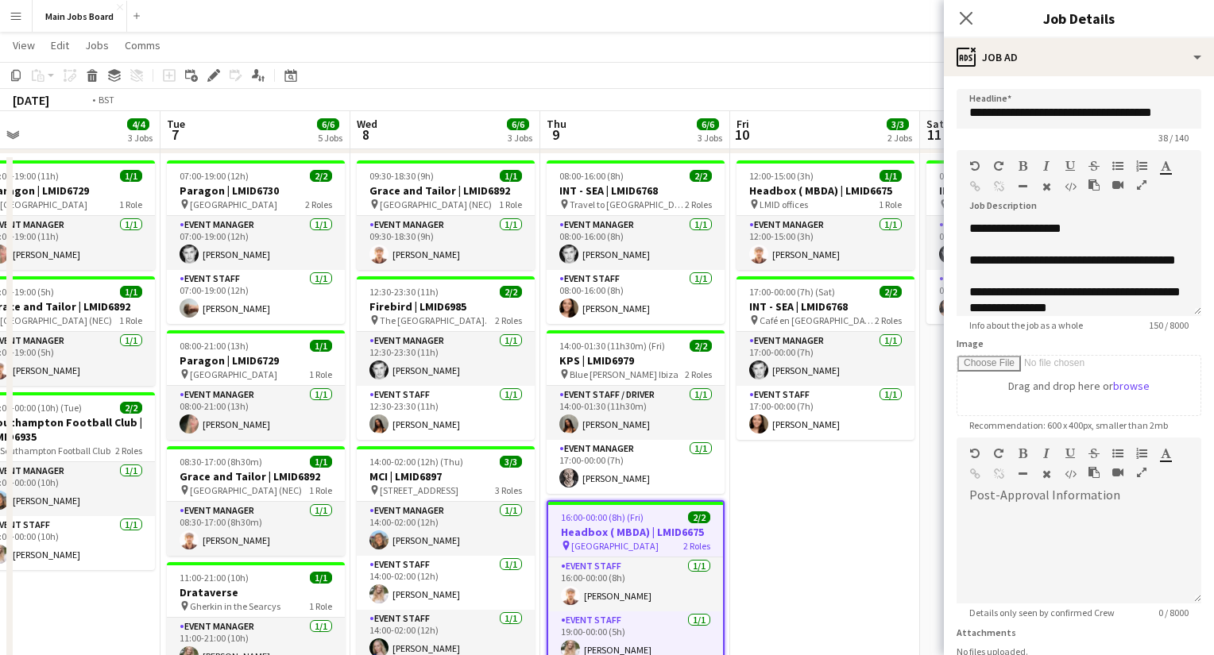
drag, startPoint x: 580, startPoint y: 488, endPoint x: 365, endPoint y: 488, distance: 214.5
click at [365, 488] on app-calendar-viewport "Fri 3 Sat 4 Sun 5 1/1 1 Job Mon 6 4/4 3 Jobs Tue 7 6/6 5 Jobs Wed 8 6/6 3 Jobs …" at bounding box center [607, 451] width 1214 height 972
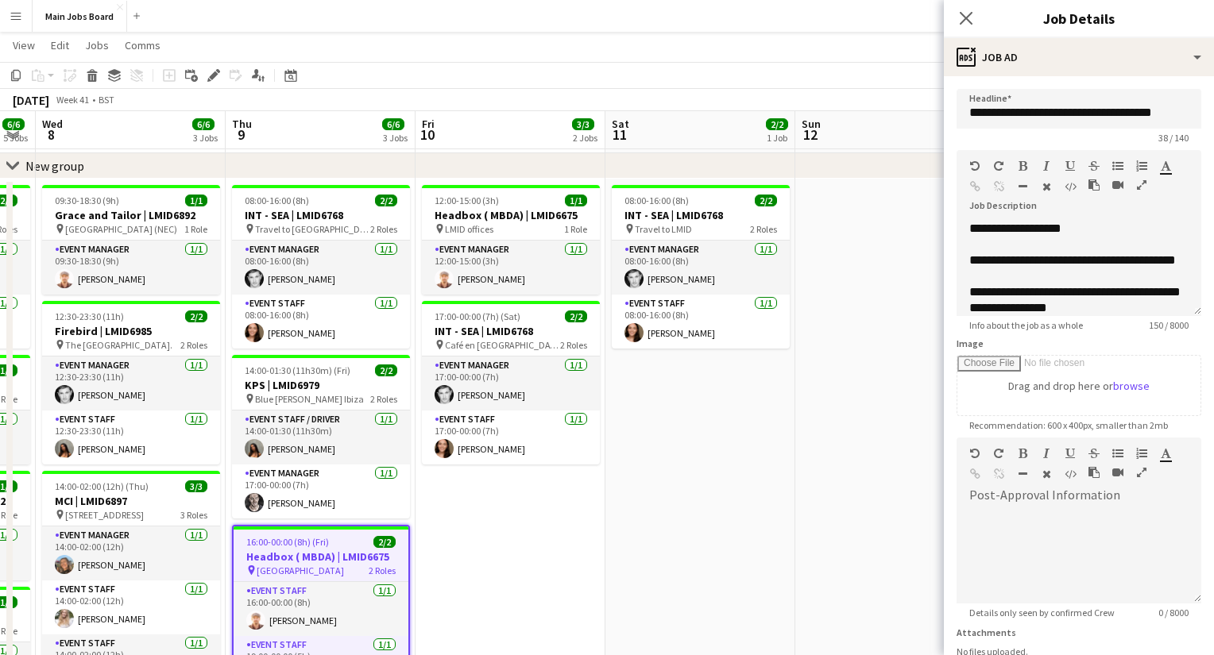
scroll to position [0, 547]
drag, startPoint x: 670, startPoint y: 470, endPoint x: 343, endPoint y: 470, distance: 327.3
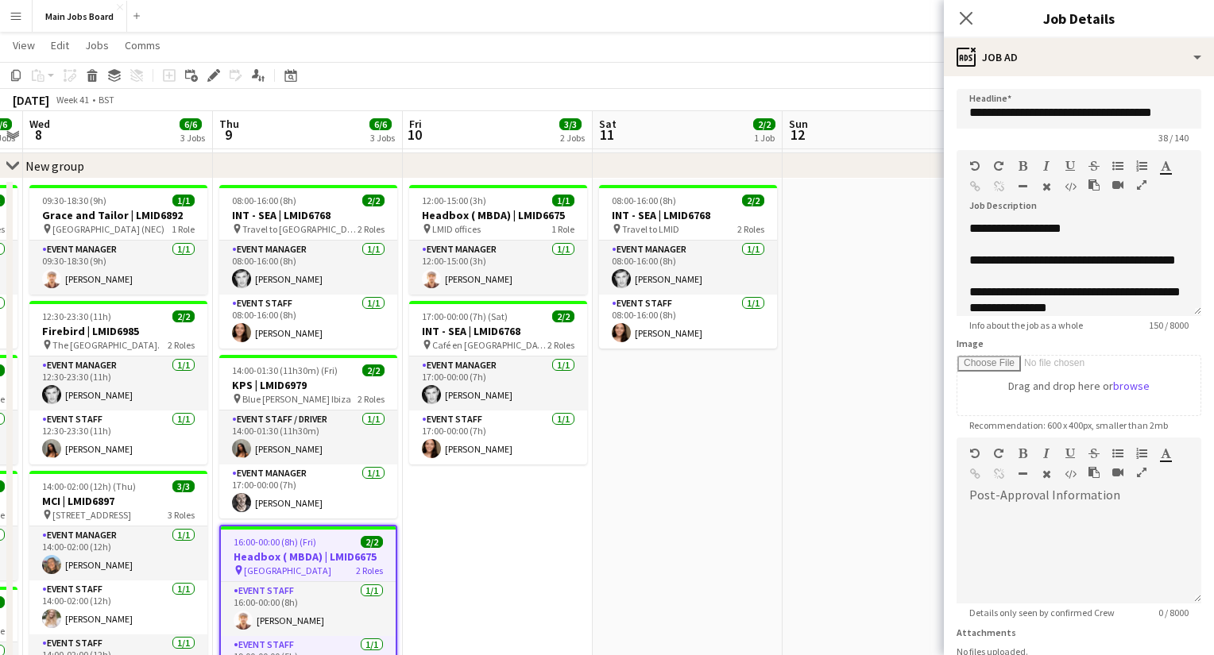
click at [343, 470] on app-calendar-viewport "Sun 5 1/1 1 Job Mon 6 4/4 3 Jobs Tue 7 6/6 5 Jobs Wed 8 6/6 3 Jobs Thu 9 6/6 3 …" at bounding box center [607, 476] width 1214 height 972
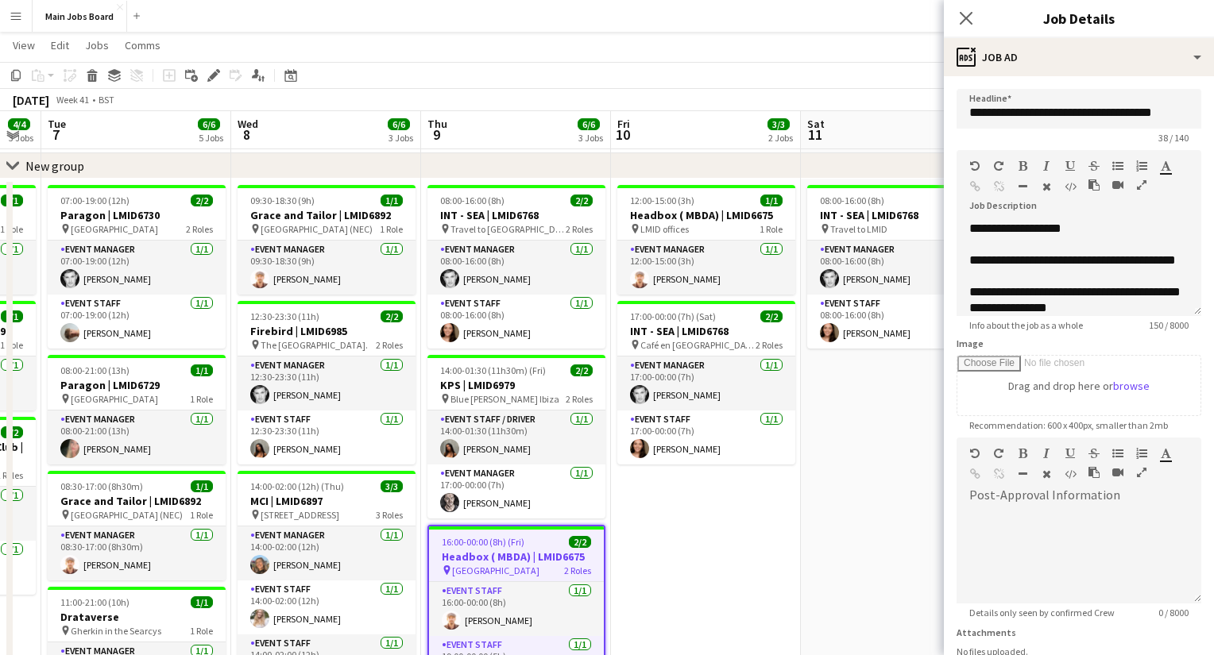
drag, startPoint x: 539, startPoint y: 502, endPoint x: 744, endPoint y: 501, distance: 205.8
click at [746, 502] on app-calendar-viewport "Sun 5 1/1 1 Job Mon 6 4/4 3 Jobs Tue 7 6/6 5 Jobs Wed 8 6/6 3 Jobs Thu 9 6/6 3 …" at bounding box center [607, 476] width 1214 height 972
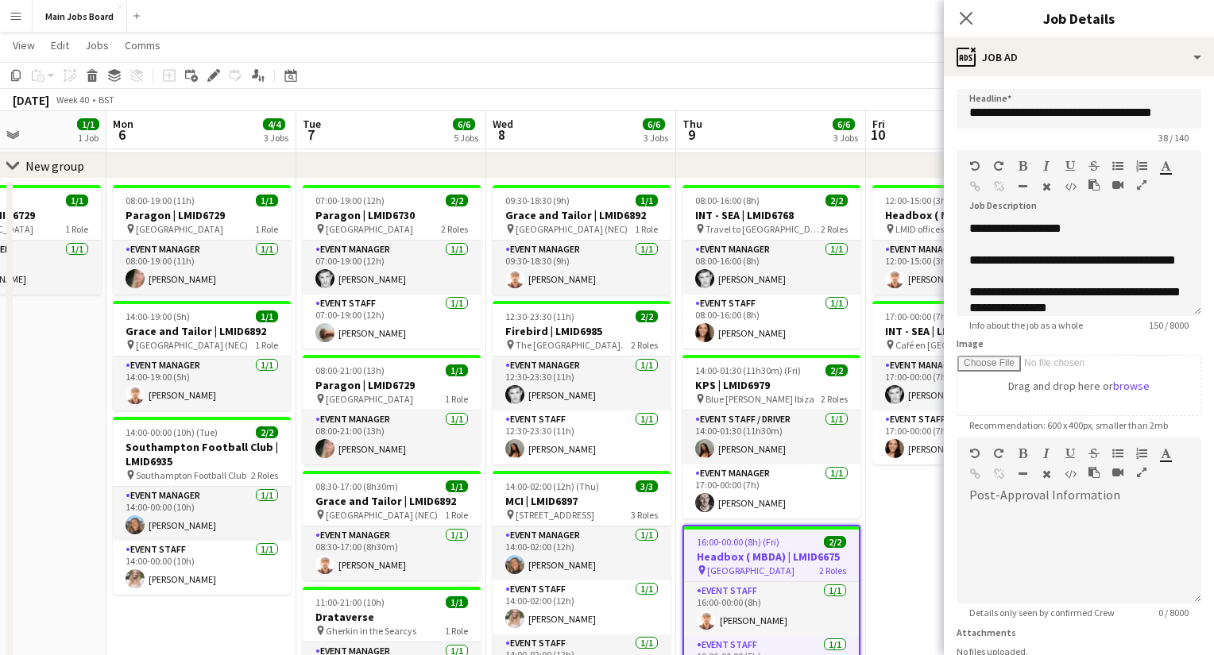
drag, startPoint x: 468, startPoint y: 458, endPoint x: 724, endPoint y: 458, distance: 255.8
click at [724, 458] on app-calendar-viewport "Fri 3 Sat 4 Sun 5 1/1 1 Job Mon 6 4/4 3 Jobs Tue 7 6/6 5 Jobs Wed 8 6/6 3 Jobs …" at bounding box center [607, 476] width 1214 height 972
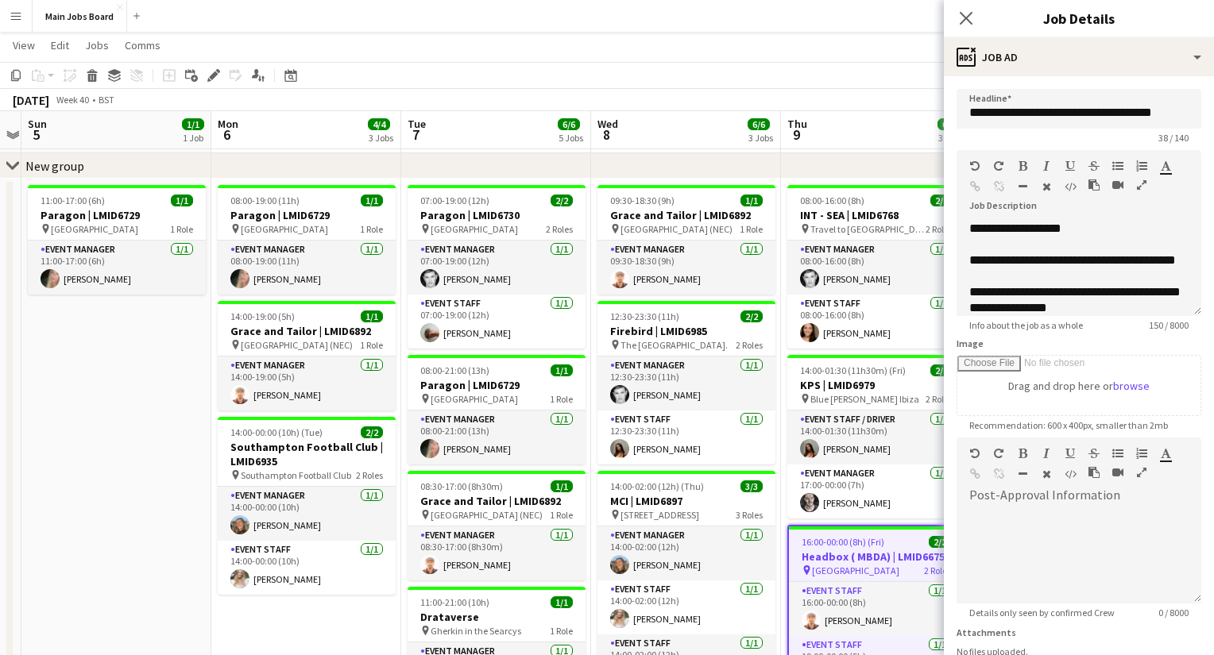
scroll to position [0, 507]
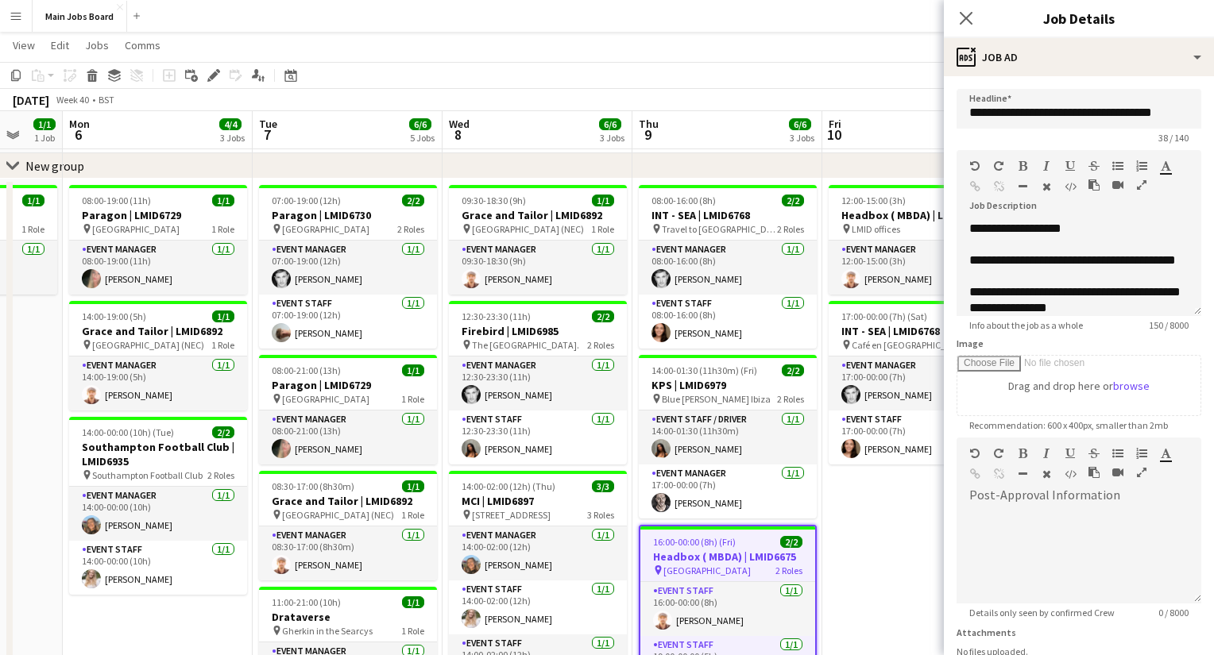
drag, startPoint x: 388, startPoint y: 420, endPoint x: 532, endPoint y: 420, distance: 144.6
click at [534, 420] on app-calendar-viewport "Fri 3 Sat 4 Sun 5 1/1 1 Job Mon 6 4/4 3 Jobs Tue 7 6/6 5 Jobs Wed 8 6/6 3 Jobs …" at bounding box center [607, 476] width 1214 height 972
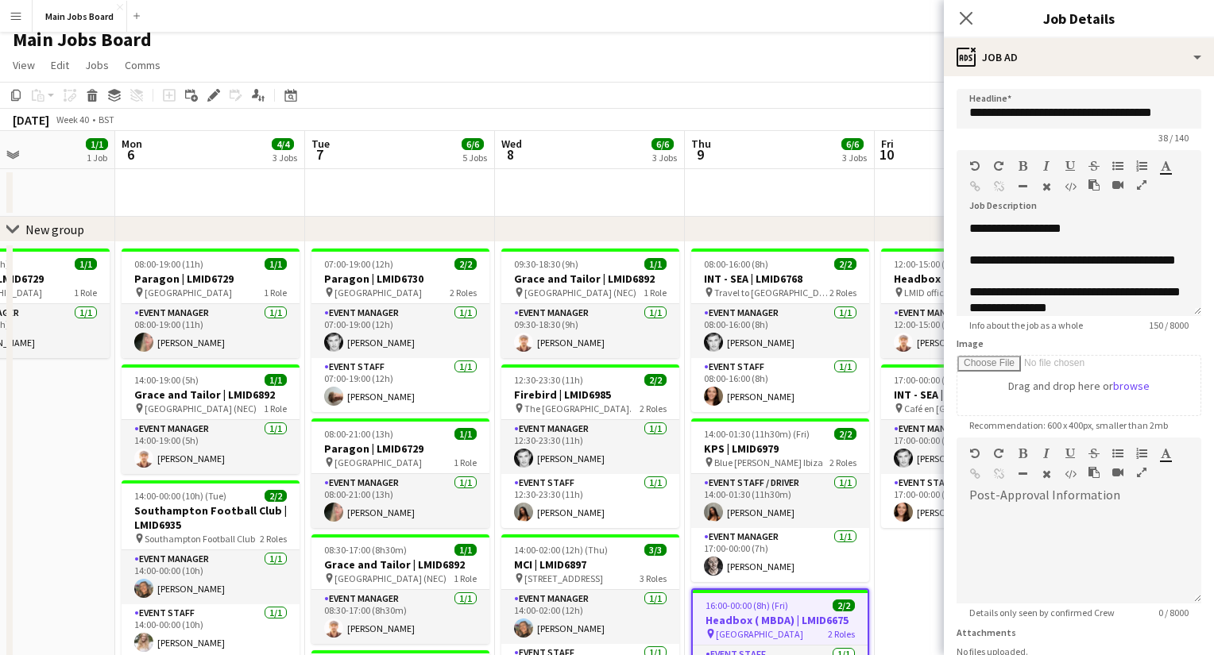
scroll to position [0, 646]
drag, startPoint x: 723, startPoint y: 211, endPoint x: 585, endPoint y: 210, distance: 138.2
click at [584, 210] on app-calendar-viewport "Thu 2 7/7 4 Jobs Fri 3 Sat 4 Sun 5 1/1 1 Job Mon 6 4/4 3 Jobs Tue 7 6/6 5 Jobs …" at bounding box center [607, 578] width 1214 height 895
click at [962, 20] on icon "Close pop-in" at bounding box center [965, 17] width 15 height 15
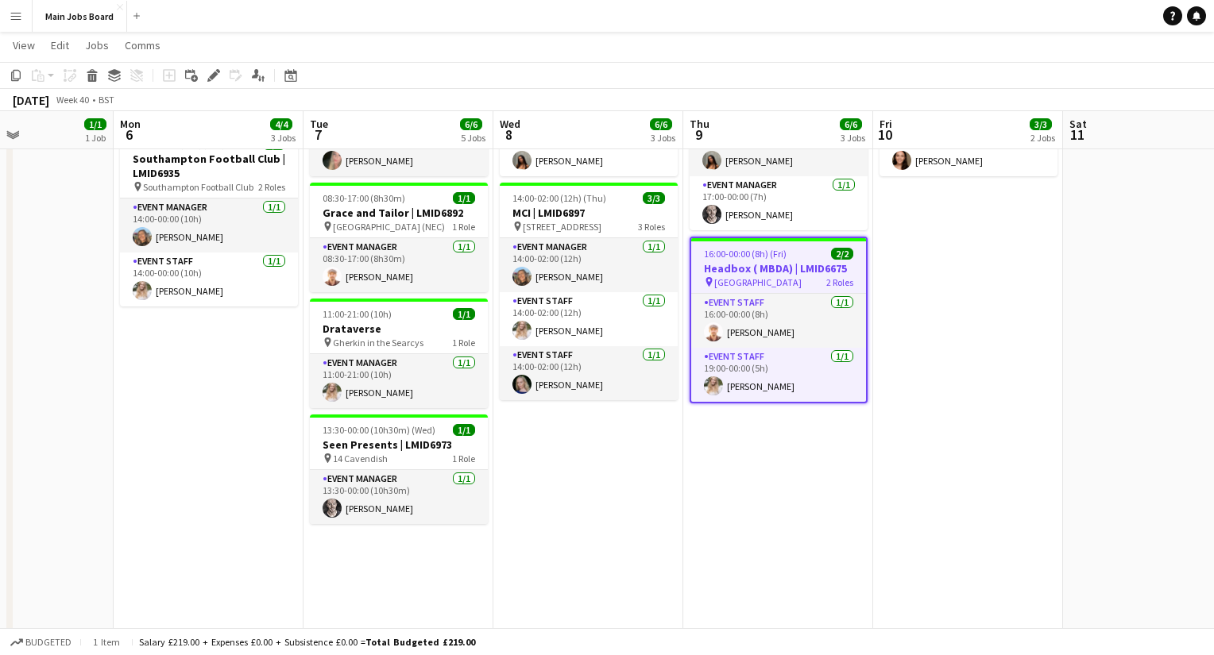
scroll to position [367, 0]
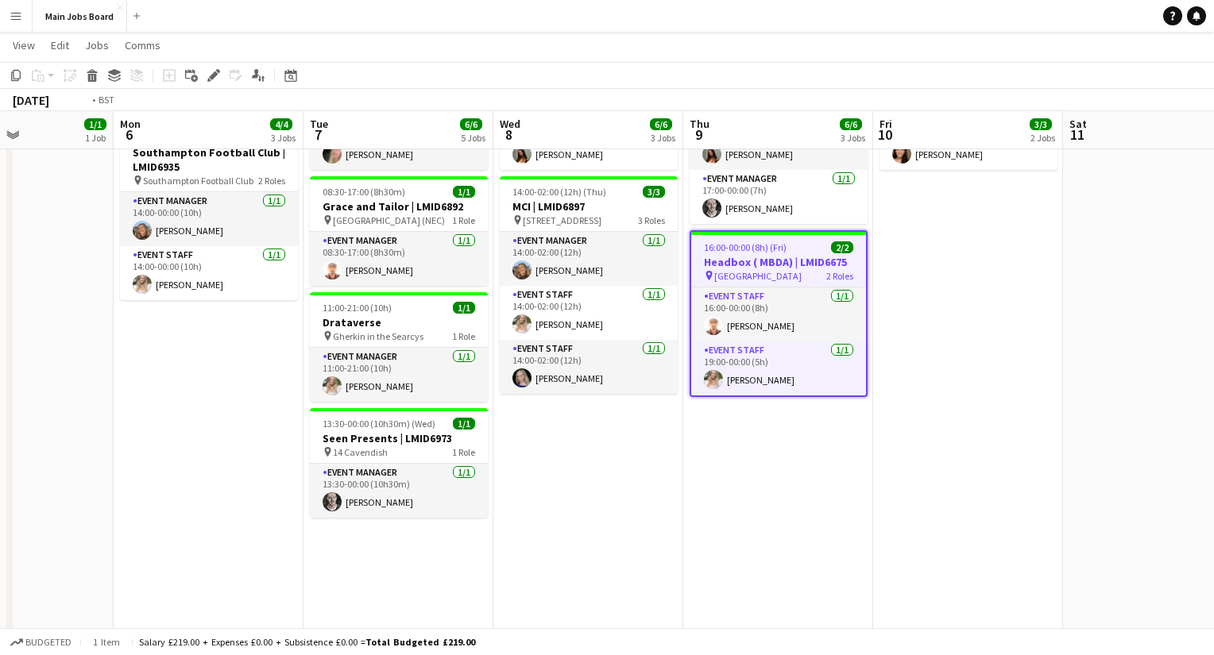
drag, startPoint x: 885, startPoint y: 418, endPoint x: 358, endPoint y: 419, distance: 526.7
click at [382, 419] on app-calendar-viewport "Thu 2 7/7 4 Jobs Fri 3 Sat 4 Sun 5 1/1 1 Job Mon 6 4/4 3 Jobs Tue 7 6/6 5 Jobs …" at bounding box center [607, 181] width 1214 height 972
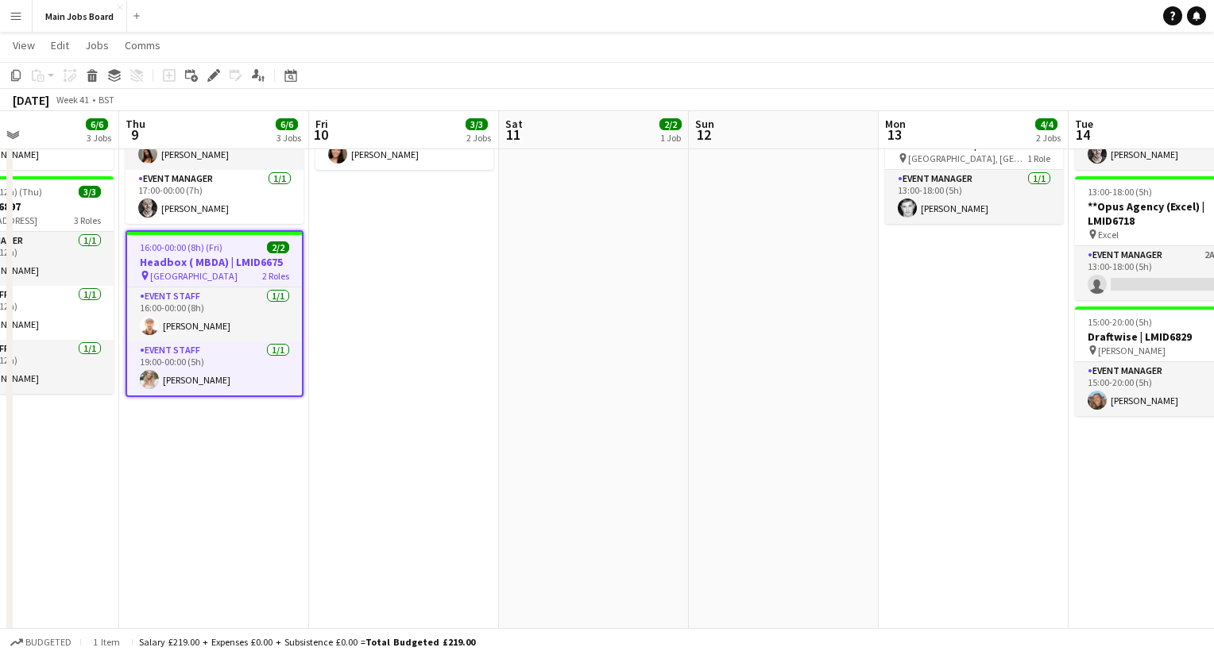
scroll to position [0, 705]
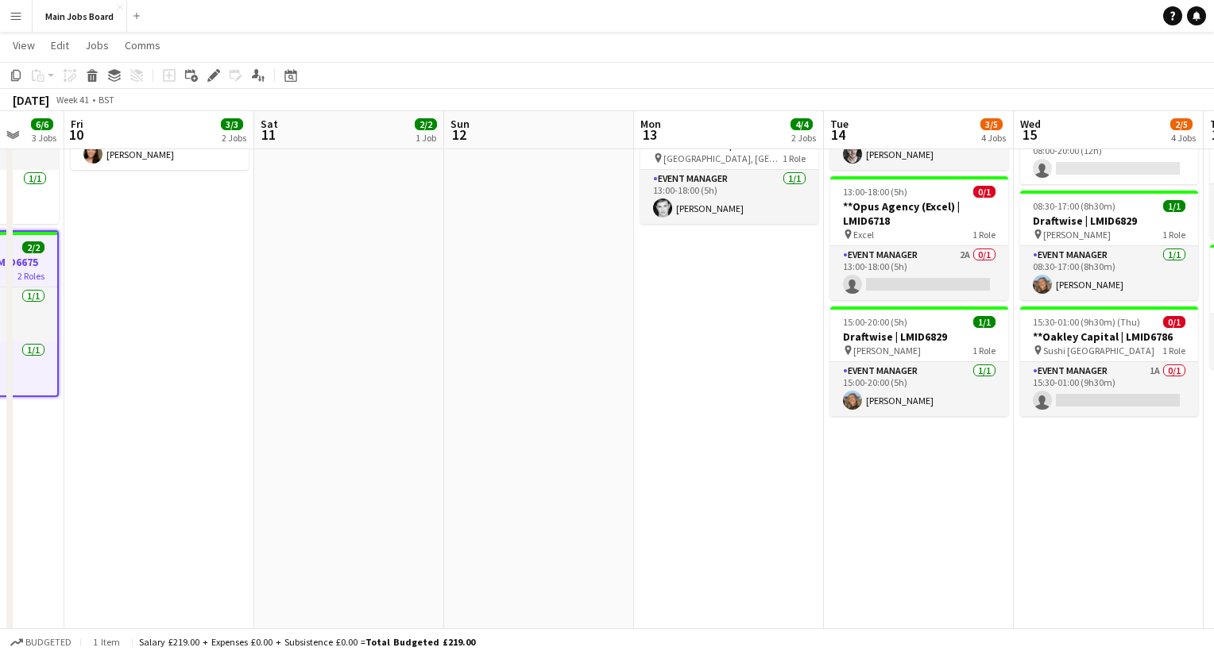
drag, startPoint x: 773, startPoint y: 352, endPoint x: 447, endPoint y: 354, distance: 325.7
click at [466, 354] on app-calendar-viewport "Mon 6 4/4 3 Jobs Tue 7 6/6 5 Jobs Wed 8 6/6 3 Jobs Thu 9 6/6 3 Jobs Fri 10 3/3 …" at bounding box center [607, 181] width 1214 height 972
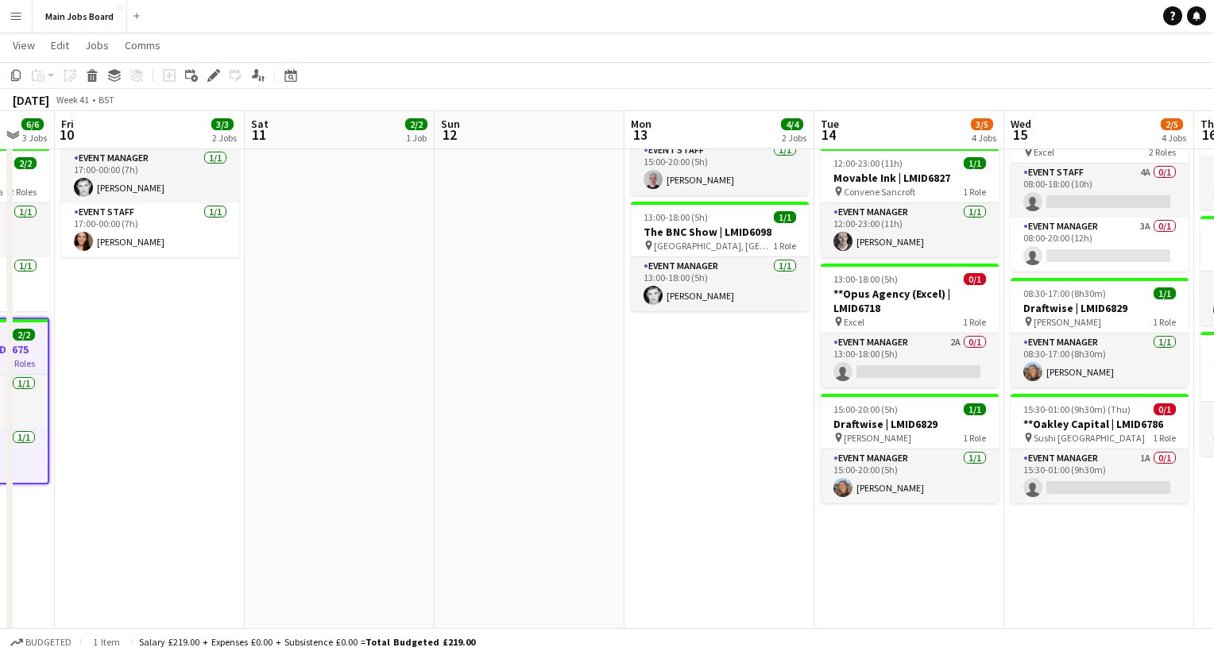
scroll to position [276, 0]
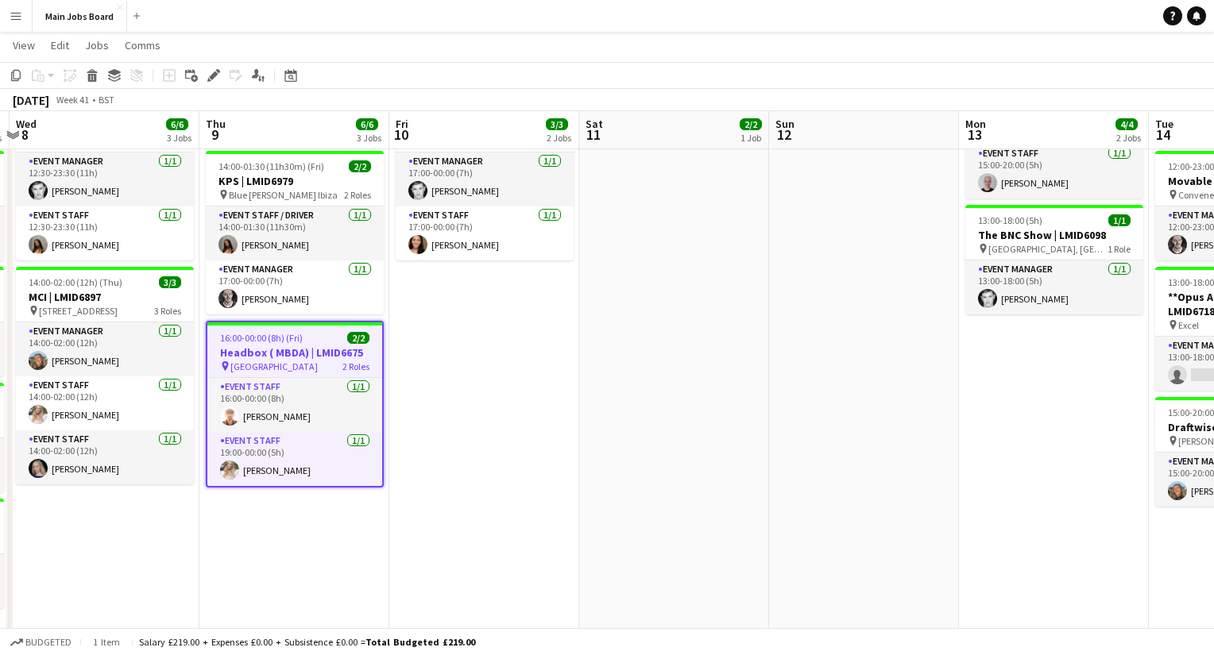
drag, startPoint x: 450, startPoint y: 388, endPoint x: 846, endPoint y: 384, distance: 395.6
click at [841, 384] on app-calendar-viewport "Mon 6 4/4 3 Jobs Tue 7 6/6 5 Jobs Wed 8 6/6 3 Jobs Thu 9 6/6 3 Jobs Fri 10 3/3 …" at bounding box center [607, 272] width 1214 height 972
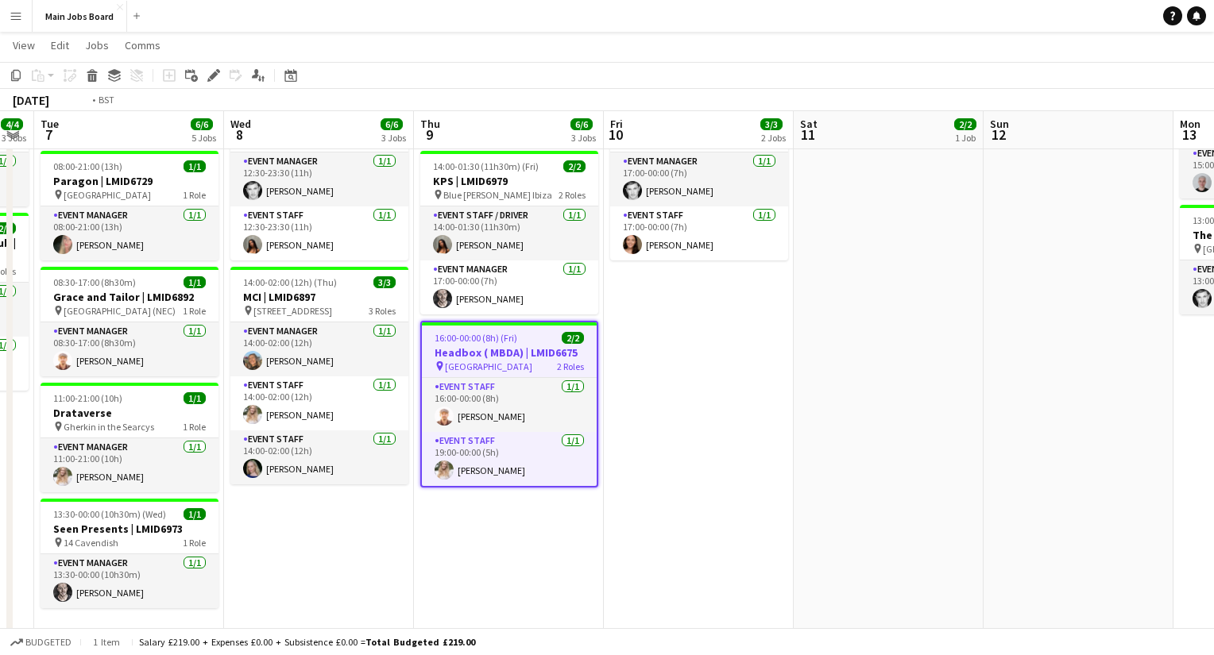
drag, startPoint x: 458, startPoint y: 384, endPoint x: 817, endPoint y: 384, distance: 358.3
click at [814, 384] on app-calendar-viewport "Sun 5 1/1 1 Job Mon 6 4/4 3 Jobs Tue 7 6/6 5 Jobs Wed 8 6/6 3 Jobs Thu 9 6/6 3 …" at bounding box center [607, 272] width 1214 height 972
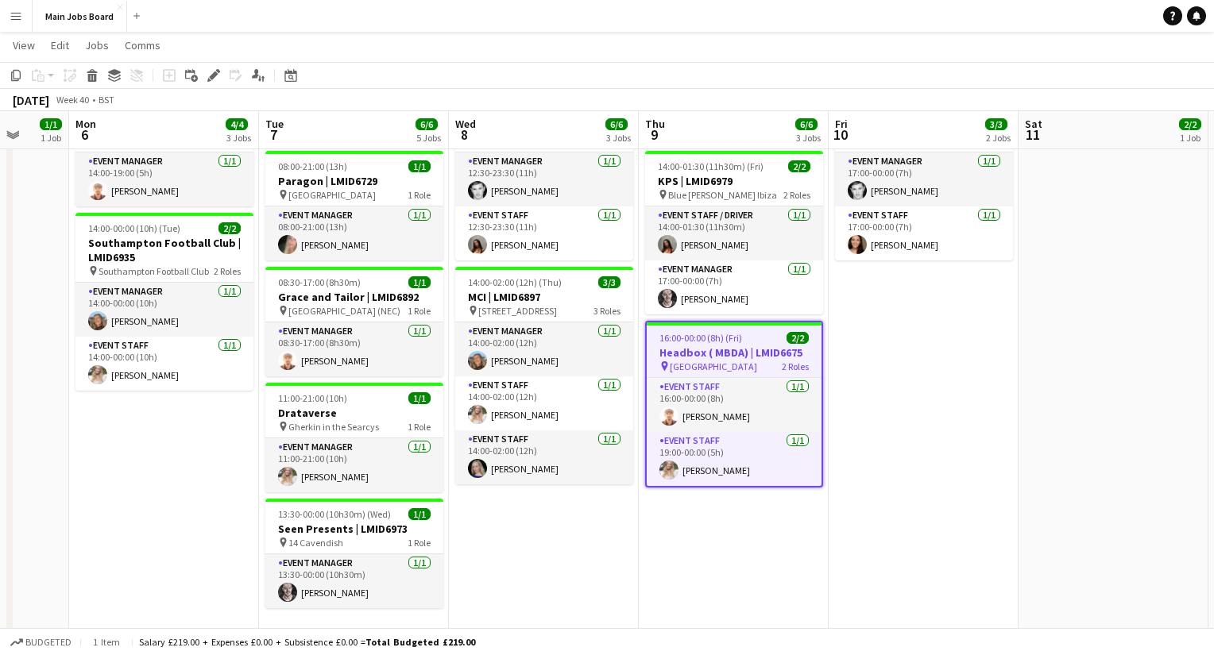
drag, startPoint x: 516, startPoint y: 506, endPoint x: 552, endPoint y: 506, distance: 36.5
click at [549, 506] on app-calendar-viewport "Fri 3 Sat 4 Sun 5 1/1 1 Job Mon 6 4/4 3 Jobs Tue 7 6/6 5 Jobs Wed 8 6/6 3 Jobs …" at bounding box center [607, 272] width 1214 height 972
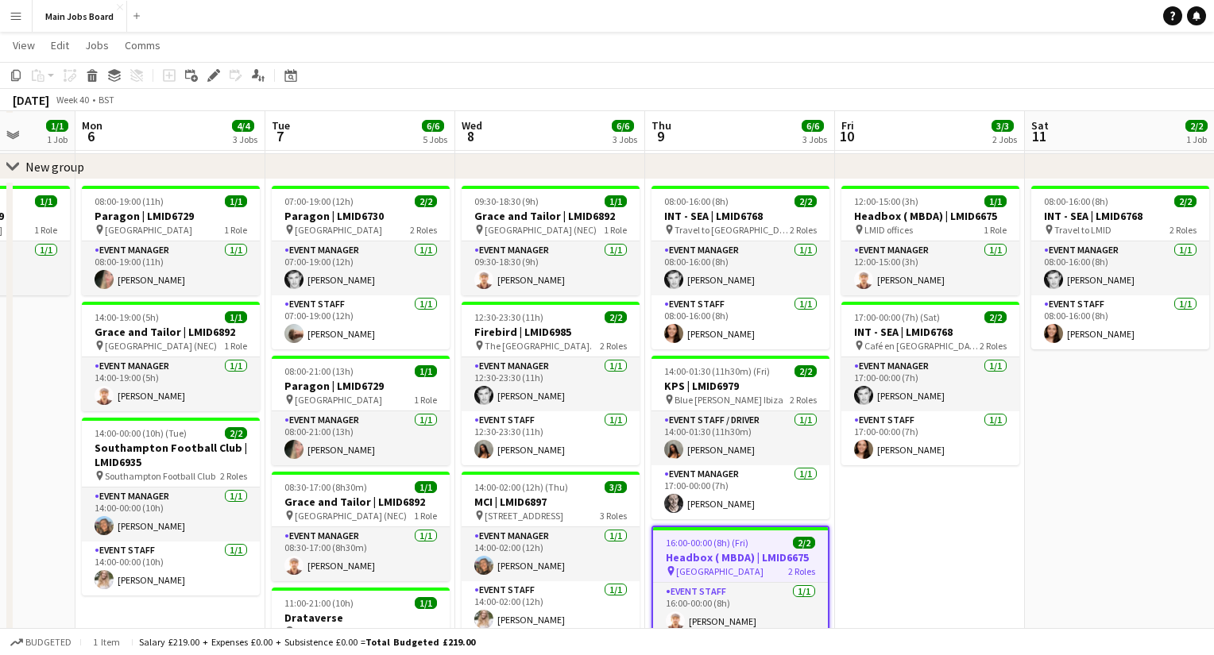
scroll to position [75, 0]
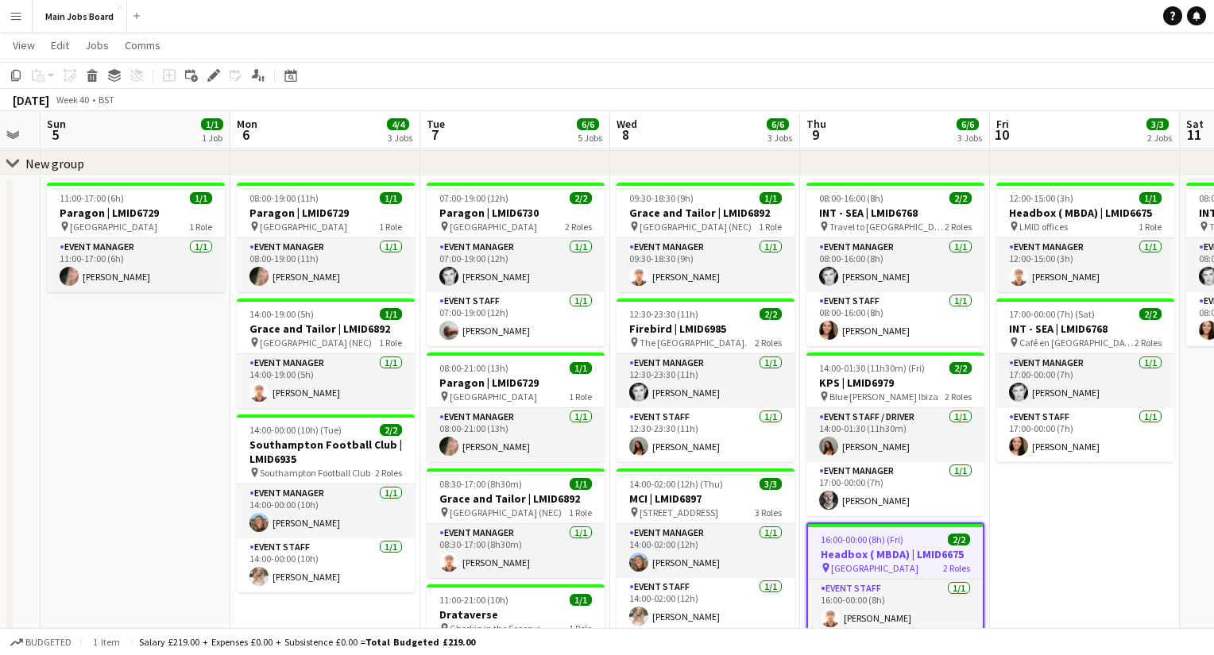
drag, startPoint x: 300, startPoint y: 502, endPoint x: 455, endPoint y: 493, distance: 155.2
click at [455, 493] on app-calendar-viewport "Fri 3 Sat 4 Sun 5 1/1 1 Job Mon 6 4/4 3 Jobs Tue 7 6/6 5 Jobs Wed 8 6/6 3 Jobs …" at bounding box center [607, 473] width 1214 height 972
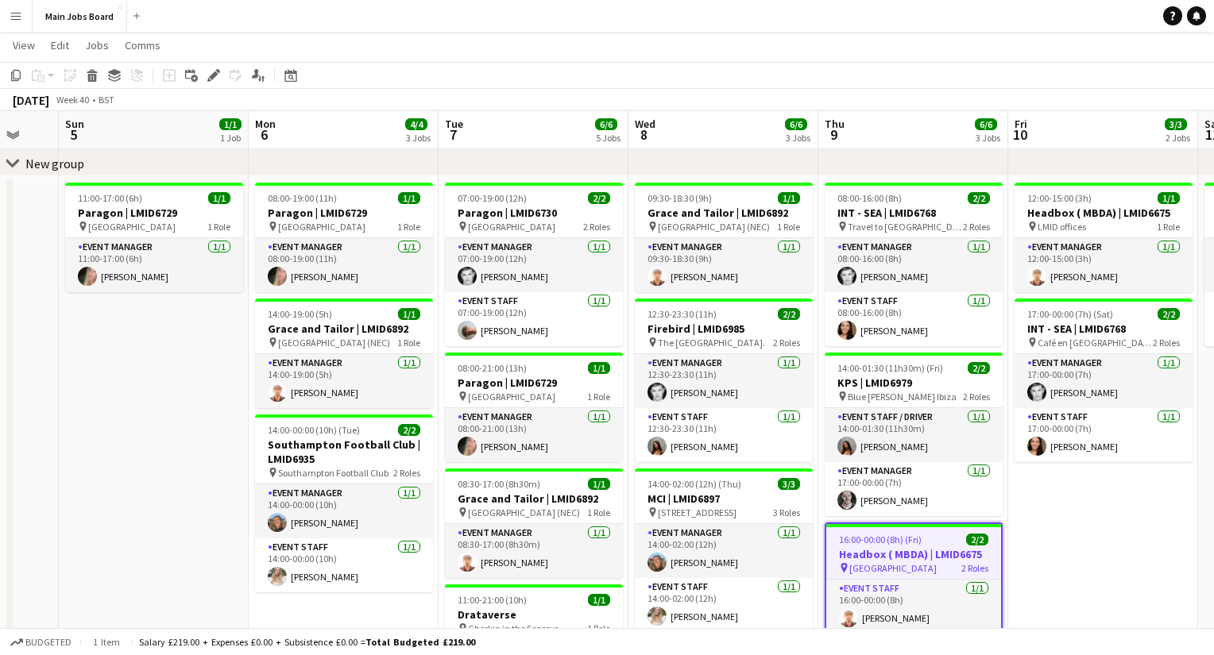
scroll to position [0, 493]
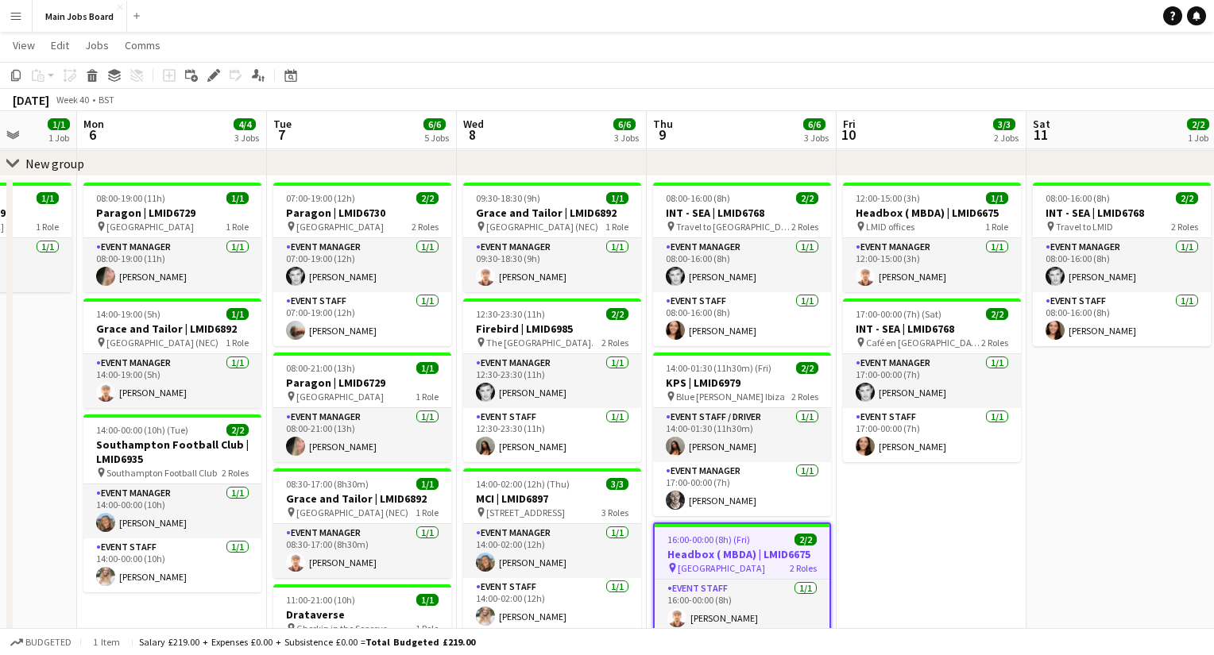
drag, startPoint x: 238, startPoint y: 481, endPoint x: 275, endPoint y: 481, distance: 36.5
click at [275, 481] on app-calendar-viewport "Fri 3 Sat 4 Sun 5 1/1 1 Job Mon 6 4/4 3 Jobs Tue 7 6/6 5 Jobs Wed 8 6/6 3 Jobs …" at bounding box center [607, 473] width 1214 height 972
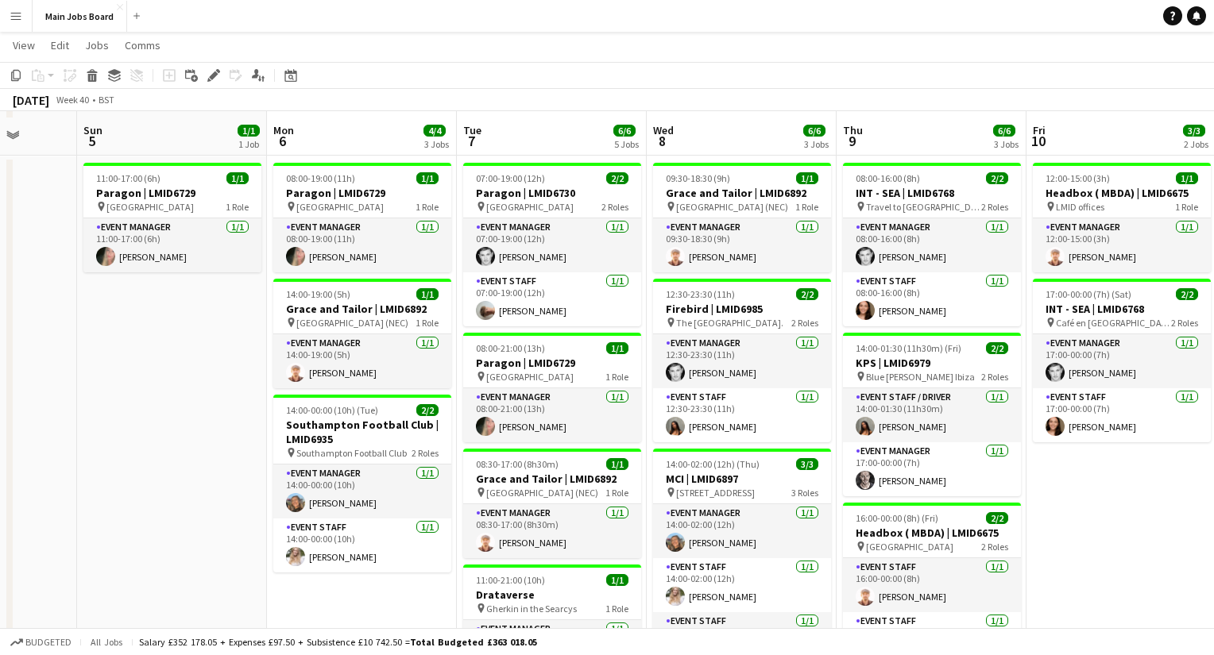
scroll to position [94, 0]
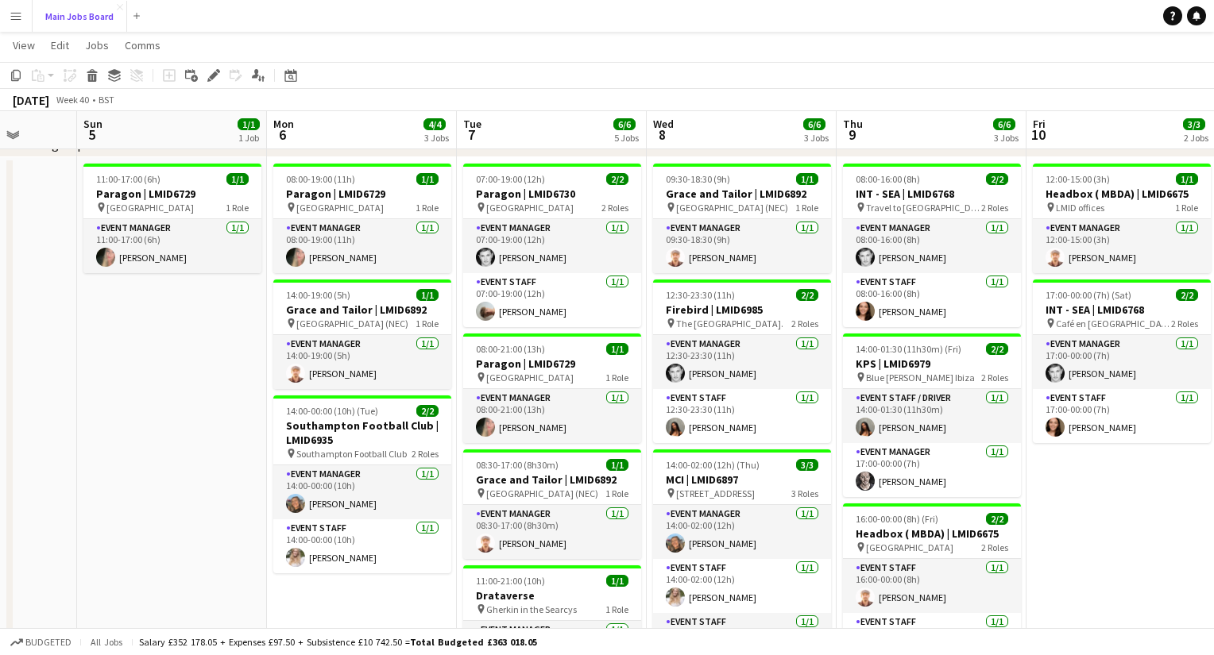
click at [68, 13] on button "Main Jobs Board Close" at bounding box center [80, 16] width 95 height 31
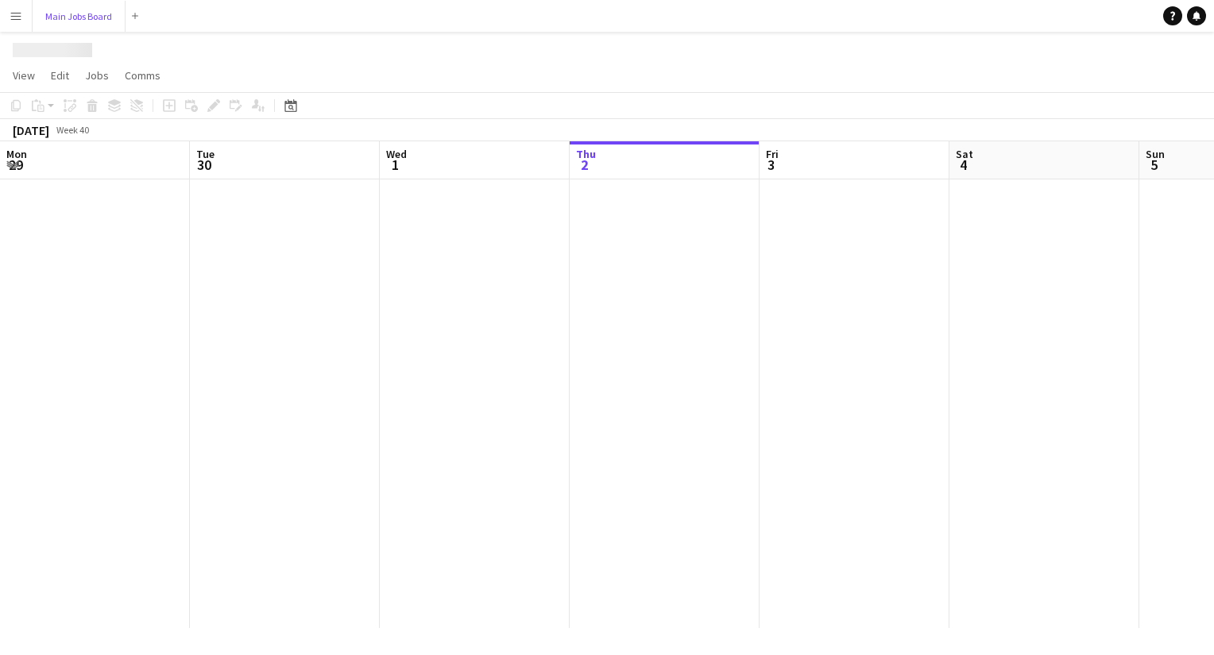
scroll to position [0, 380]
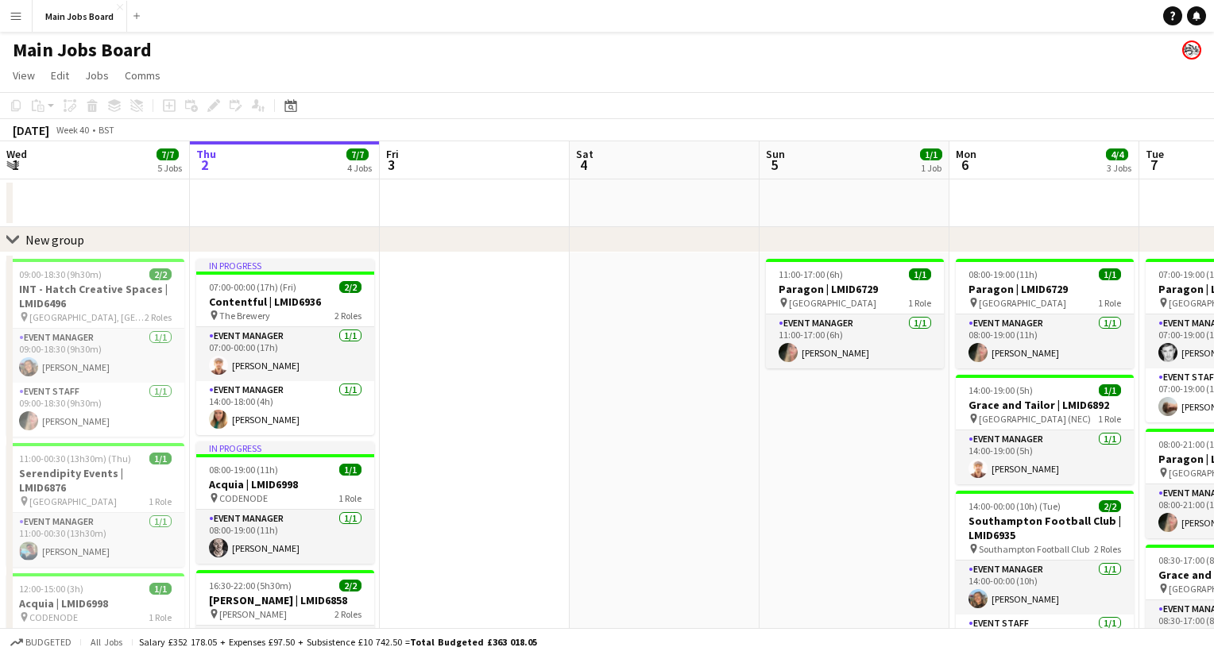
click at [17, 15] on app-icon "Menu" at bounding box center [16, 16] width 13 height 13
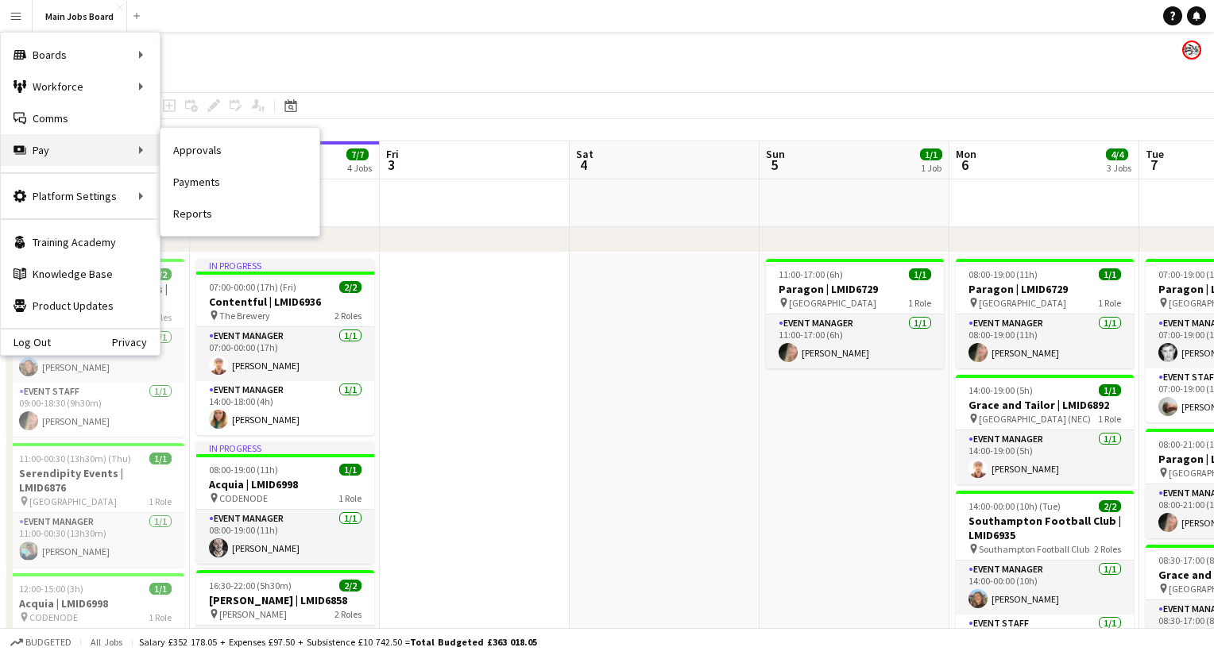
click at [66, 153] on div "Pay Pay" at bounding box center [80, 150] width 159 height 32
click at [203, 148] on link "Approvals" at bounding box center [239, 150] width 159 height 32
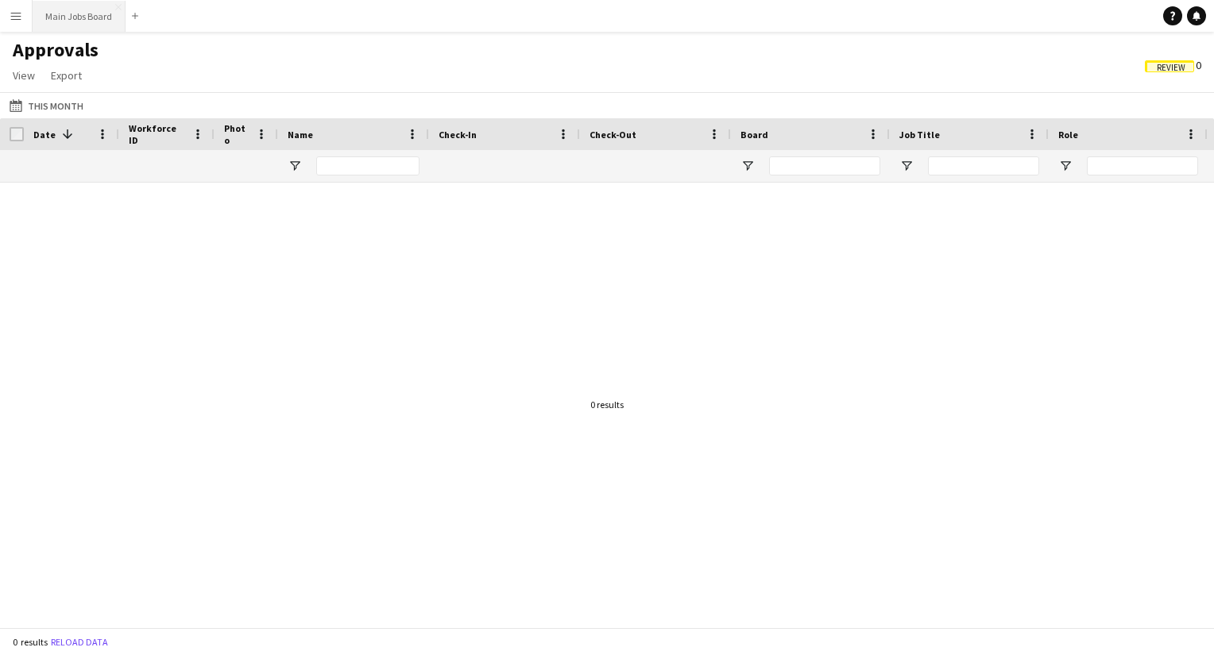
click at [96, 28] on button "Main Jobs Board Close" at bounding box center [79, 16] width 93 height 31
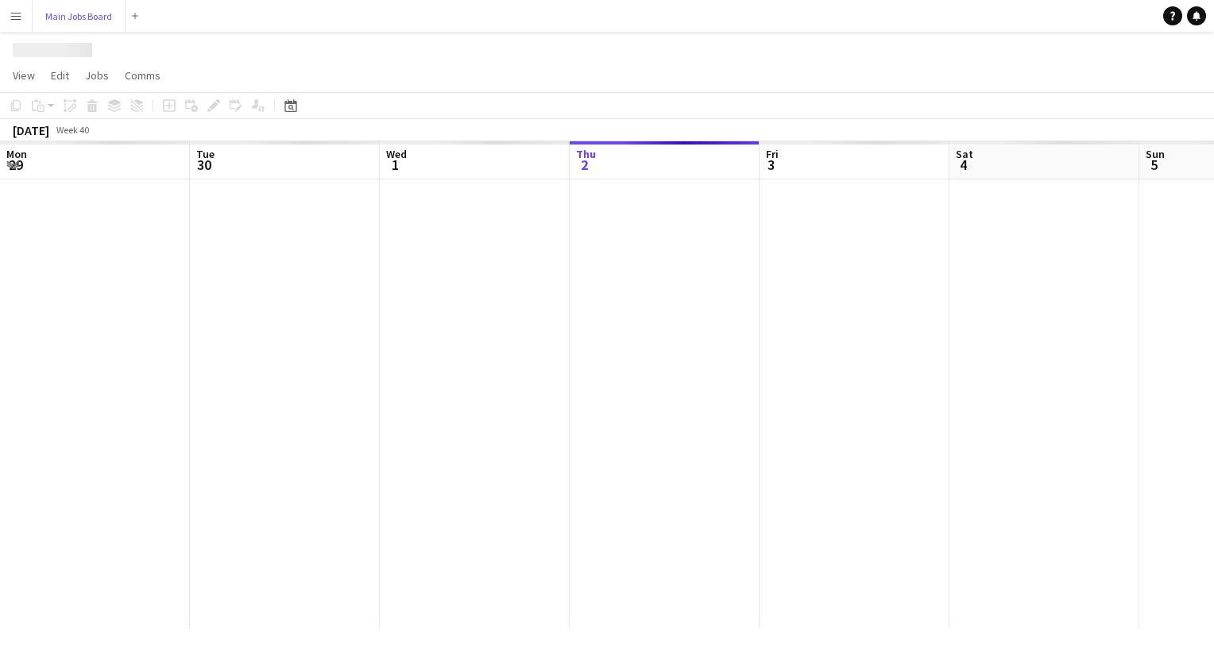
scroll to position [0, 380]
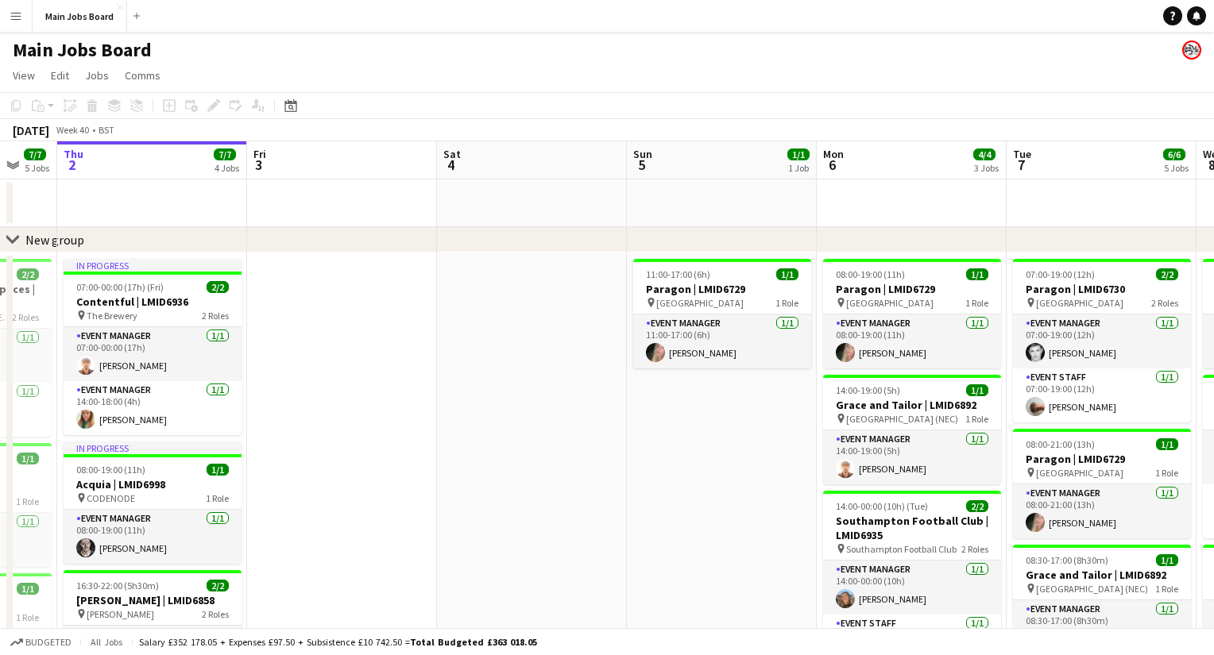
drag, startPoint x: 890, startPoint y: 424, endPoint x: 663, endPoint y: 424, distance: 227.2
click at [670, 424] on app-calendar-viewport "Mon 29 3/3 2 Jobs Tue 30 4/4 2 Jobs Wed 1 7/7 5 Jobs Thu 2 7/7 4 Jobs Fri 3 Sat…" at bounding box center [607, 588] width 1214 height 895
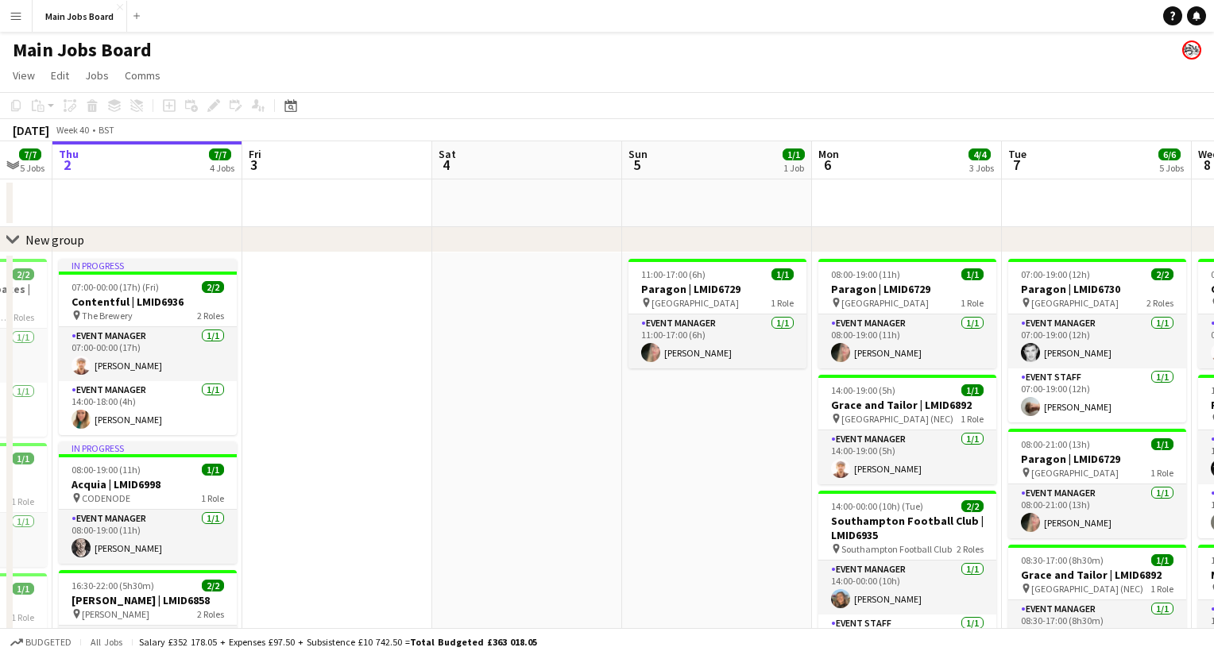
drag, startPoint x: 902, startPoint y: 472, endPoint x: 518, endPoint y: 472, distance: 383.7
click at [526, 472] on app-calendar-viewport "Mon 29 3/3 2 Jobs Tue 30 4/4 2 Jobs Wed 1 7/7 5 Jobs Thu 2 7/7 4 Jobs Fri 3 Sat…" at bounding box center [607, 588] width 1214 height 895
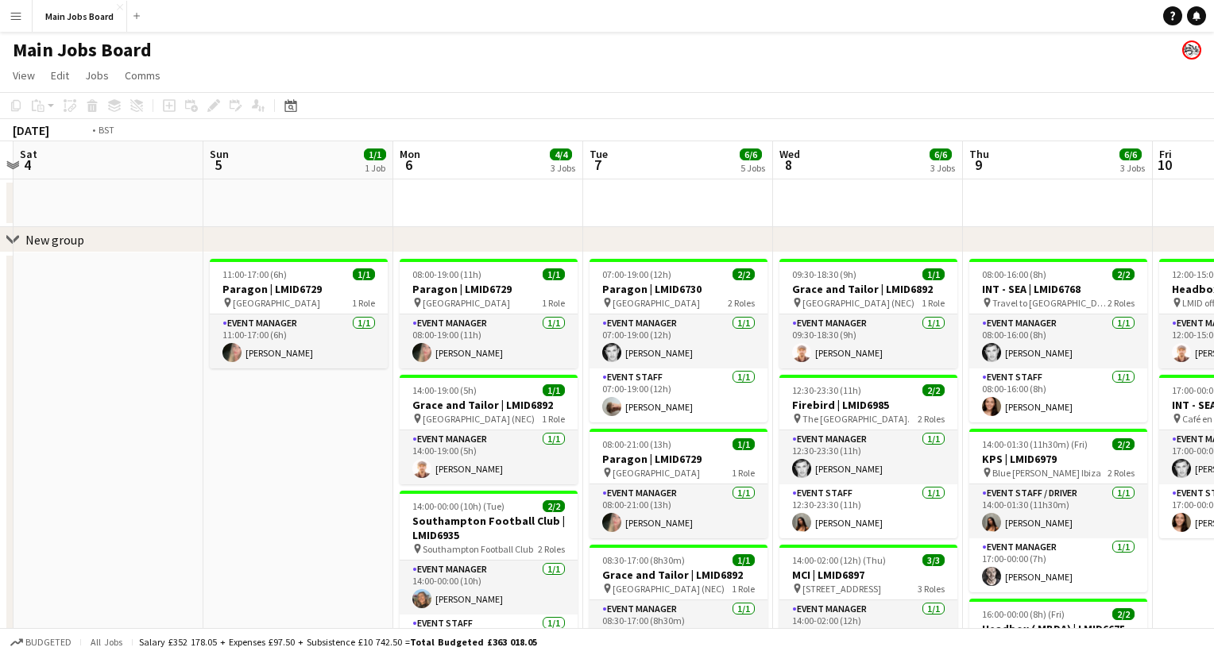
drag, startPoint x: 878, startPoint y: 462, endPoint x: 428, endPoint y: 462, distance: 449.6
click at [439, 462] on app-calendar-viewport "Wed 1 7/7 5 Jobs Thu 2 7/7 4 Jobs Fri 3 Sat 4 Sun 5 1/1 1 Job Mon 6 4/4 3 Jobs …" at bounding box center [607, 588] width 1214 height 895
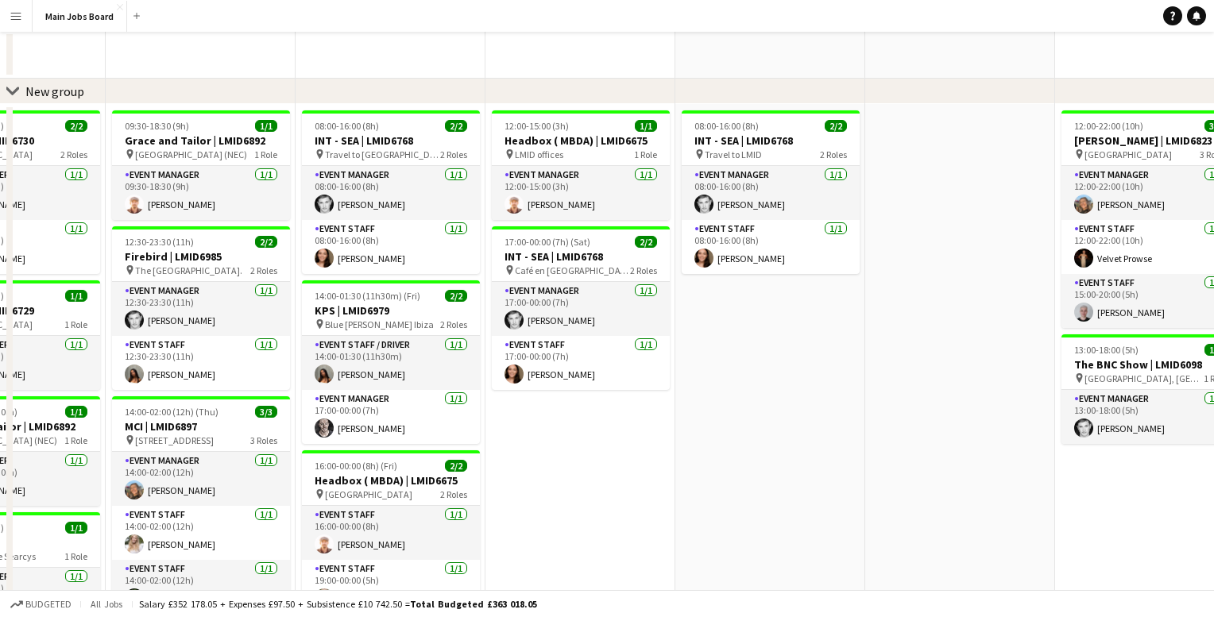
scroll to position [0, 0]
